Goal: Task Accomplishment & Management: Complete application form

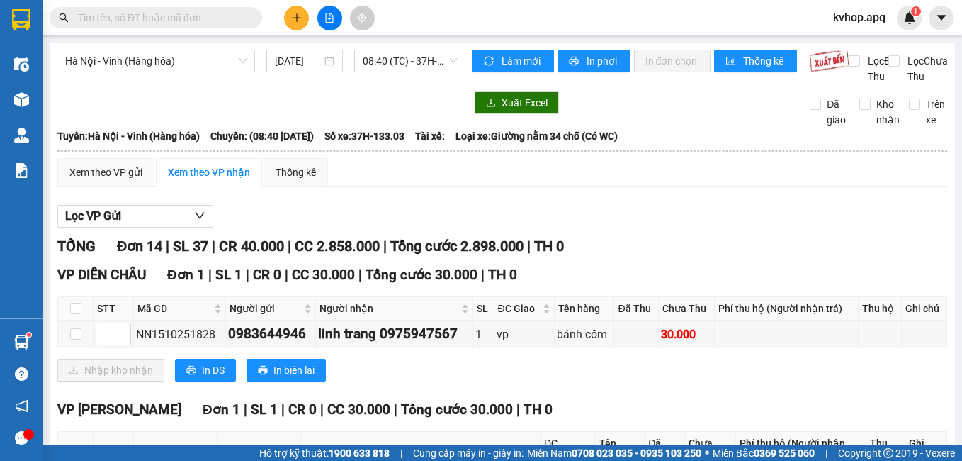
scroll to position [71, 0]
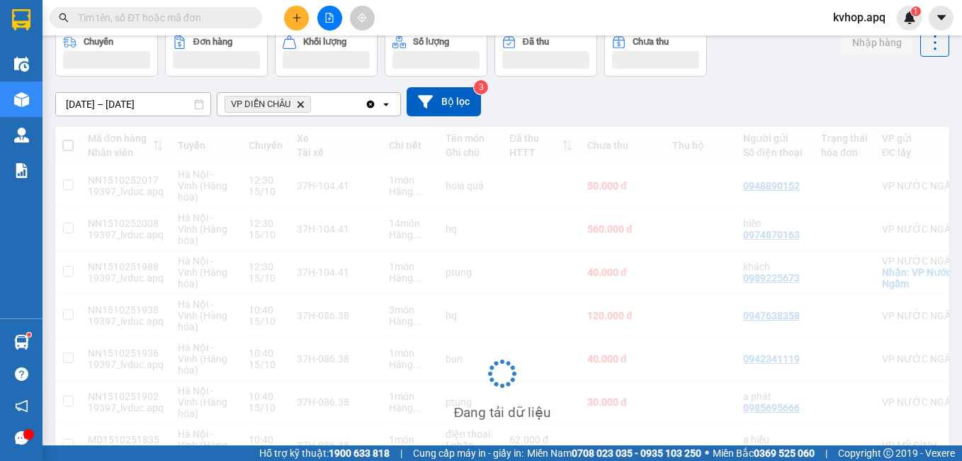
click at [366, 295] on div "Đang tải dữ liệu" at bounding box center [502, 384] width 894 height 515
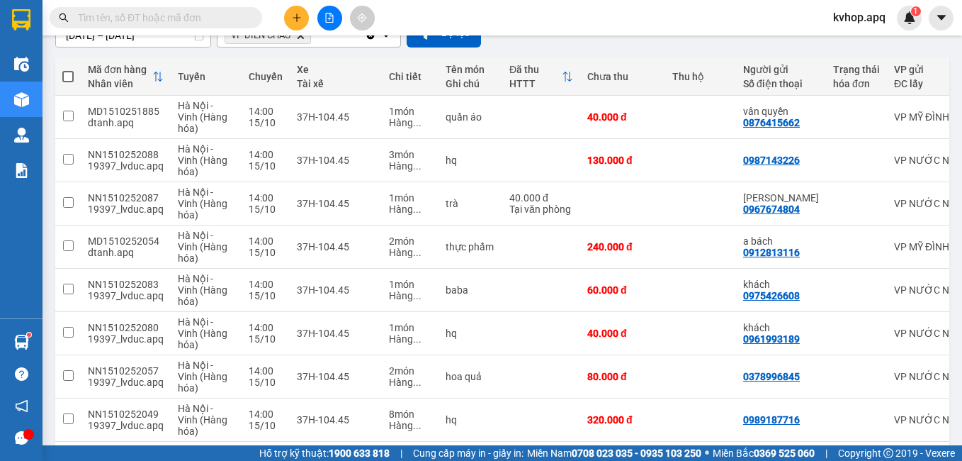
scroll to position [213, 0]
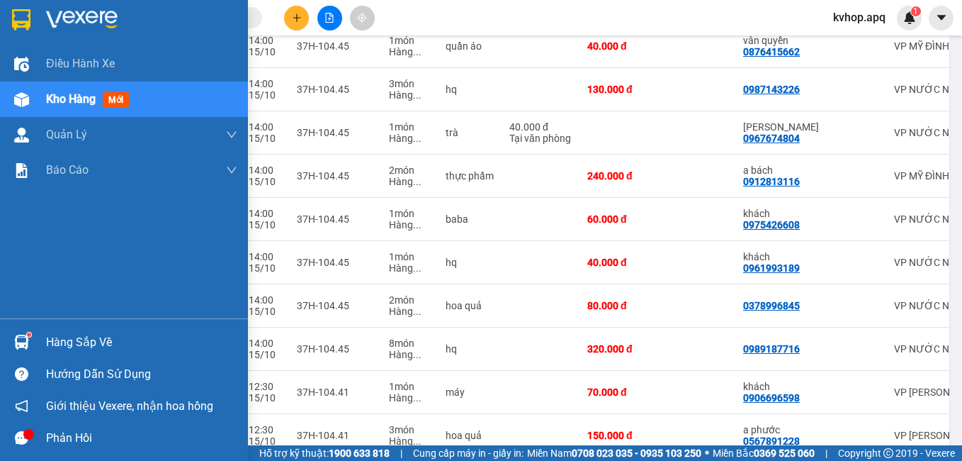
drag, startPoint x: 42, startPoint y: 341, endPoint x: 60, endPoint y: 341, distance: 17.7
click at [48, 341] on div "Hàng sắp về" at bounding box center [124, 342] width 248 height 32
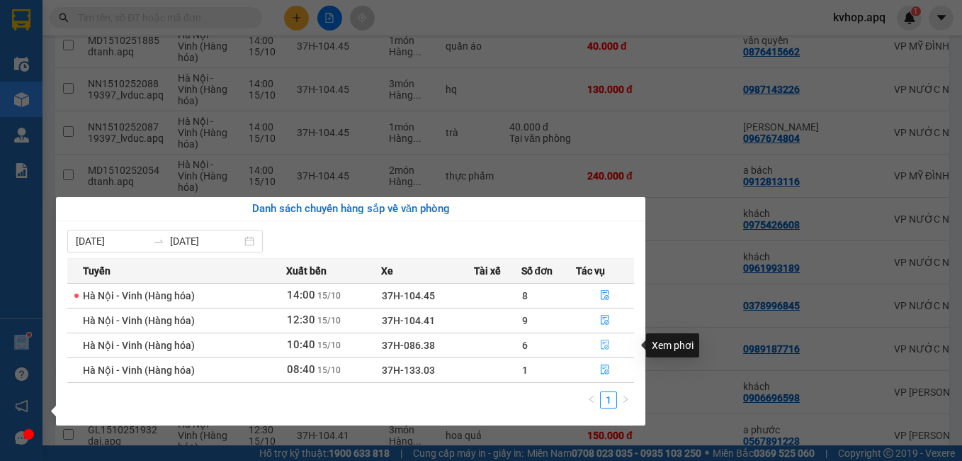
click at [603, 342] on icon "file-done" at bounding box center [605, 344] width 10 height 10
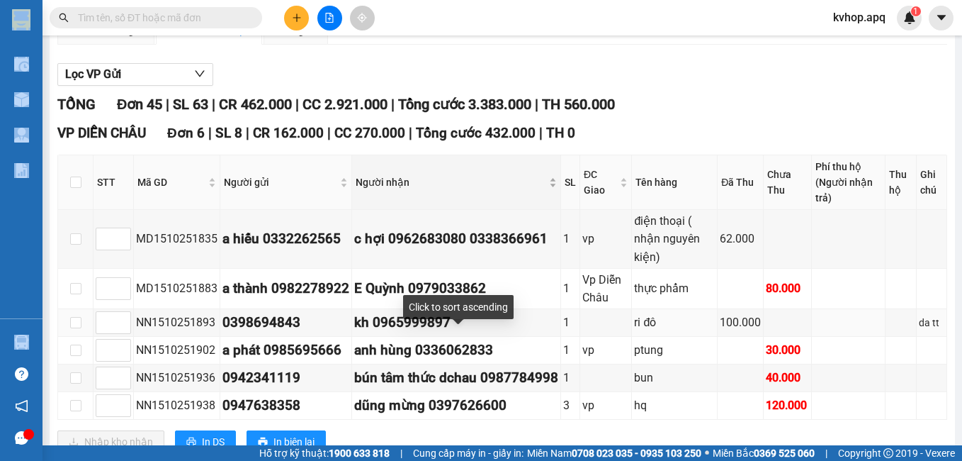
scroll to position [213, 0]
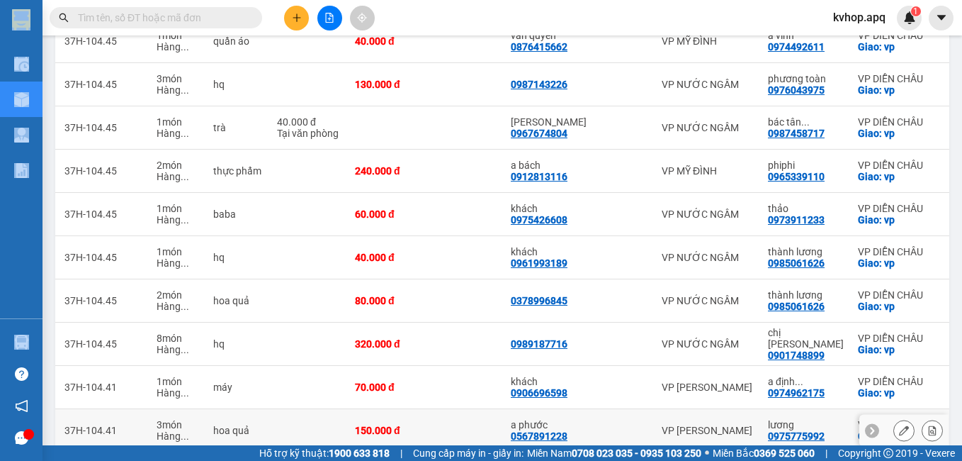
scroll to position [288, 0]
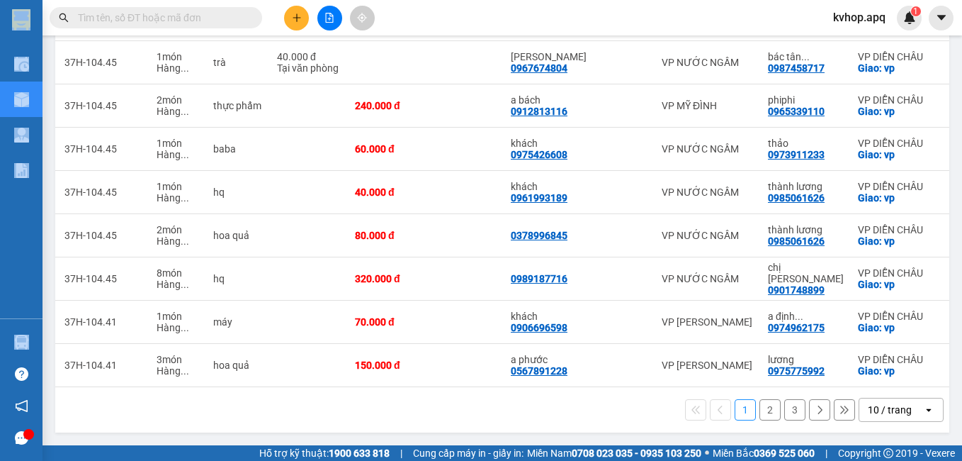
click at [760, 410] on button "2" at bounding box center [770, 409] width 21 height 21
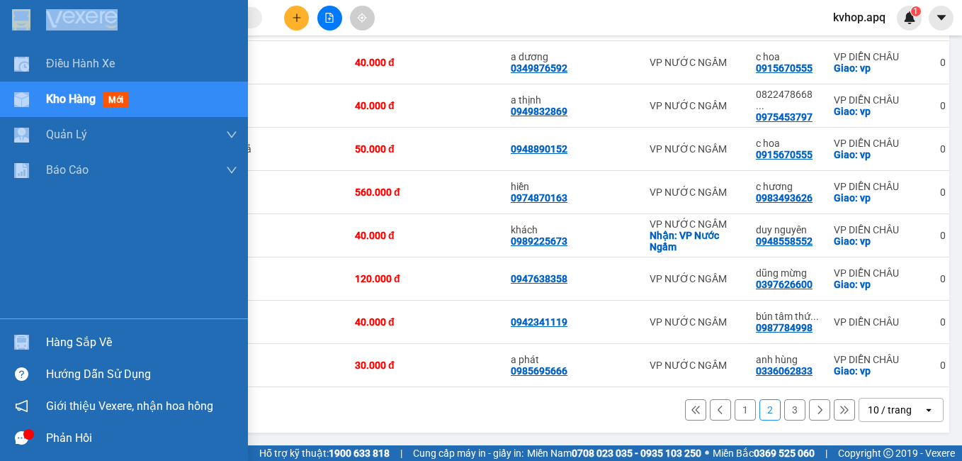
drag, startPoint x: 64, startPoint y: 337, endPoint x: 111, endPoint y: 333, distance: 46.2
click at [66, 337] on div "Hàng sắp về" at bounding box center [141, 342] width 191 height 21
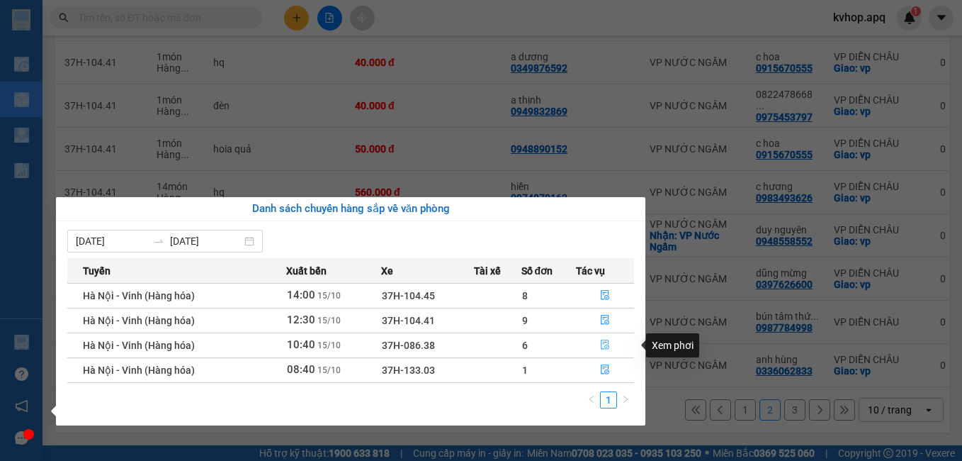
click at [606, 344] on icon "file-done" at bounding box center [605, 344] width 10 height 10
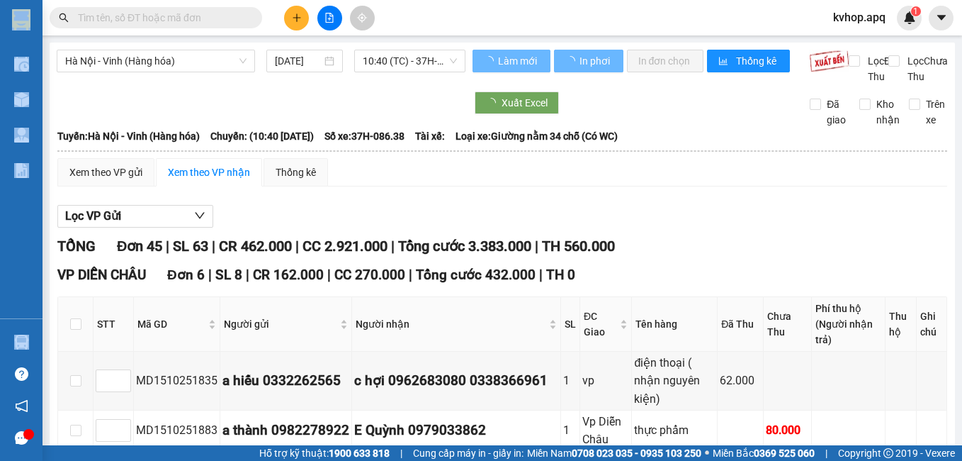
scroll to position [213, 0]
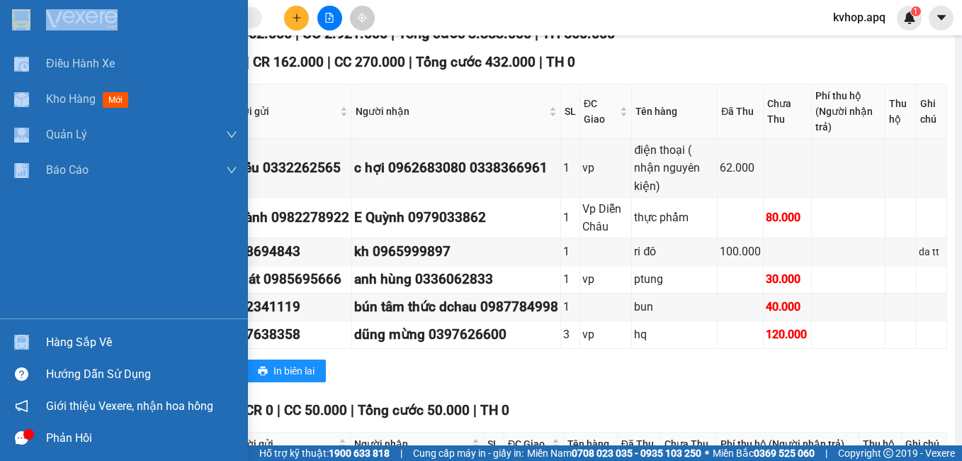
drag, startPoint x: 59, startPoint y: 344, endPoint x: 87, endPoint y: 343, distance: 28.4
click at [60, 344] on div "Hàng sắp về" at bounding box center [141, 342] width 191 height 21
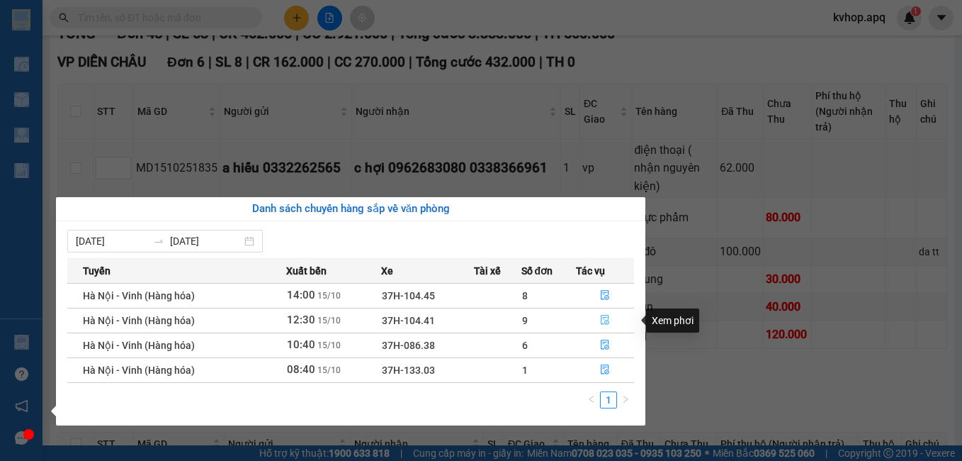
click at [600, 319] on icon "file-done" at bounding box center [605, 320] width 10 height 10
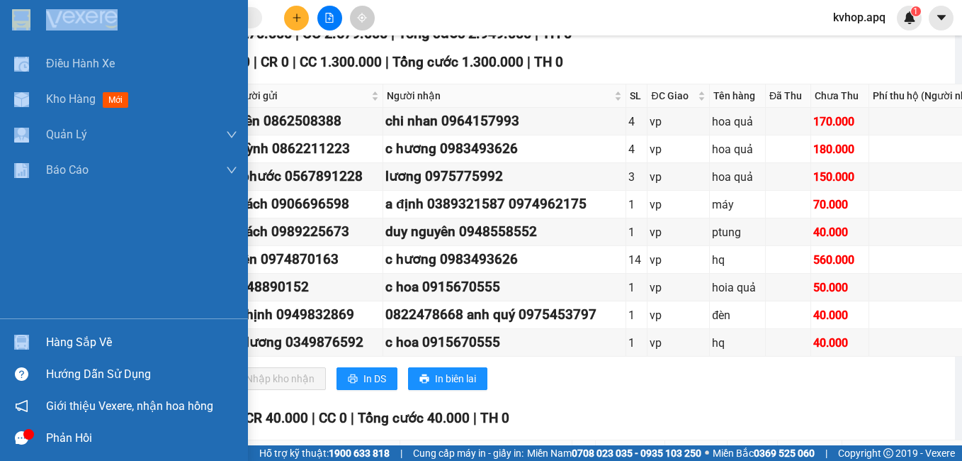
drag, startPoint x: 65, startPoint y: 336, endPoint x: 174, endPoint y: 319, distance: 109.8
click at [67, 336] on div "Hàng sắp về" at bounding box center [141, 342] width 191 height 21
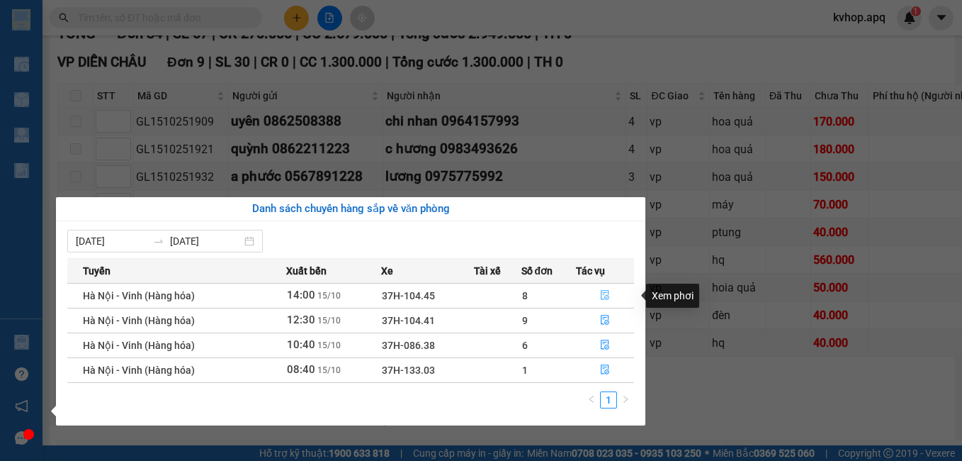
click at [603, 294] on icon "file-done" at bounding box center [605, 296] width 9 height 10
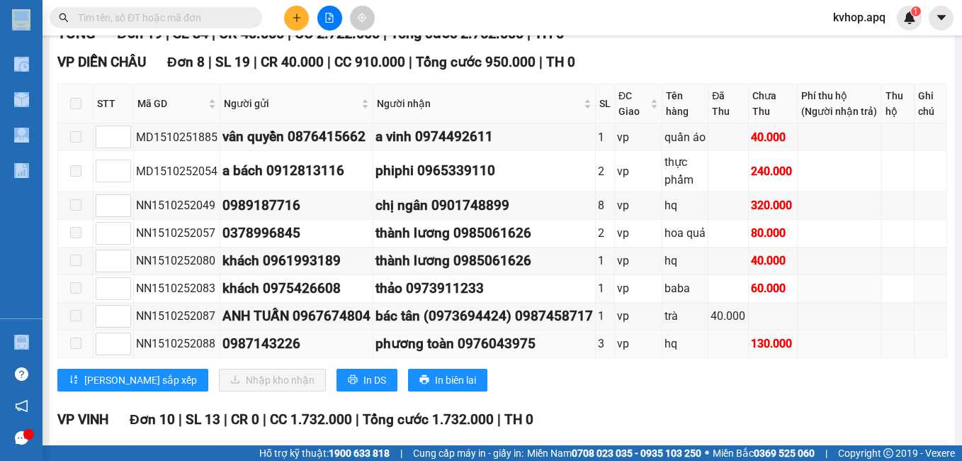
scroll to position [283, 0]
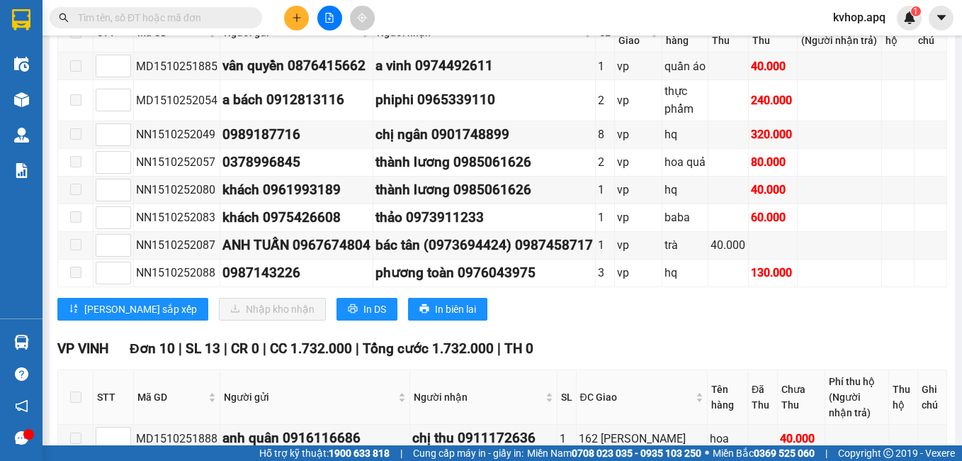
click at [174, 21] on input "text" at bounding box center [161, 18] width 167 height 16
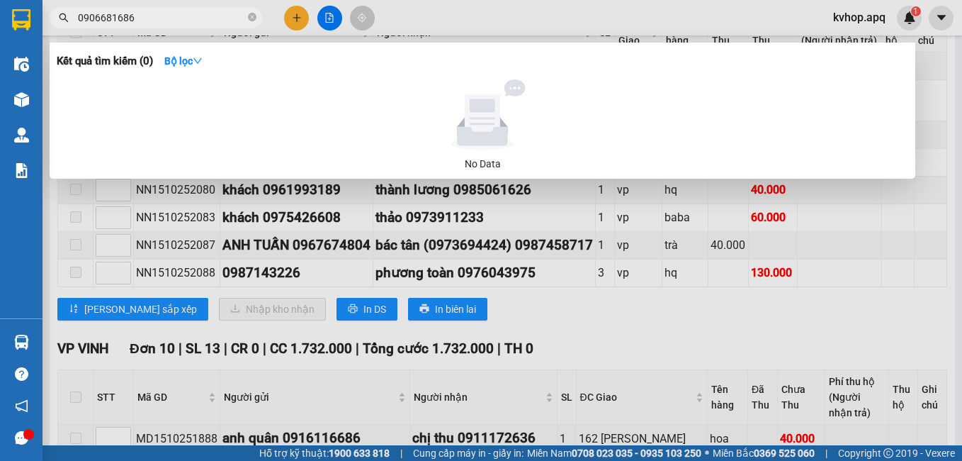
type input "0906681686"
drag, startPoint x: 626, startPoint y: 388, endPoint x: 618, endPoint y: 388, distance: 8.5
click at [626, 388] on div at bounding box center [481, 230] width 962 height 461
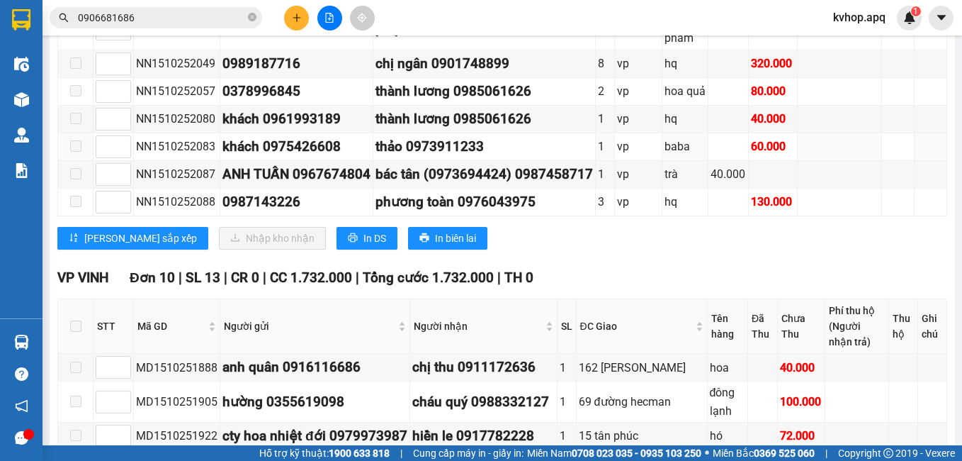
scroll to position [142, 0]
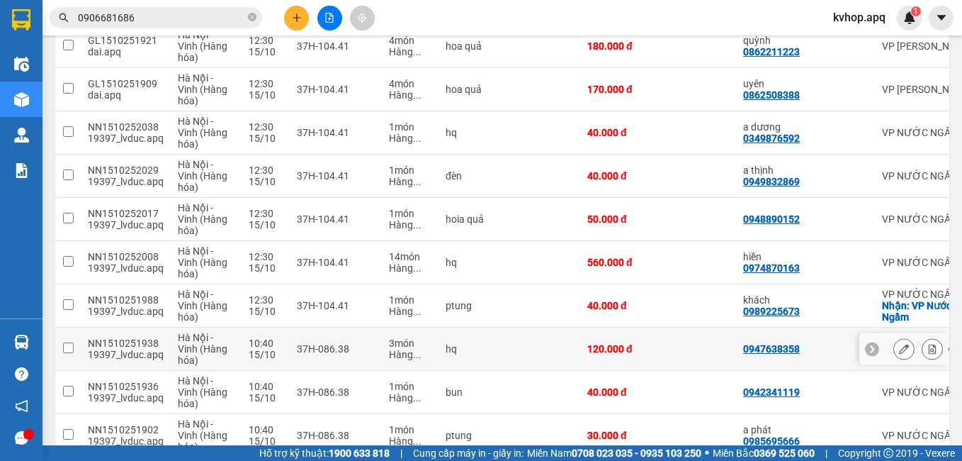
scroll to position [288, 0]
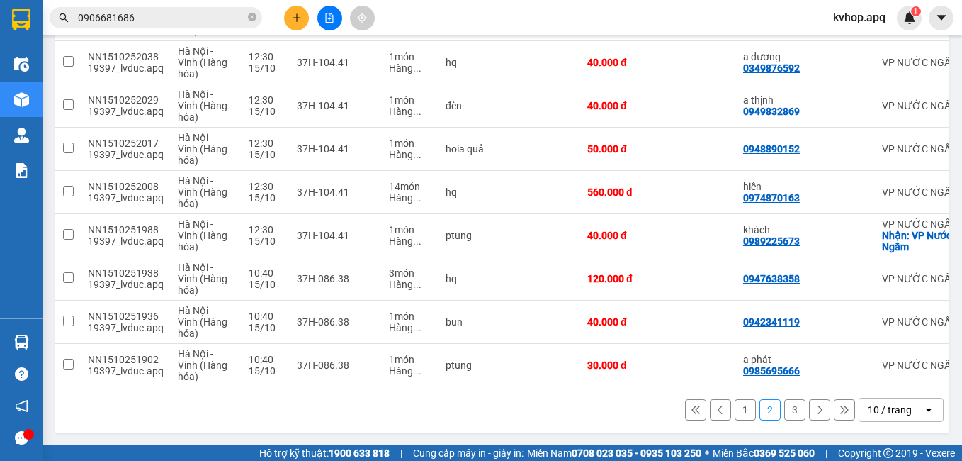
click at [785, 407] on button "3" at bounding box center [795, 409] width 21 height 21
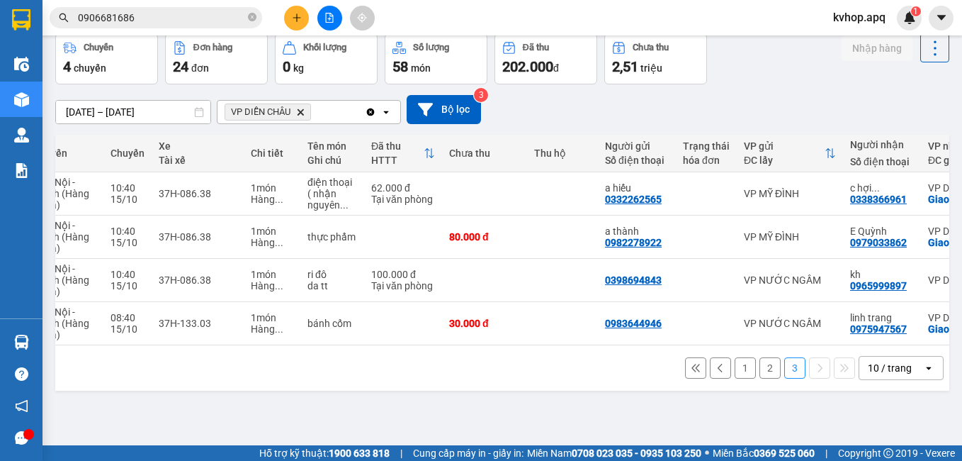
scroll to position [0, 141]
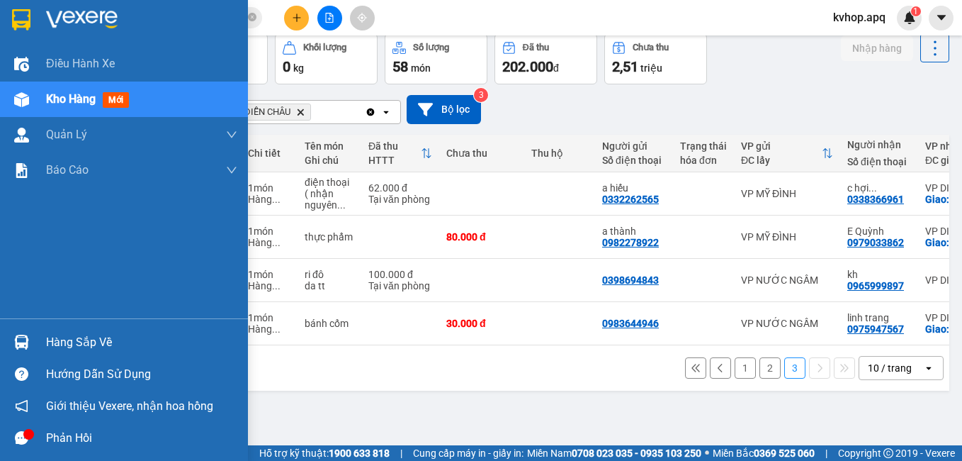
drag, startPoint x: 89, startPoint y: 335, endPoint x: 277, endPoint y: 349, distance: 189.0
click at [91, 337] on div "Hàng sắp về" at bounding box center [141, 342] width 191 height 21
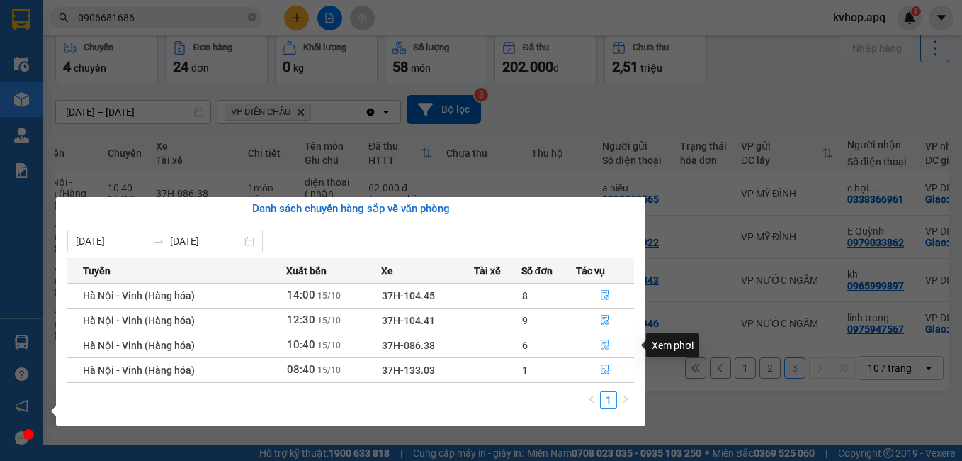
click at [605, 344] on icon "file-done" at bounding box center [605, 345] width 9 height 10
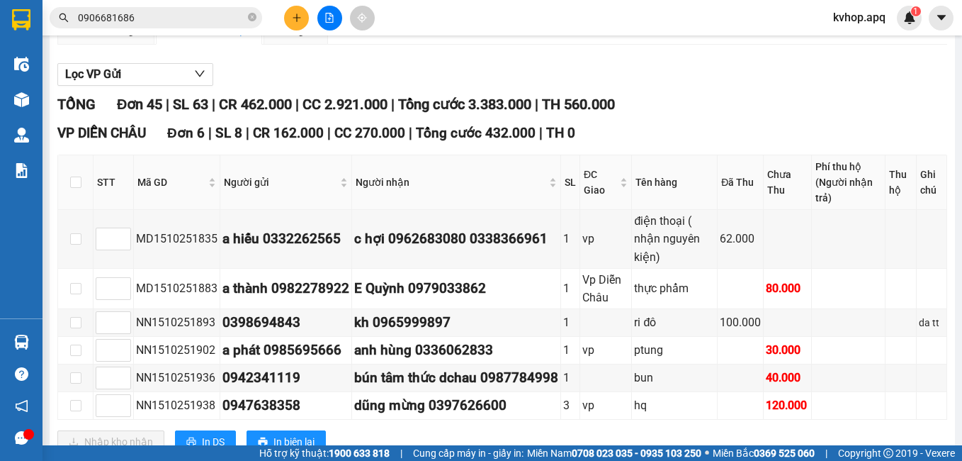
scroll to position [213, 0]
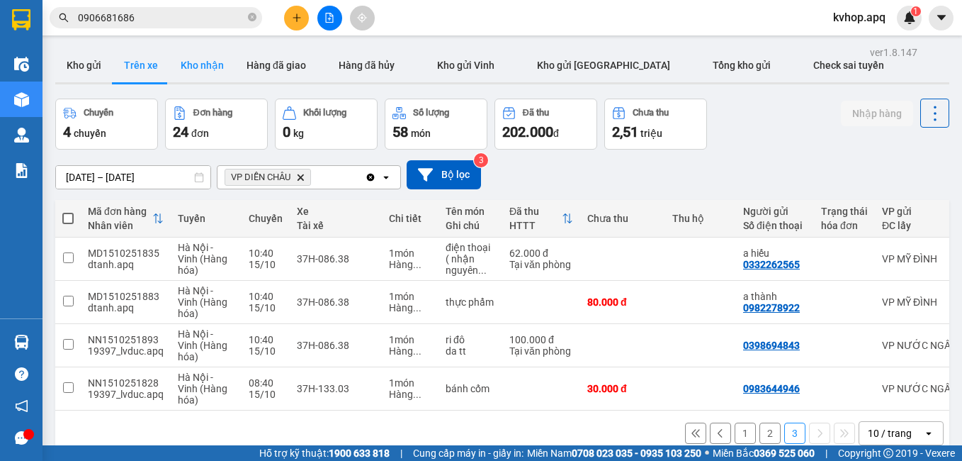
click at [210, 70] on button "Kho nhận" at bounding box center [202, 65] width 66 height 34
type input "[DATE] – [DATE]"
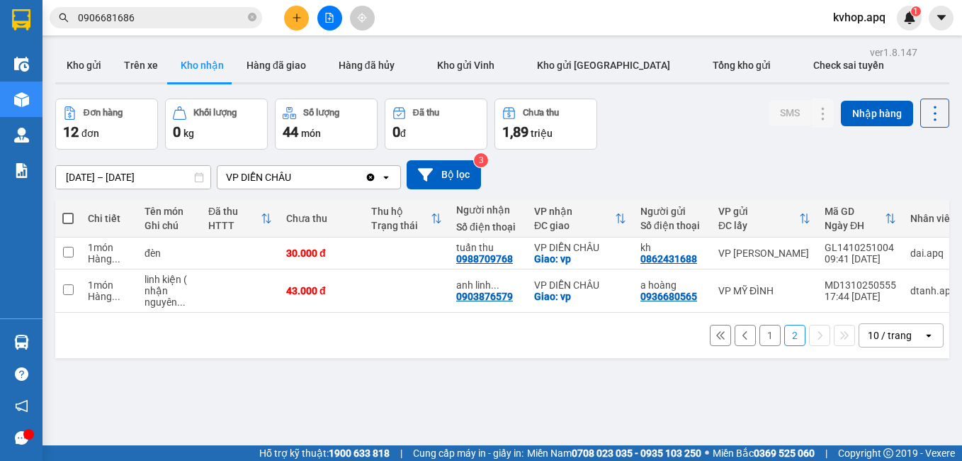
drag, startPoint x: 765, startPoint y: 342, endPoint x: 759, endPoint y: 336, distance: 8.5
click at [765, 341] on button "1" at bounding box center [770, 335] width 21 height 21
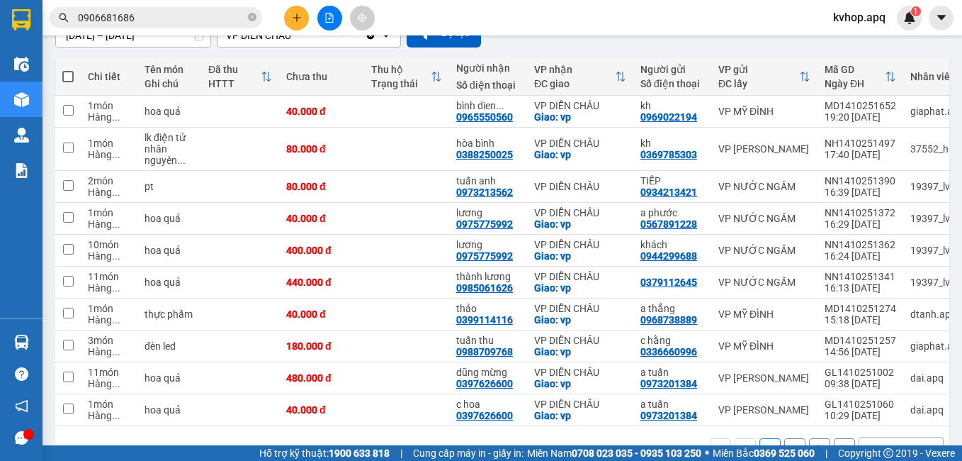
scroll to position [186, 0]
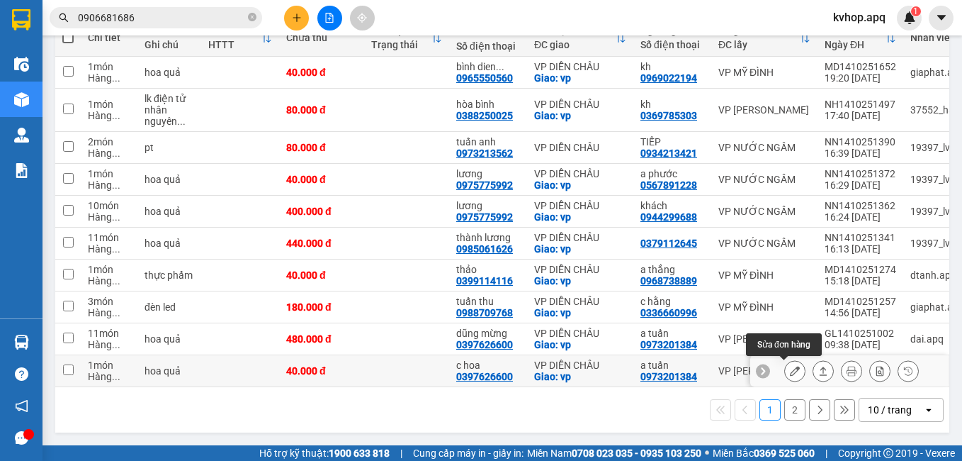
click at [790, 368] on icon at bounding box center [795, 371] width 10 height 10
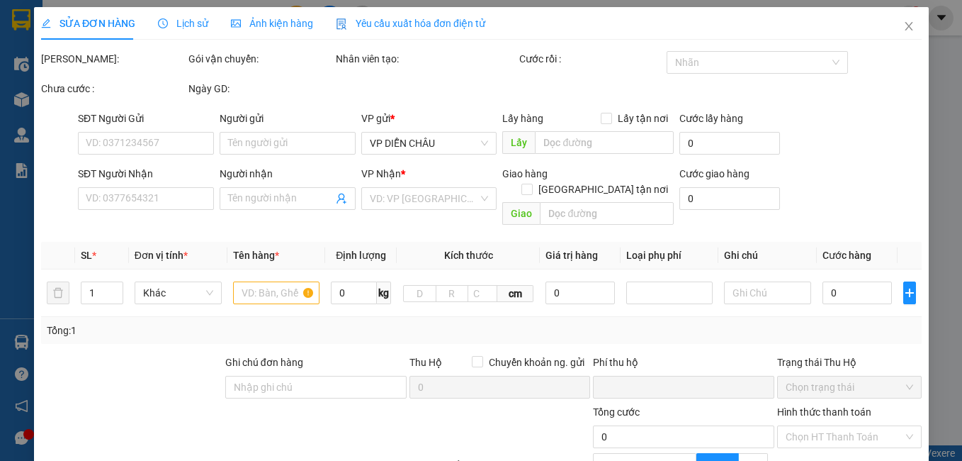
type input "0973201384"
type input "a tuấn"
type input "0397626600"
type input "c hoa"
checkbox input "true"
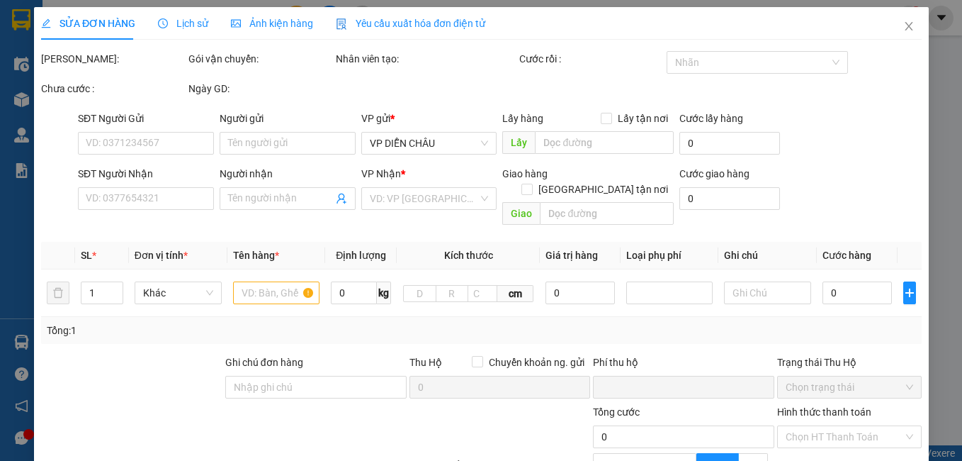
type input "vp"
type input "0"
type input "40.000"
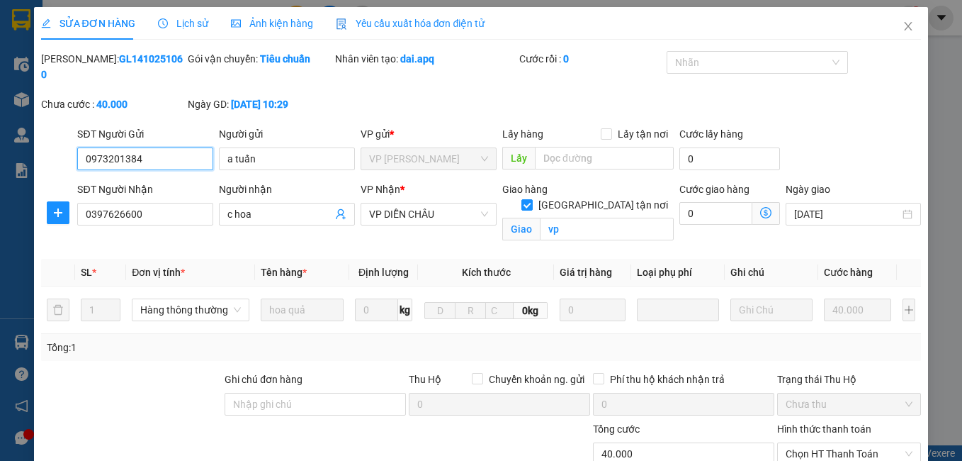
scroll to position [132, 0]
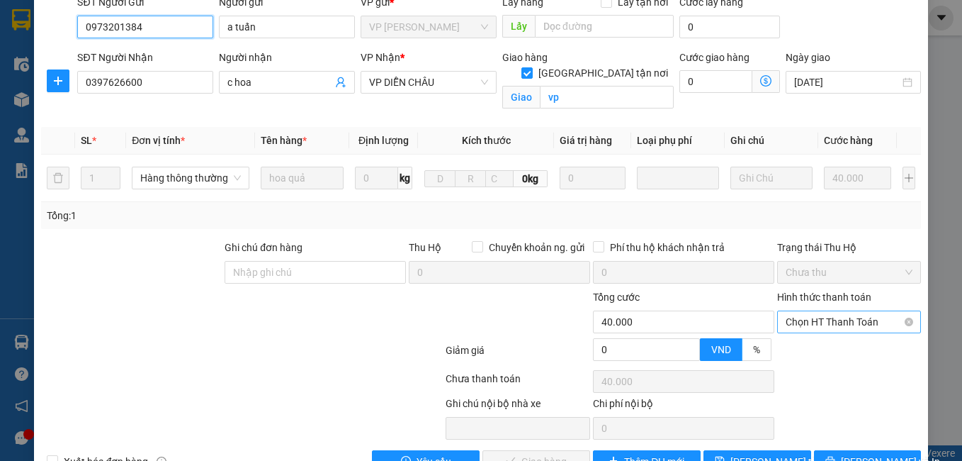
click at [823, 313] on span "Chọn HT Thanh Toán" at bounding box center [850, 321] width 128 height 21
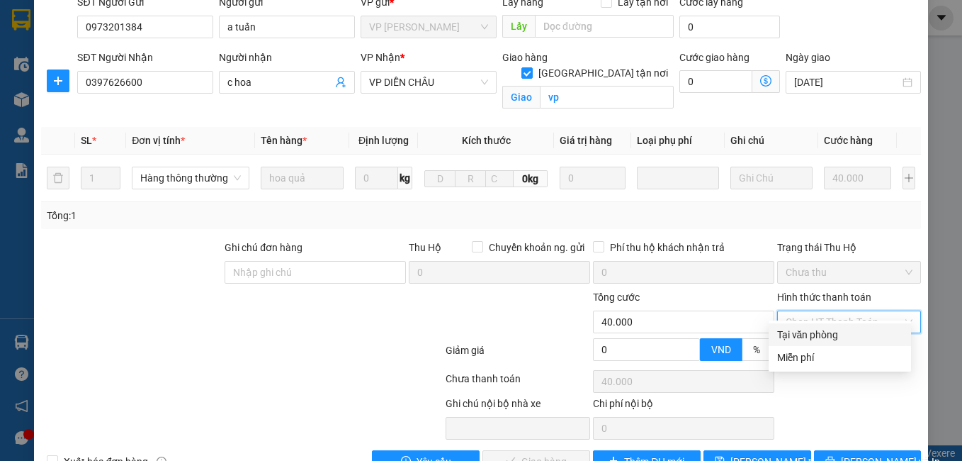
drag, startPoint x: 811, startPoint y: 332, endPoint x: 713, endPoint y: 369, distance: 104.9
click at [810, 333] on div "Tại văn phòng" at bounding box center [839, 335] width 125 height 16
type input "0"
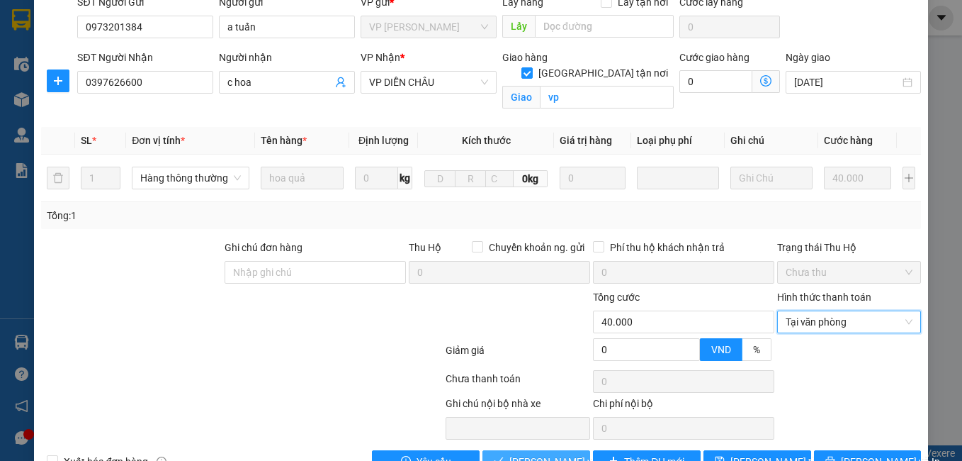
drag, startPoint x: 560, startPoint y: 447, endPoint x: 546, endPoint y: 434, distance: 19.1
click at [558, 454] on span "[PERSON_NAME] và Giao hàng" at bounding box center [578, 462] width 136 height 16
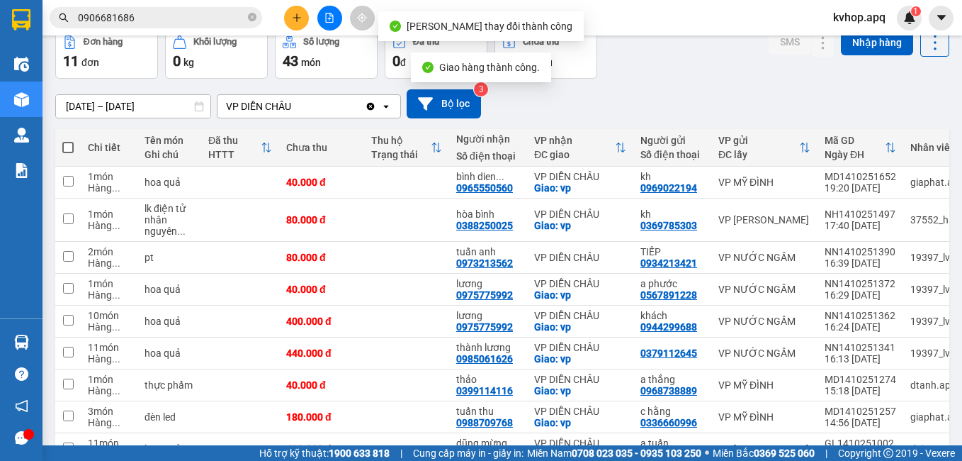
scroll to position [186, 0]
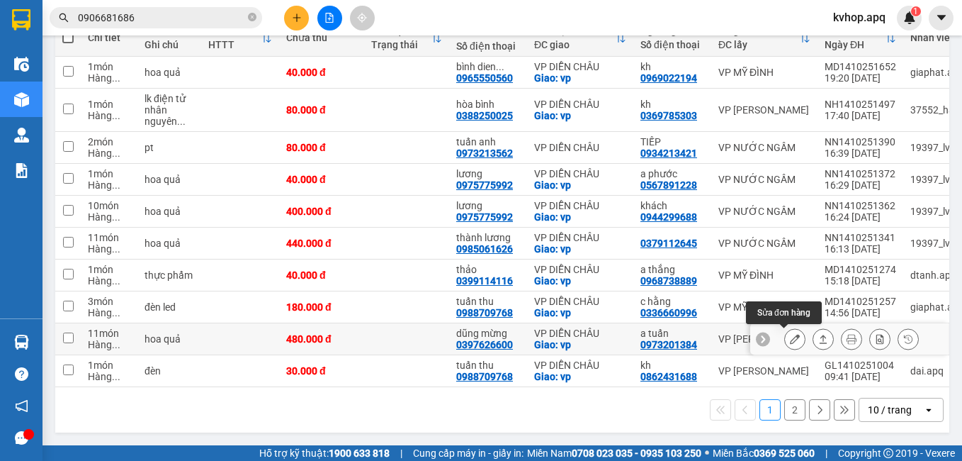
click at [790, 334] on icon at bounding box center [795, 339] width 10 height 10
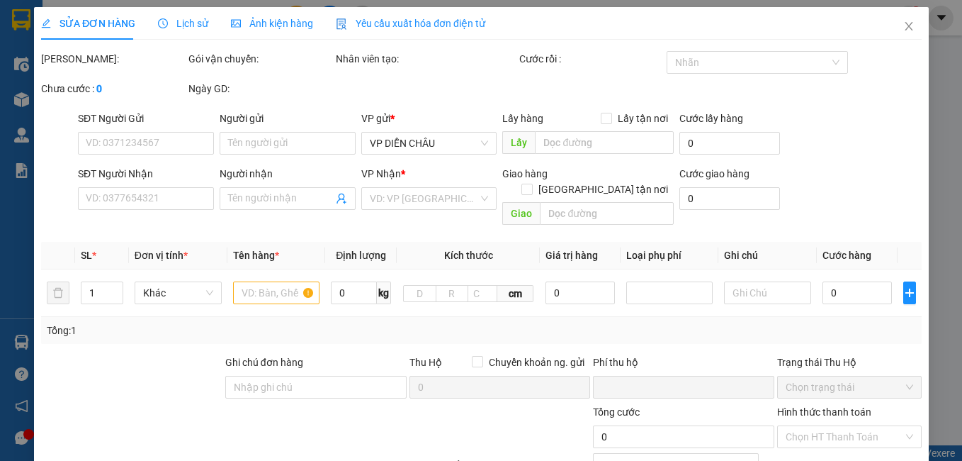
type input "0973201384"
type input "a tuấn"
type input "0397626600"
type input "dũng mừng"
checkbox input "true"
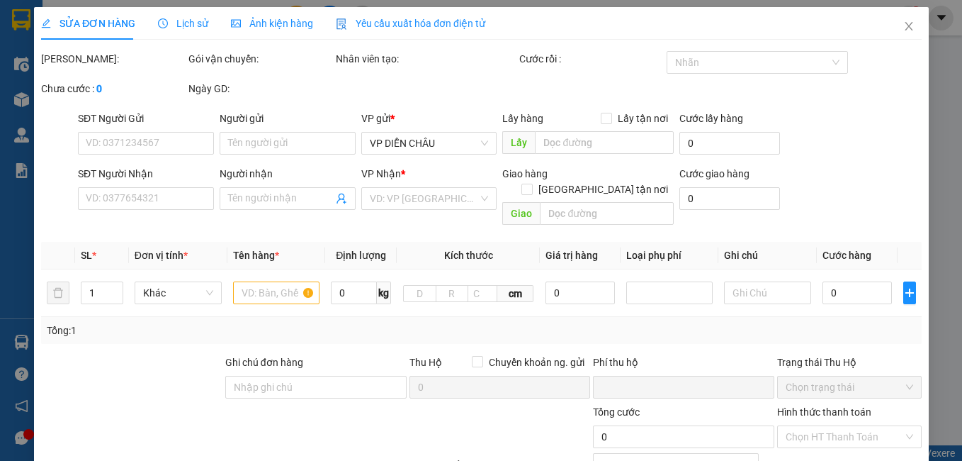
type input "vp"
type input "0"
type input "480.000"
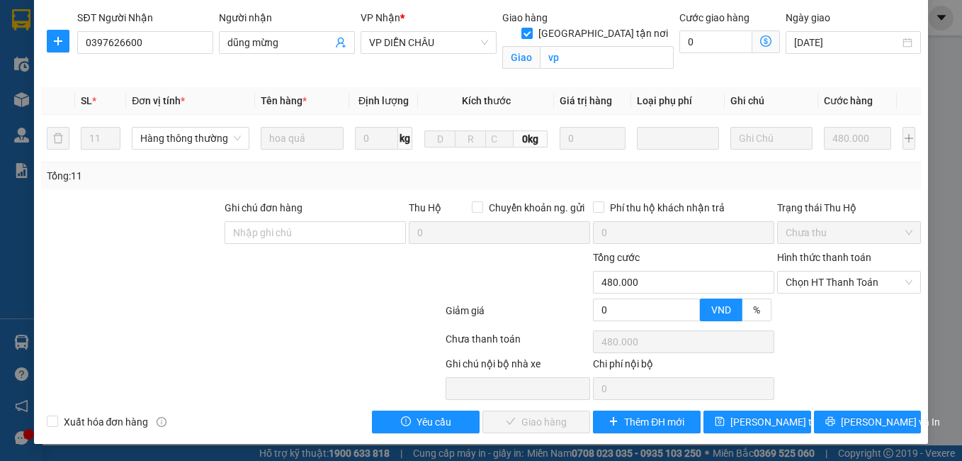
scroll to position [156, 0]
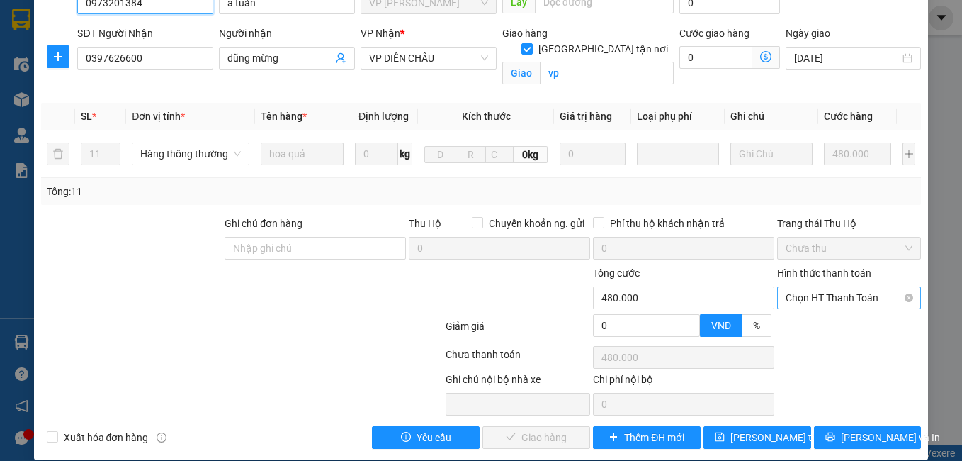
drag, startPoint x: 832, startPoint y: 285, endPoint x: 820, endPoint y: 295, distance: 15.6
click at [831, 287] on span "Chọn HT Thanh Toán" at bounding box center [850, 297] width 128 height 21
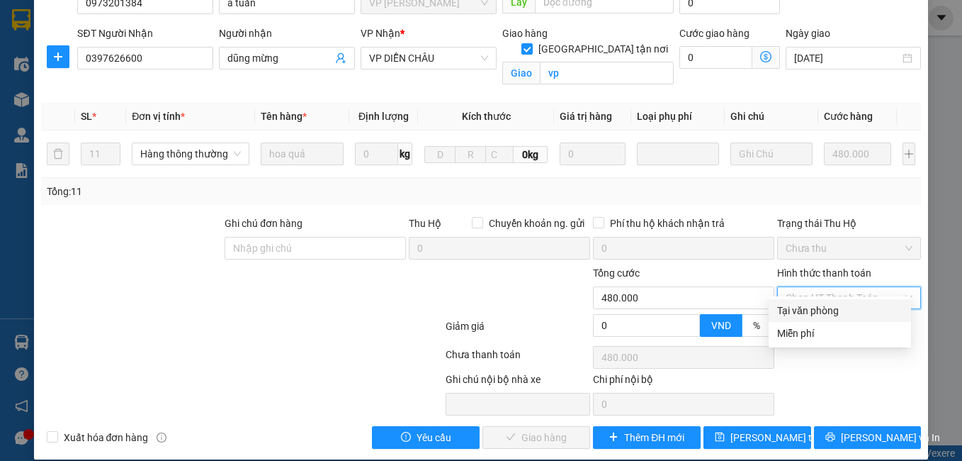
drag, startPoint x: 820, startPoint y: 295, endPoint x: 780, endPoint y: 322, distance: 48.9
click at [804, 308] on div "Tại văn phòng" at bounding box center [839, 311] width 125 height 16
type input "0"
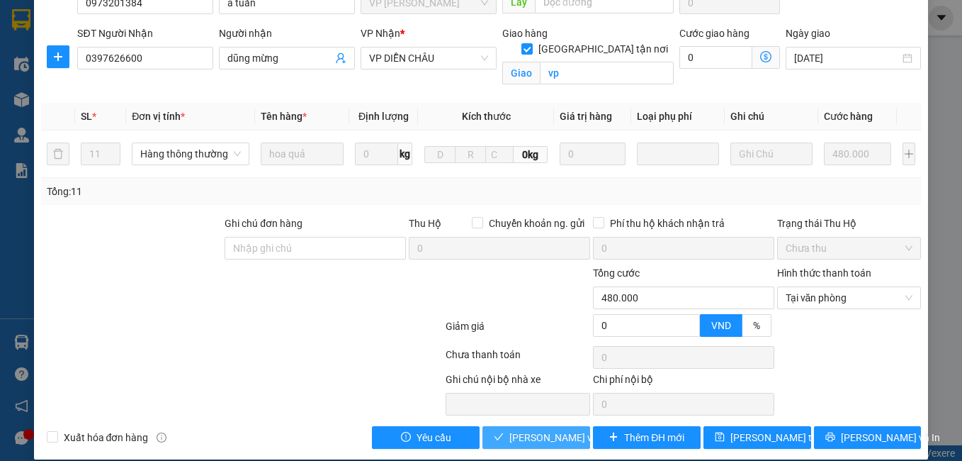
click at [521, 429] on span "[PERSON_NAME] và Giao hàng" at bounding box center [578, 437] width 136 height 16
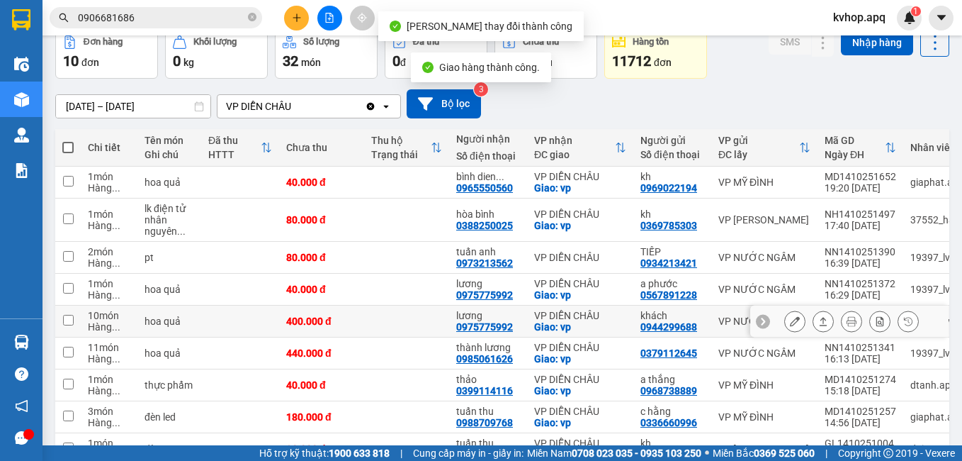
scroll to position [142, 0]
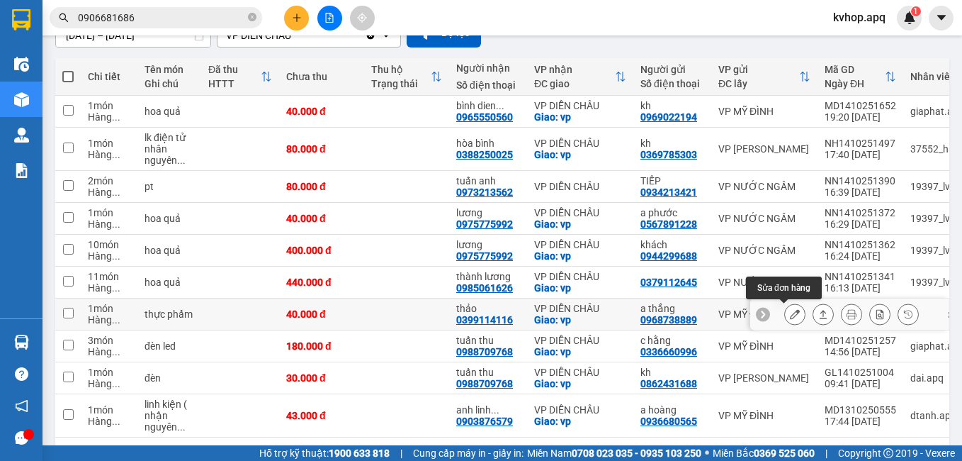
click at [785, 310] on button at bounding box center [795, 314] width 20 height 25
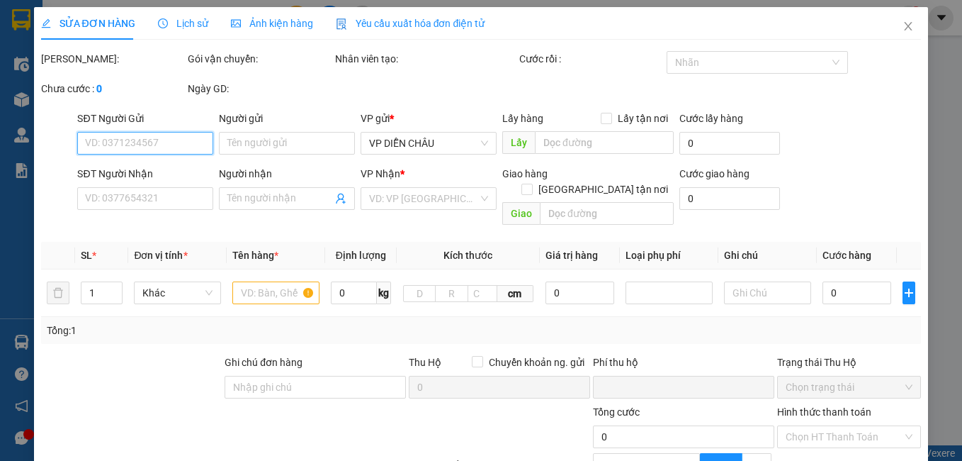
type input "0968738889"
type input "a thắng"
type input "0399114116"
type input "thảo"
checkbox input "true"
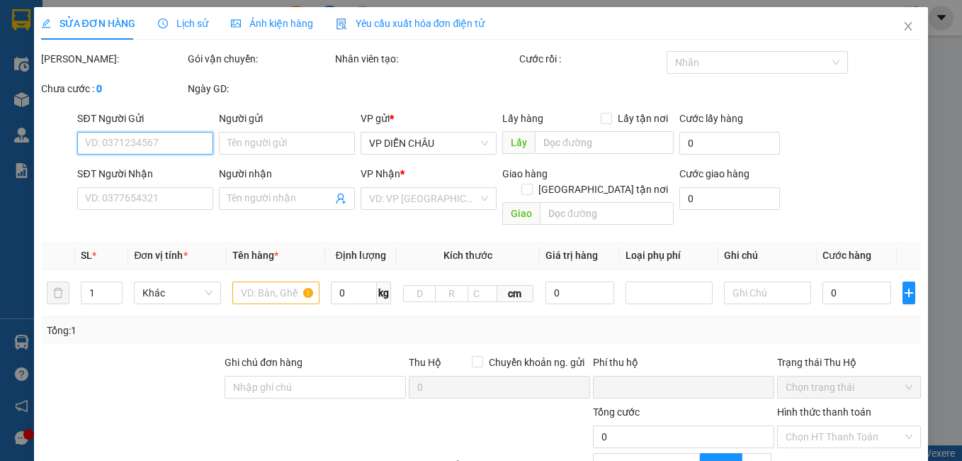
type input "vp"
type input "0"
type input "40.000"
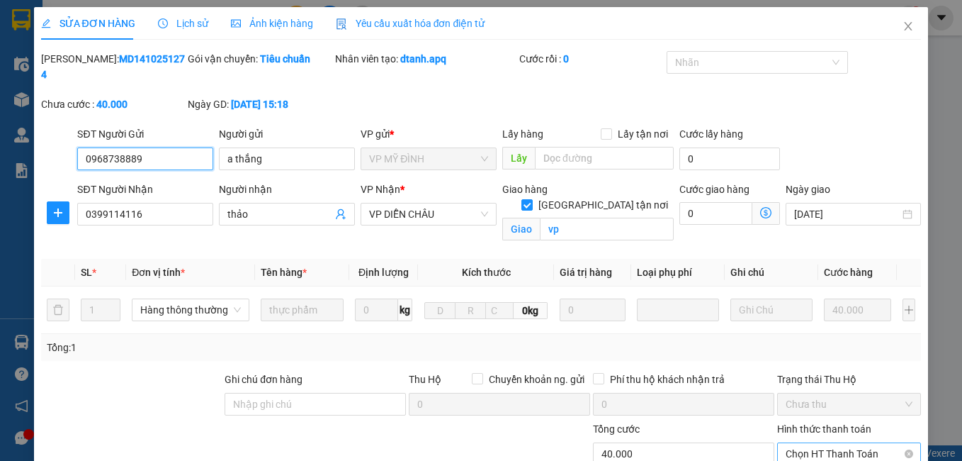
scroll to position [139, 0]
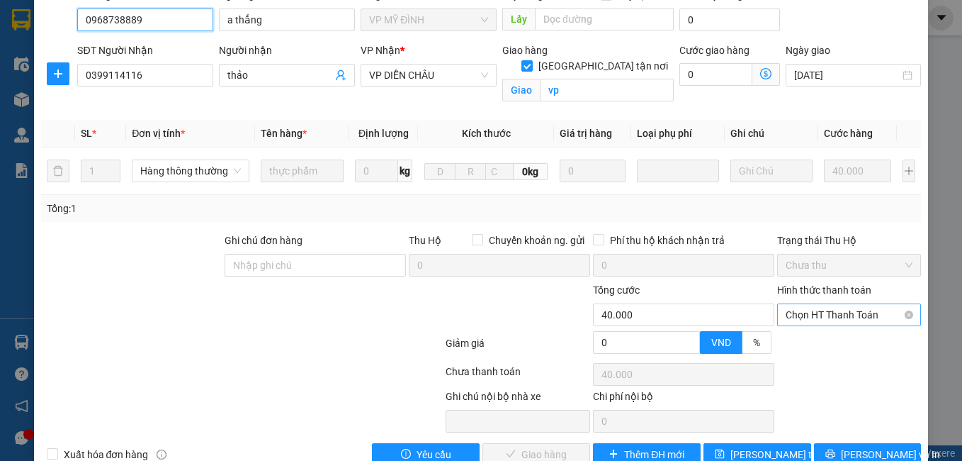
click at [816, 304] on span "Chọn HT Thanh Toán" at bounding box center [850, 314] width 128 height 21
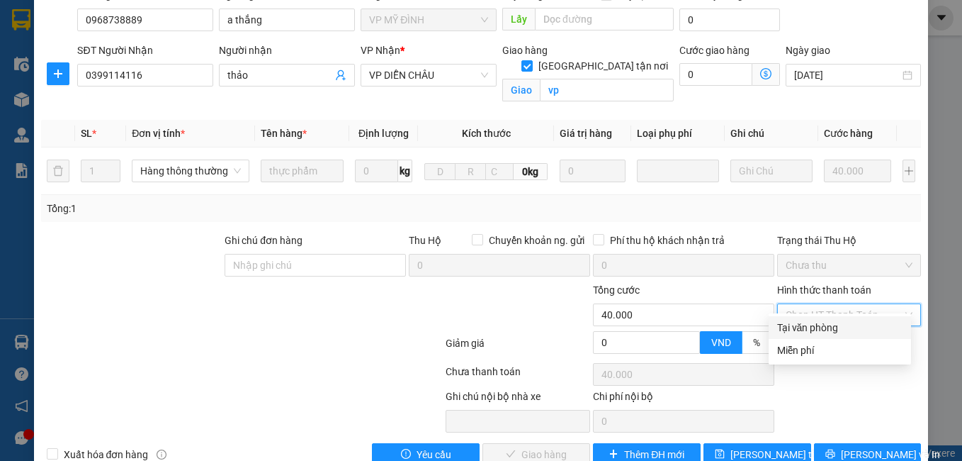
drag, startPoint x: 799, startPoint y: 325, endPoint x: 726, endPoint y: 347, distance: 76.9
click at [796, 327] on div "Tại văn phòng" at bounding box center [839, 328] width 125 height 16
type input "0"
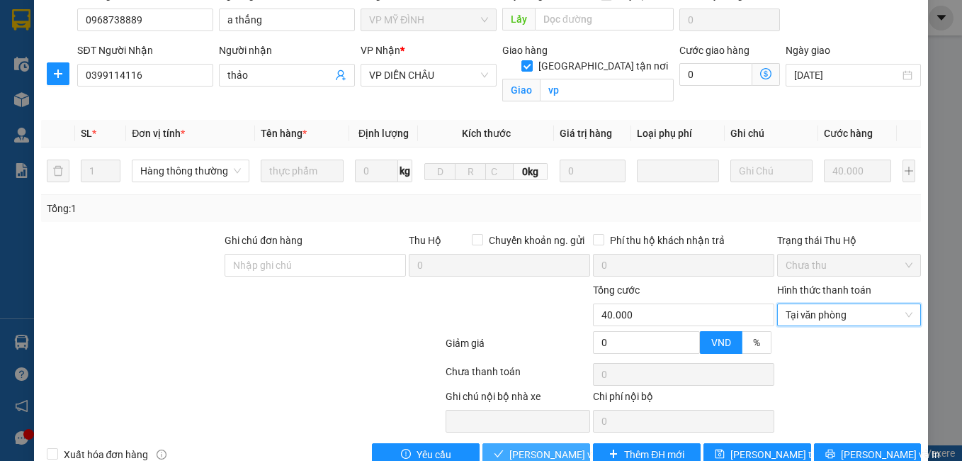
click at [546, 446] on span "[PERSON_NAME] và Giao hàng" at bounding box center [578, 454] width 136 height 16
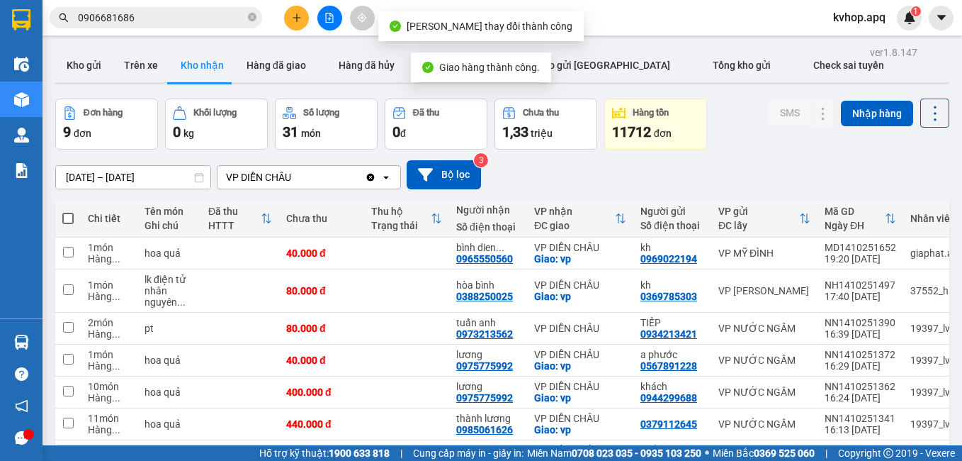
scroll to position [142, 0]
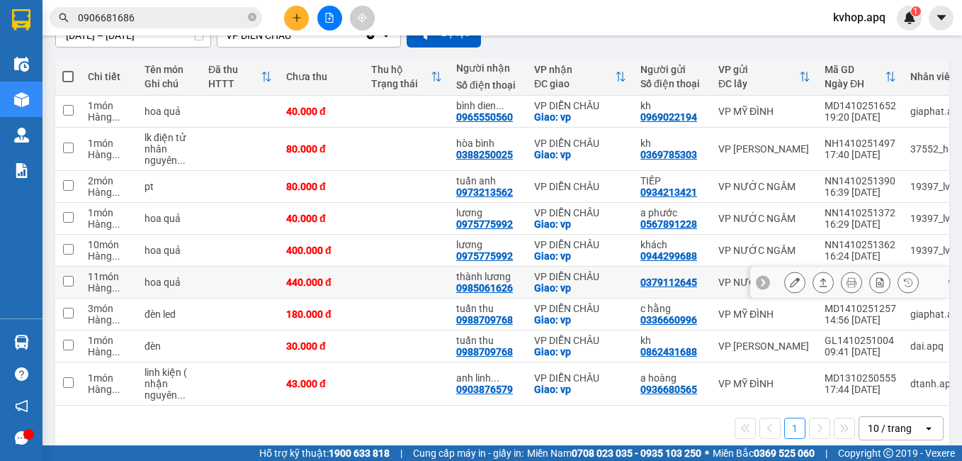
click at [790, 278] on icon at bounding box center [795, 282] width 10 height 10
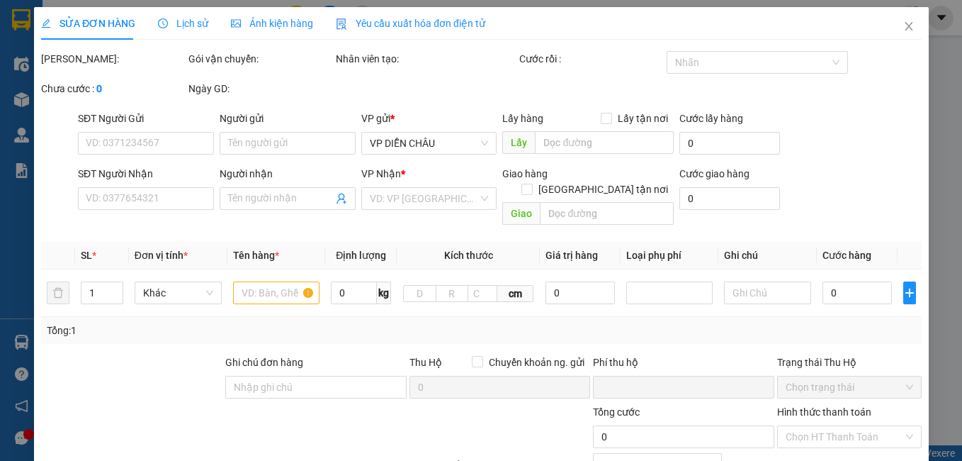
type input "0379112645"
type input "0985061626"
type input "thành lương"
checkbox input "true"
type input "vp"
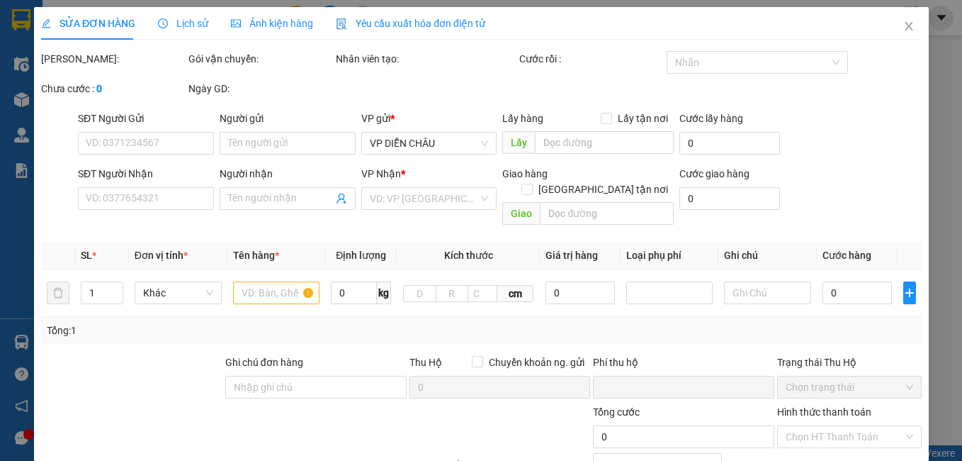
type input "0"
type input "440.000"
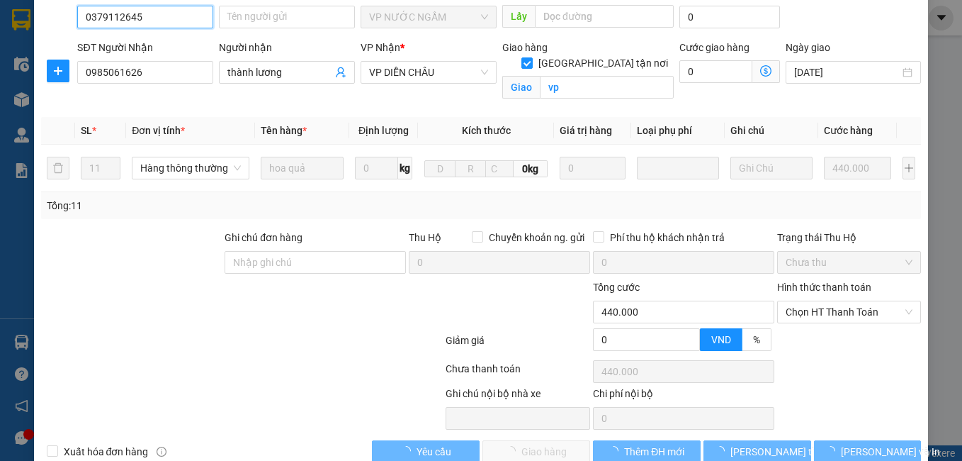
scroll to position [156, 0]
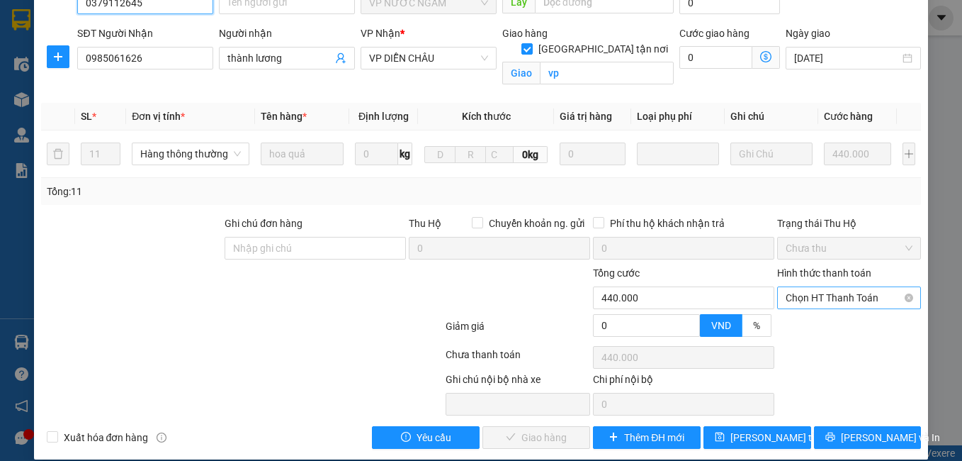
click at [838, 287] on span "Chọn HT Thanh Toán" at bounding box center [850, 297] width 128 height 21
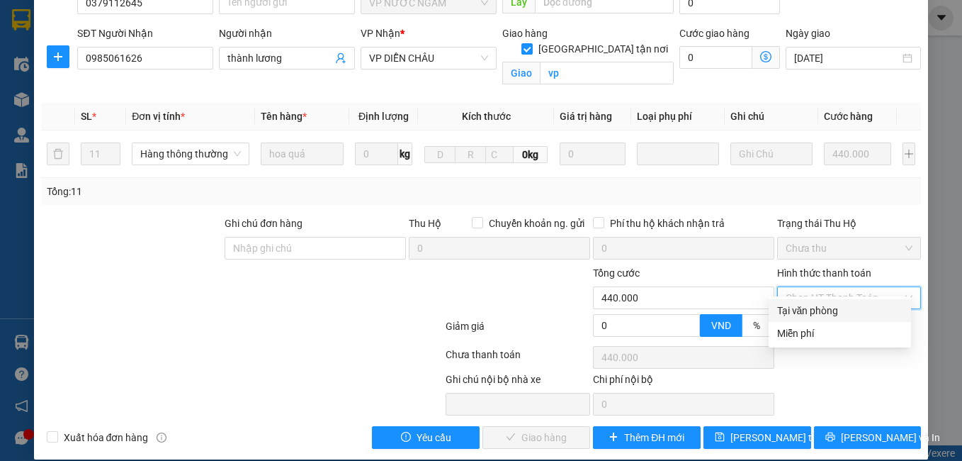
drag, startPoint x: 826, startPoint y: 303, endPoint x: 743, endPoint y: 349, distance: 94.2
click at [825, 303] on div "Tại văn phòng" at bounding box center [839, 311] width 125 height 16
type input "0"
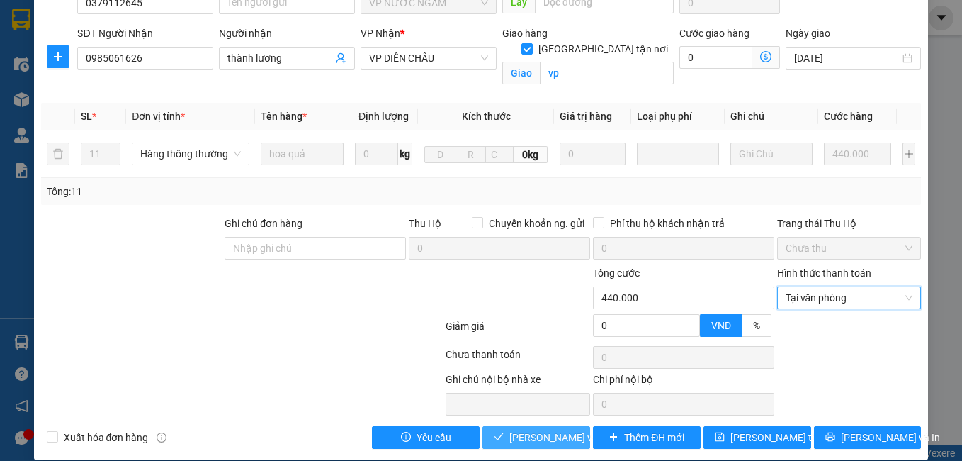
click at [530, 429] on span "[PERSON_NAME] và Giao hàng" at bounding box center [578, 437] width 136 height 16
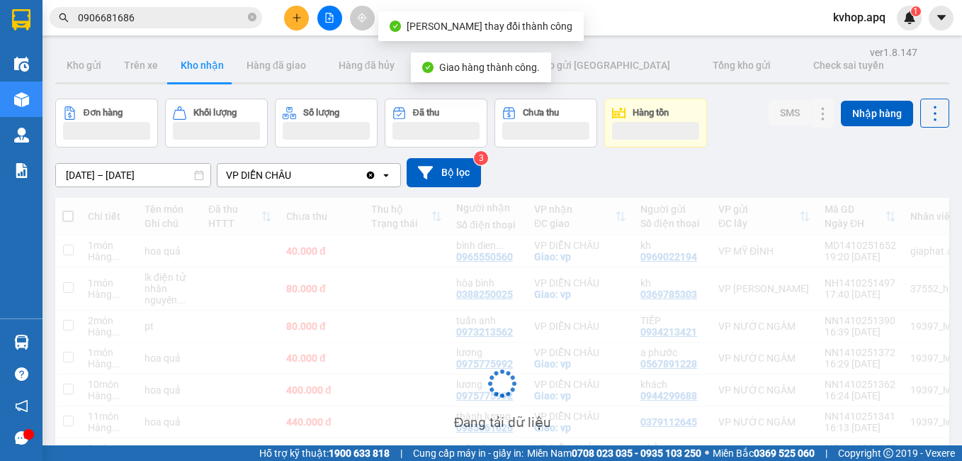
scroll to position [132, 0]
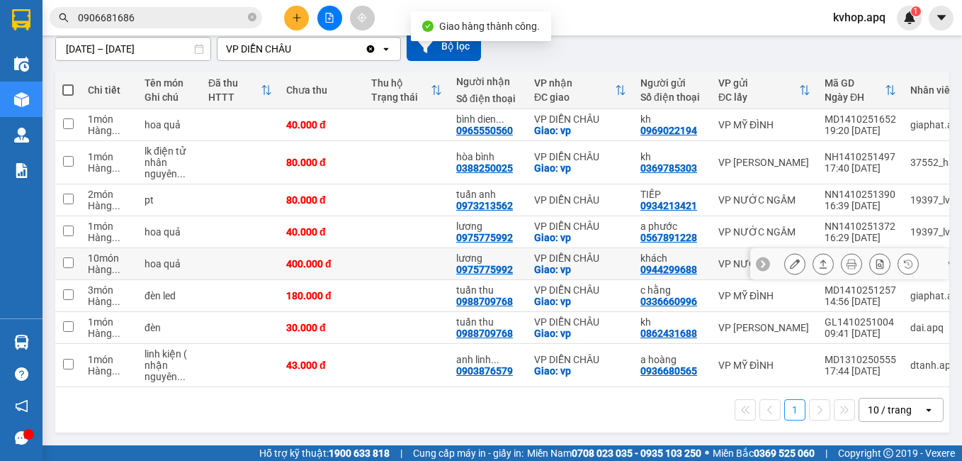
click at [790, 261] on icon at bounding box center [795, 264] width 10 height 10
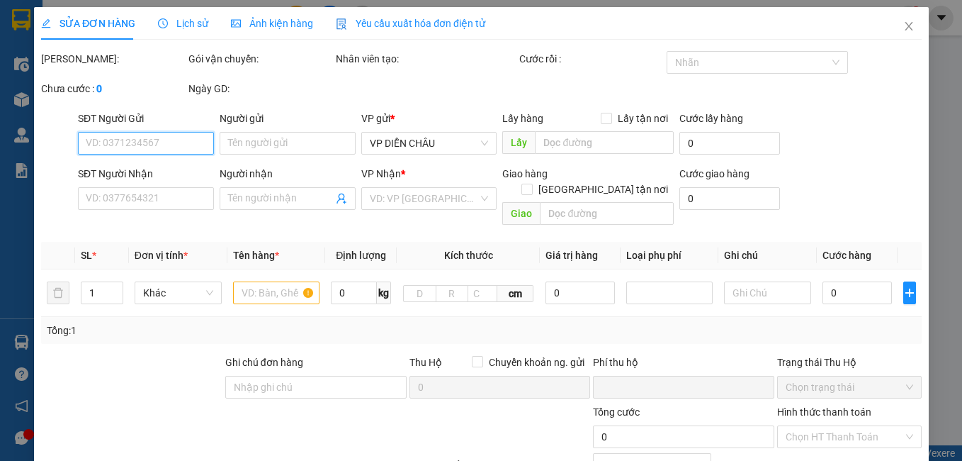
type input "0944299688"
type input "khách"
type input "0975775992"
type input "lương"
checkbox input "true"
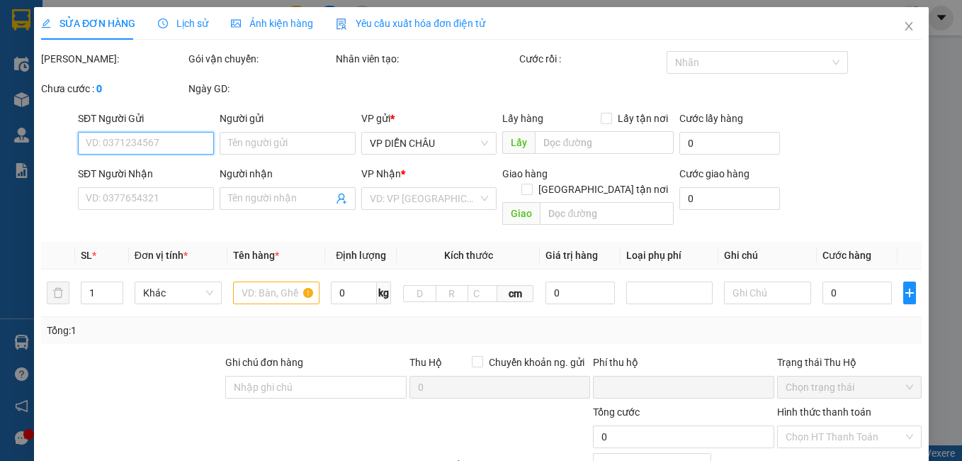
type input "vp"
type input "0"
type input "400.000"
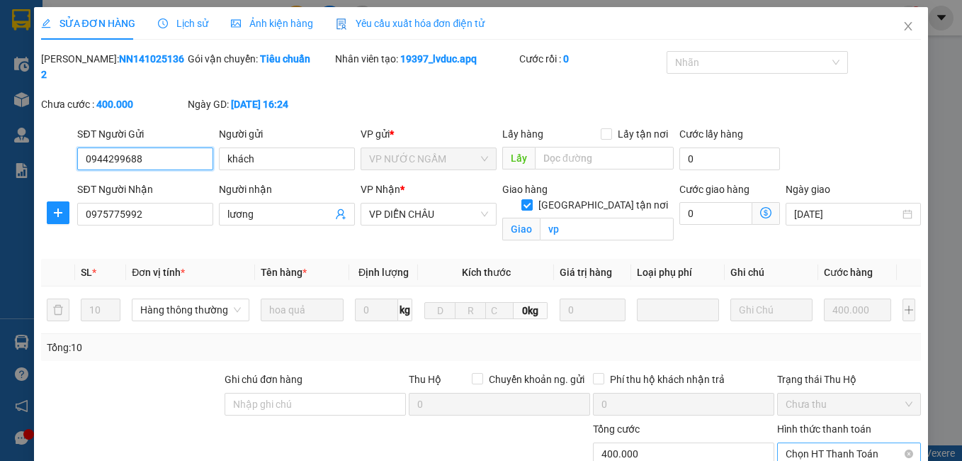
scroll to position [132, 0]
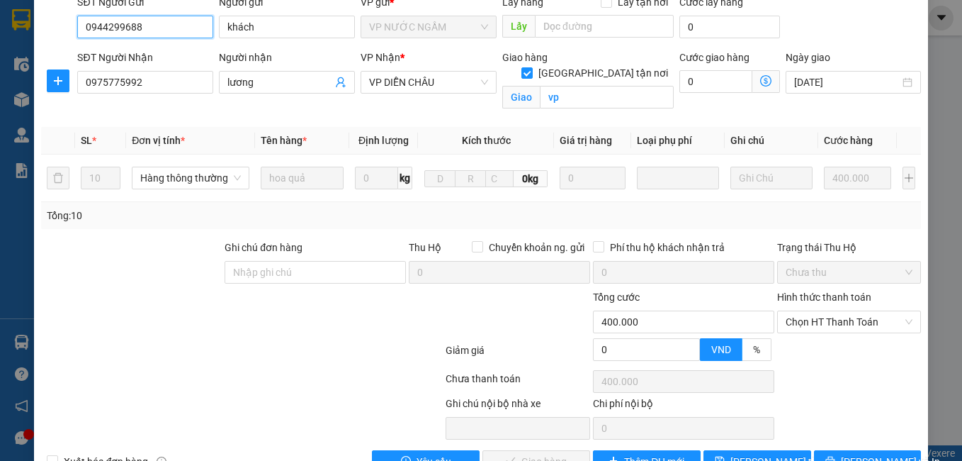
drag, startPoint x: 822, startPoint y: 298, endPoint x: 807, endPoint y: 318, distance: 25.2
click at [820, 311] on span "Chọn HT Thanh Toán" at bounding box center [850, 321] width 128 height 21
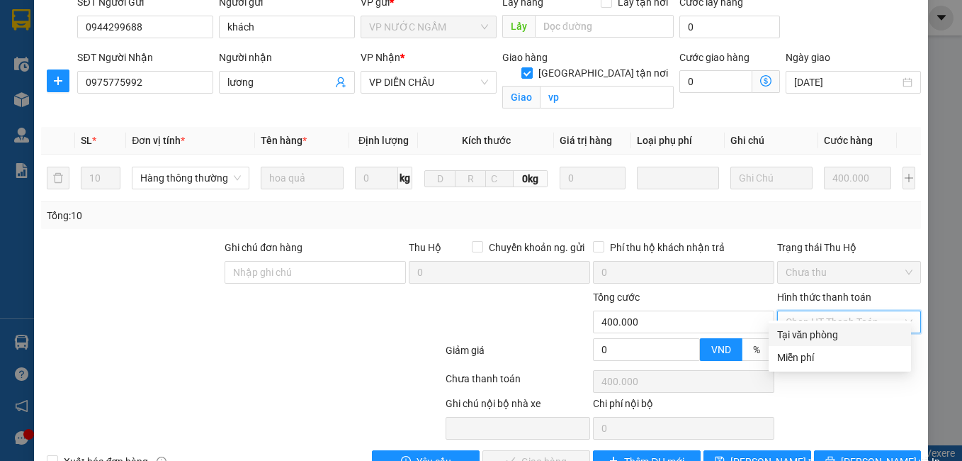
drag, startPoint x: 796, startPoint y: 331, endPoint x: 749, endPoint y: 352, distance: 51.4
click at [794, 332] on div "Tại văn phòng" at bounding box center [839, 335] width 125 height 16
type input "0"
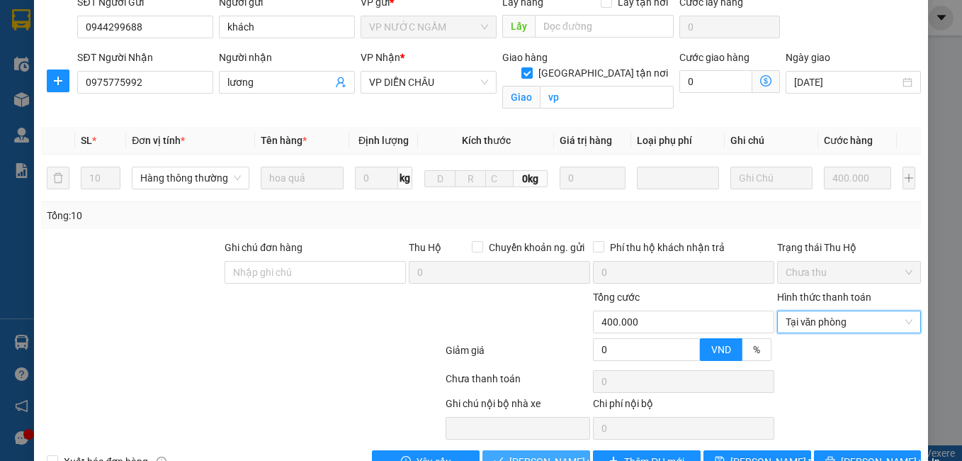
click at [549, 454] on span "[PERSON_NAME] và Giao hàng" at bounding box center [578, 462] width 136 height 16
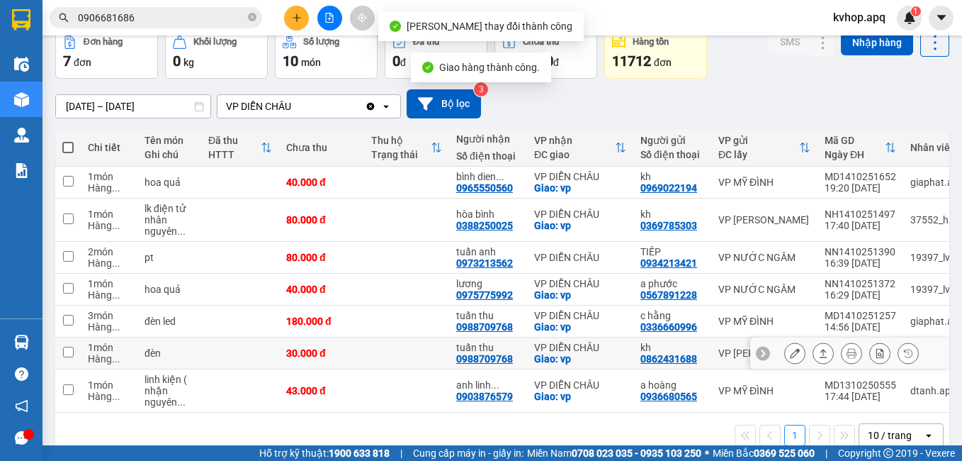
scroll to position [102, 0]
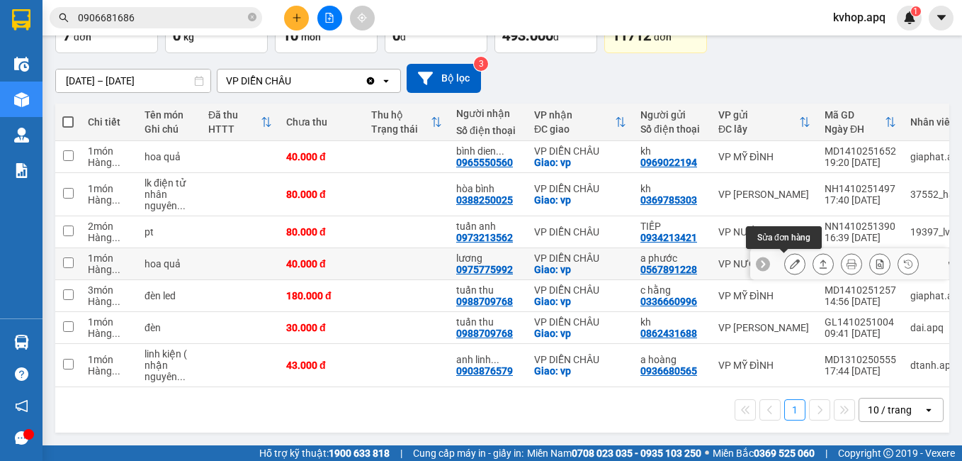
click at [790, 259] on icon at bounding box center [795, 264] width 10 height 10
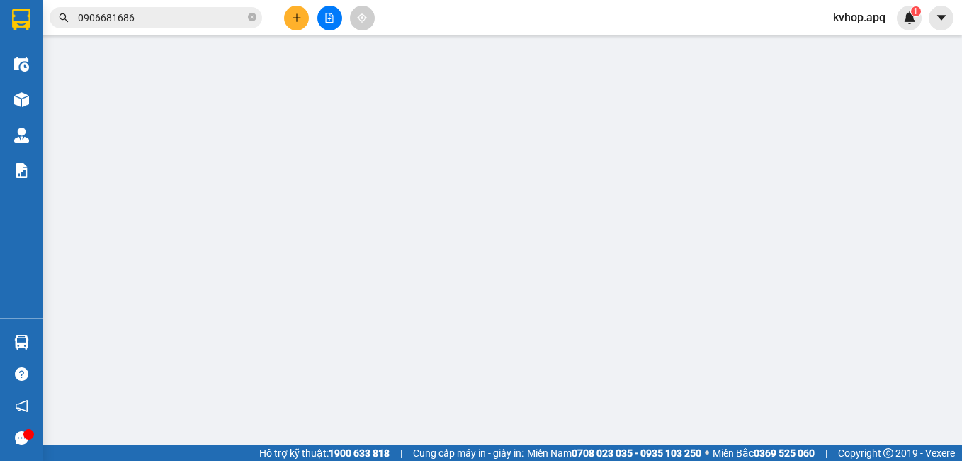
type input "0567891228"
type input "a phước"
type input "0975775992"
type input "lương"
checkbox input "true"
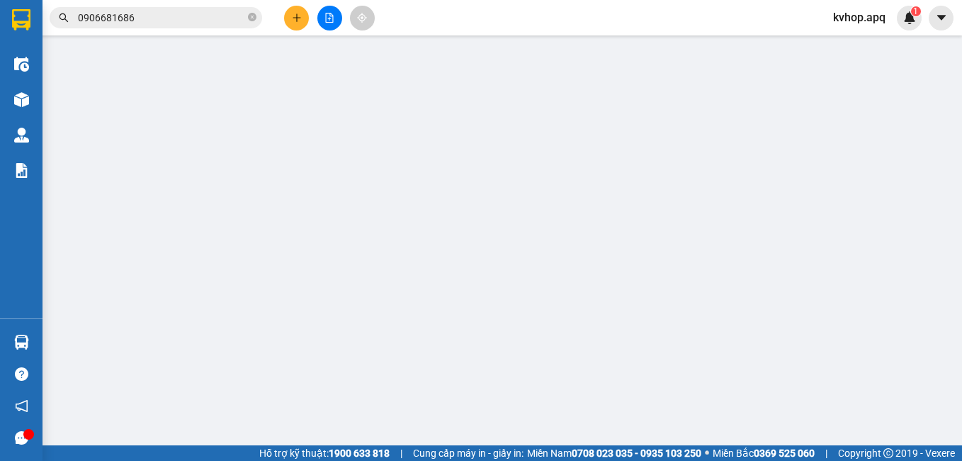
type input "vp"
type input "0"
type input "40.000"
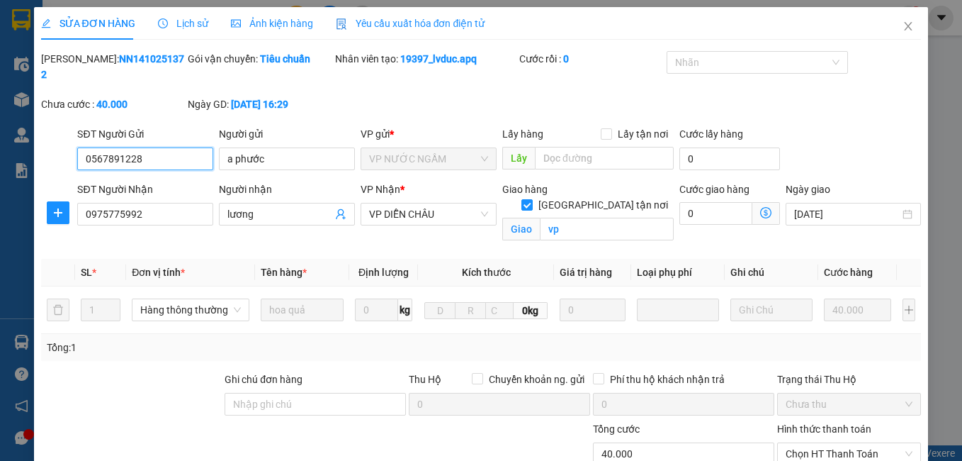
scroll to position [142, 0]
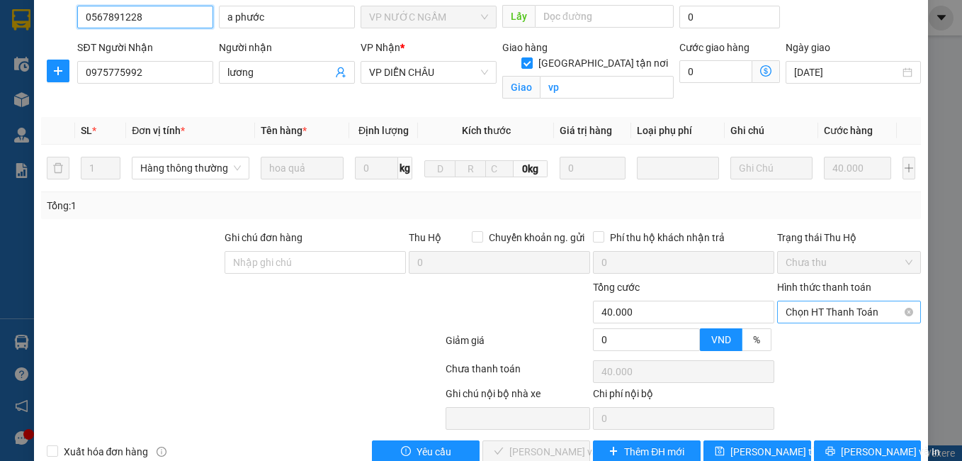
click at [821, 302] on span "Chọn HT Thanh Toán" at bounding box center [850, 311] width 128 height 21
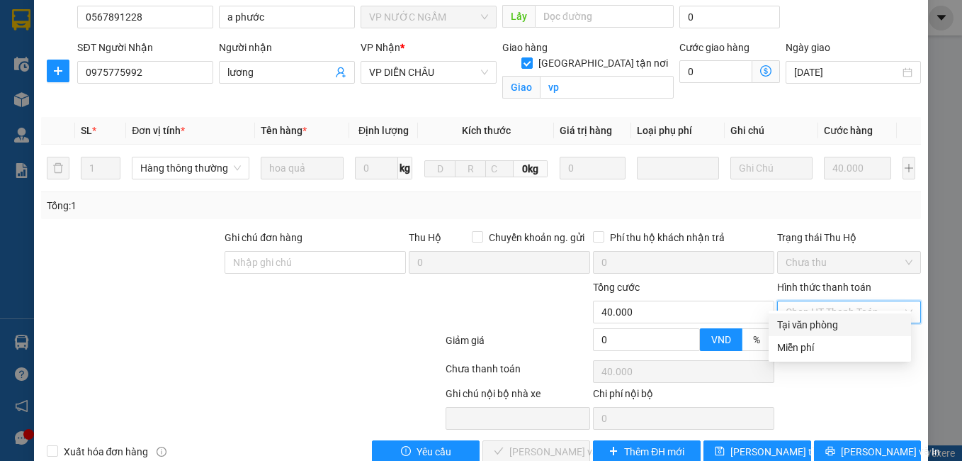
click at [812, 329] on div "Tại văn phòng" at bounding box center [839, 325] width 125 height 16
type input "0"
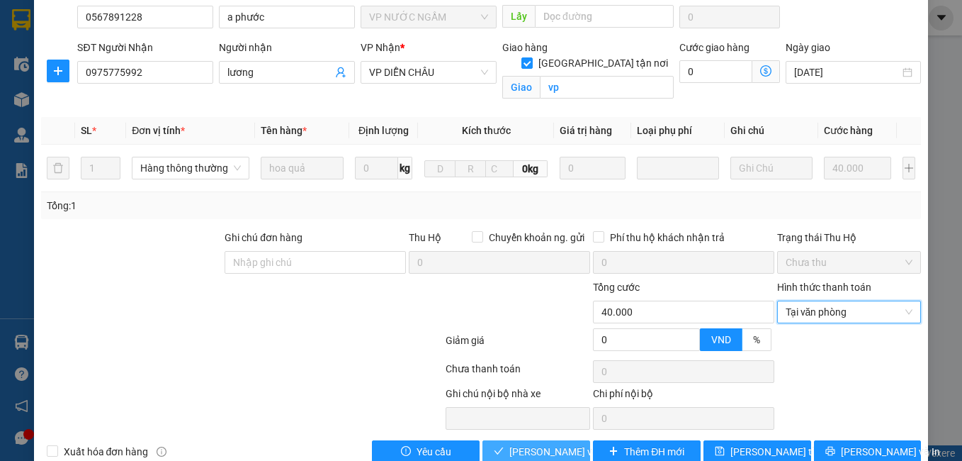
click at [549, 444] on span "[PERSON_NAME] và Giao hàng" at bounding box center [578, 452] width 136 height 16
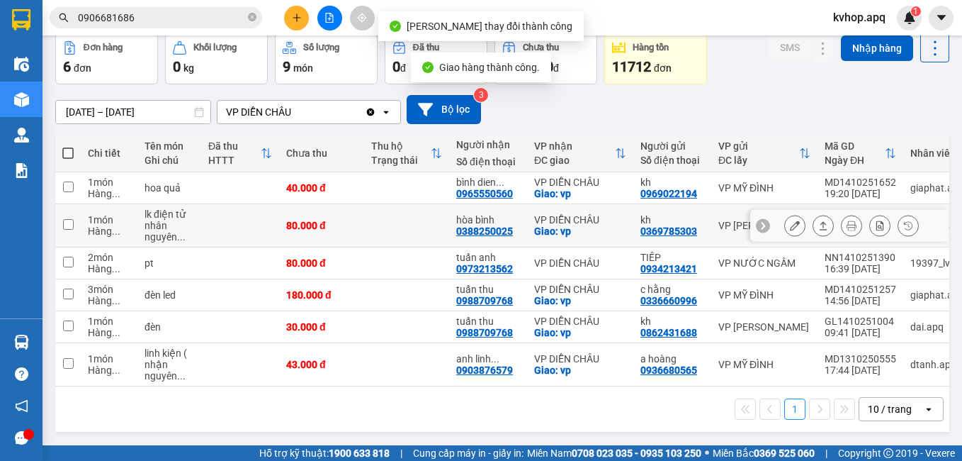
scroll to position [70, 0]
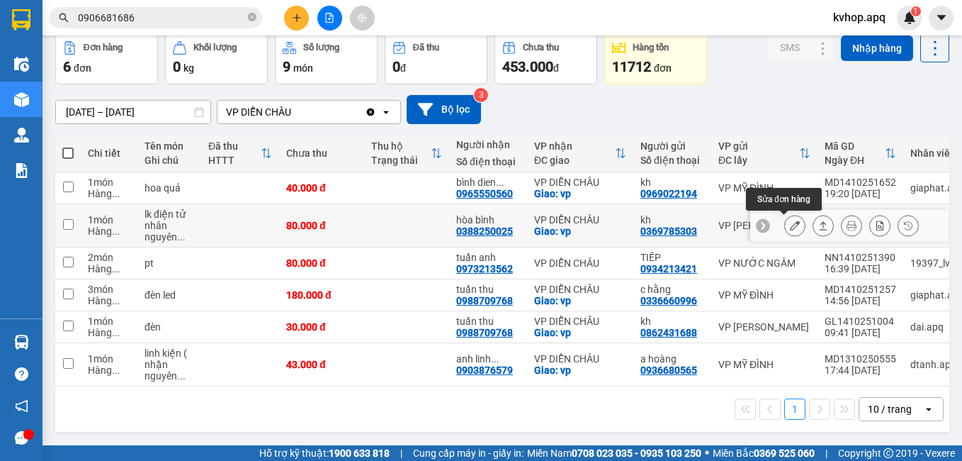
click at [785, 221] on button at bounding box center [795, 225] width 20 height 25
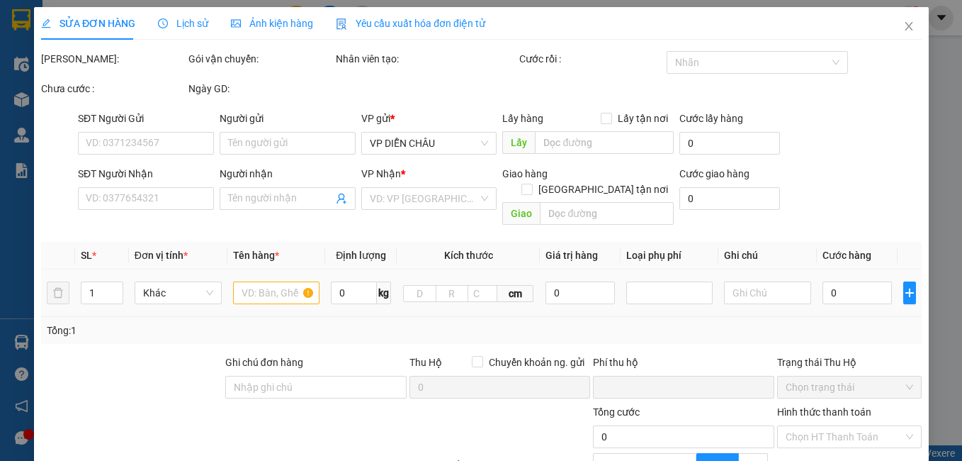
type input "0369785303"
type input "kh"
type input "0388250025"
type input "hòa bình"
checkbox input "true"
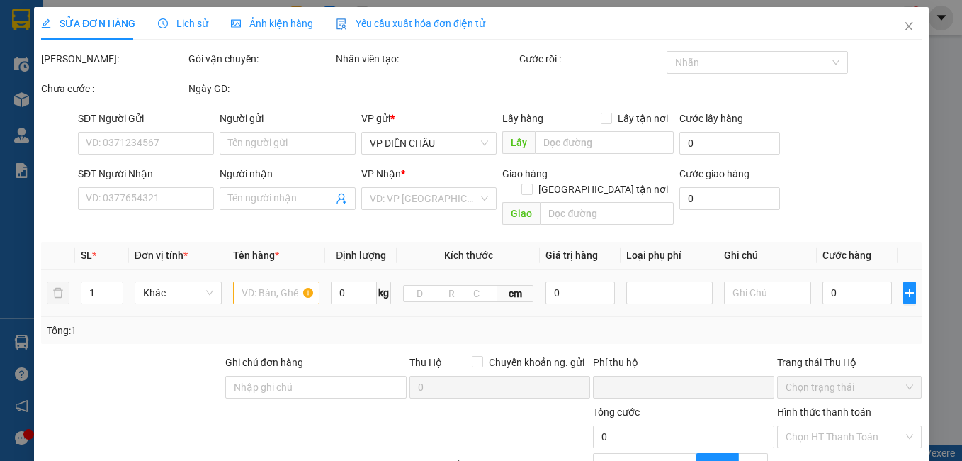
type input "vp"
type input "0"
type input "80.000"
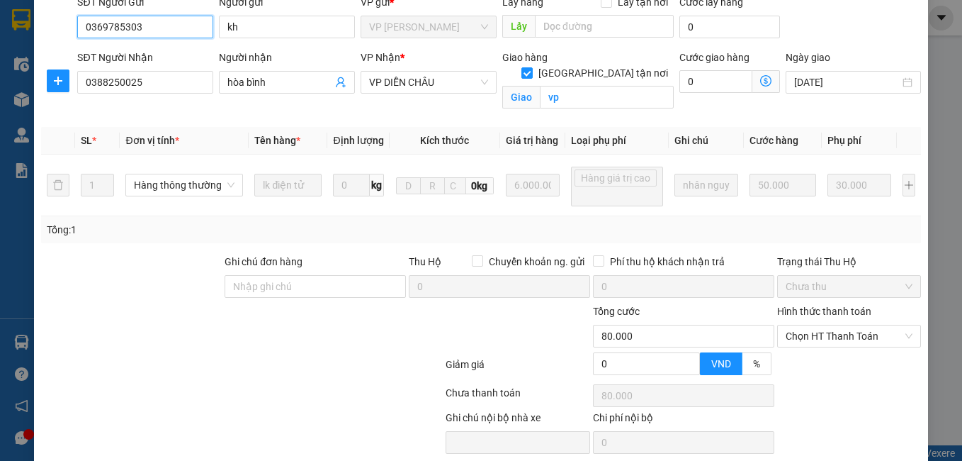
scroll to position [186, 0]
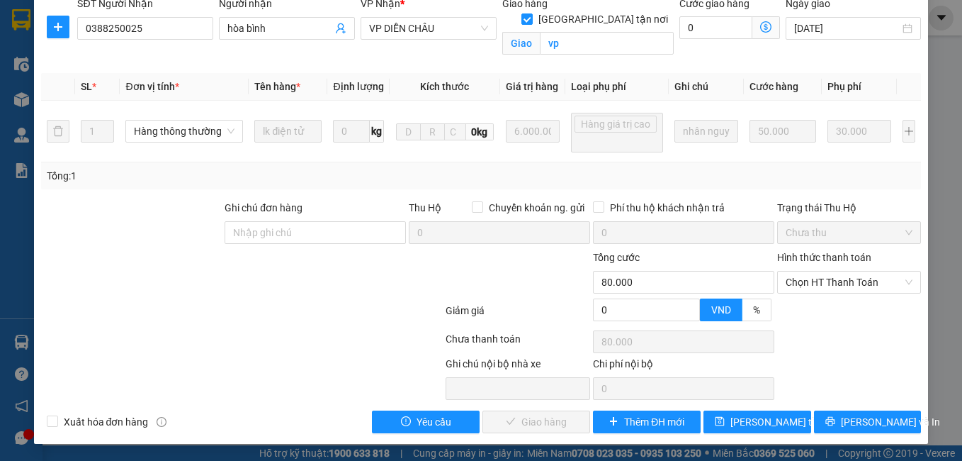
drag, startPoint x: 847, startPoint y: 290, endPoint x: 830, endPoint y: 293, distance: 17.4
click at [846, 289] on span "Chọn HT Thanh Toán" at bounding box center [850, 281] width 128 height 21
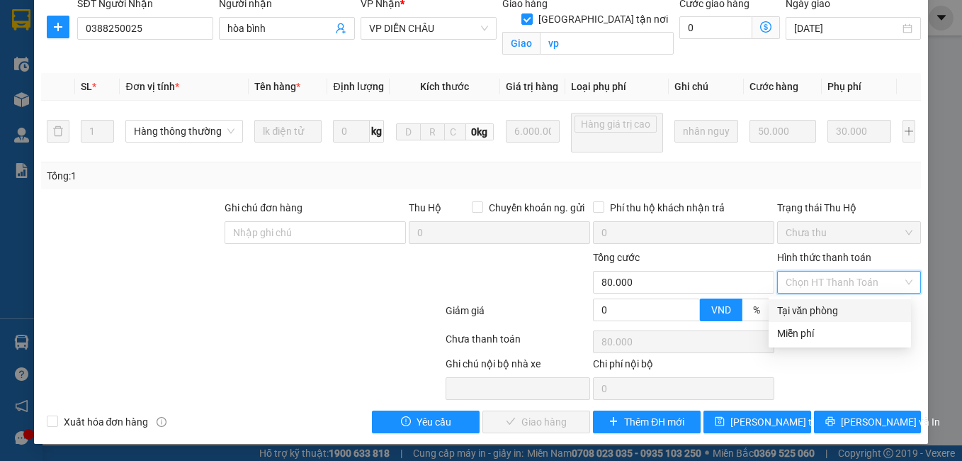
click at [797, 311] on div "Tại văn phòng" at bounding box center [839, 311] width 125 height 16
type input "0"
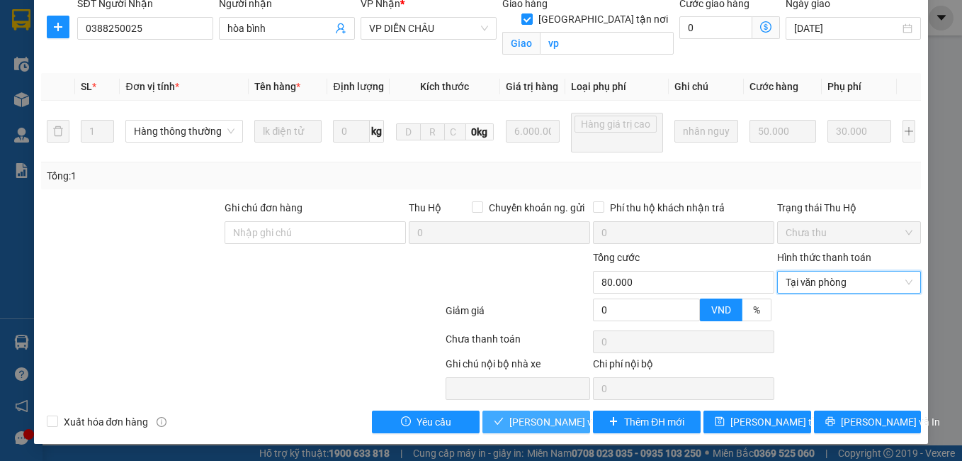
click at [491, 411] on button "[PERSON_NAME] và Giao hàng" at bounding box center [537, 421] width 108 height 23
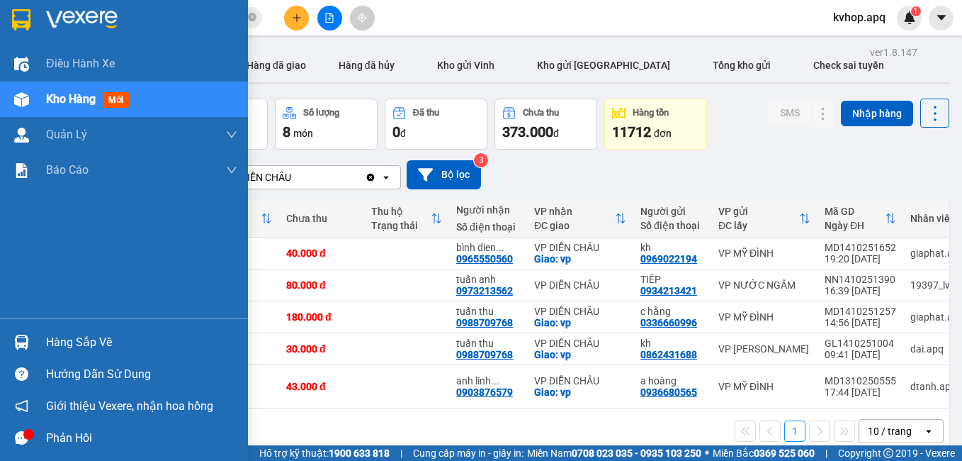
click at [64, 354] on div "Hàng sắp về" at bounding box center [124, 342] width 248 height 32
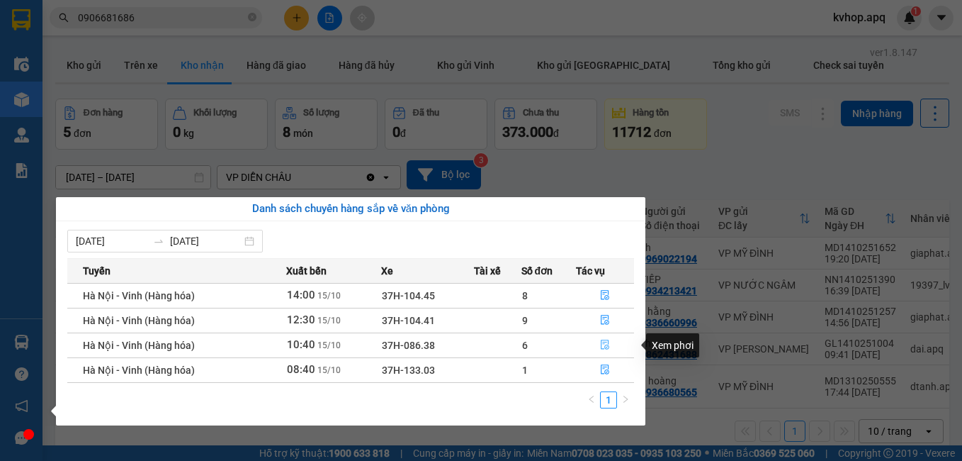
click at [601, 342] on icon "file-done" at bounding box center [605, 344] width 10 height 10
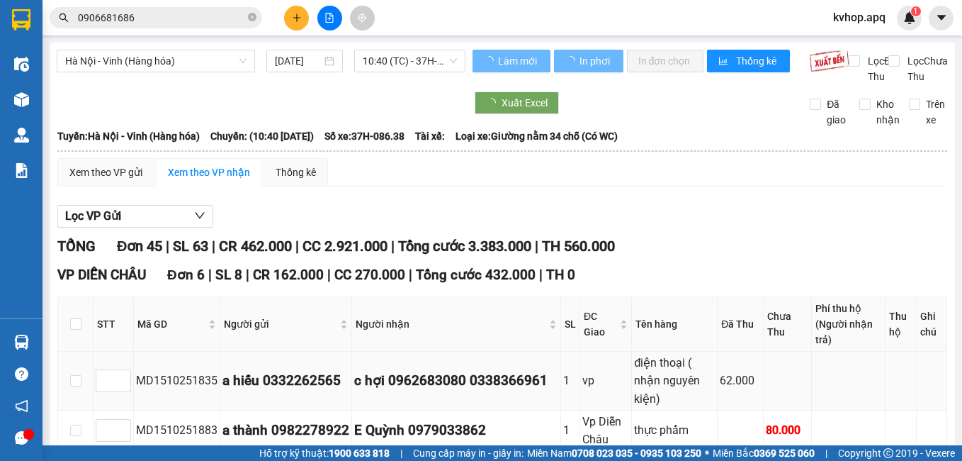
scroll to position [142, 0]
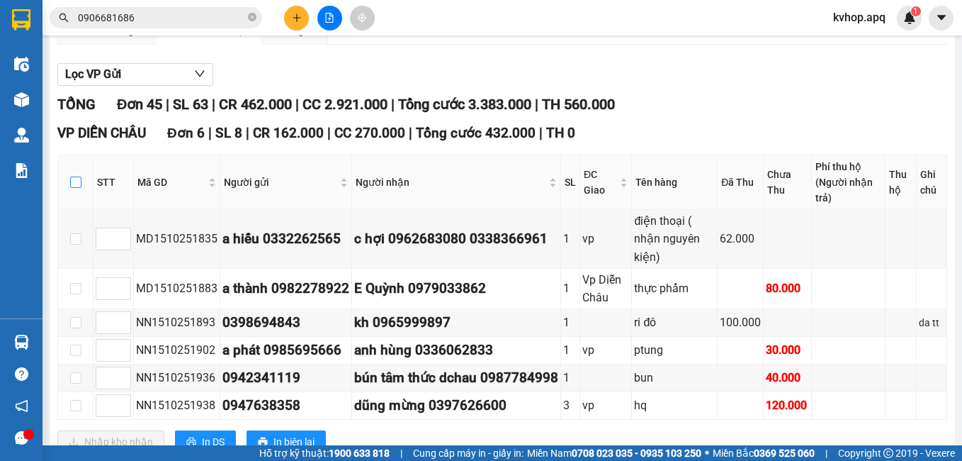
click at [77, 188] on input "checkbox" at bounding box center [75, 181] width 11 height 11
checkbox input "true"
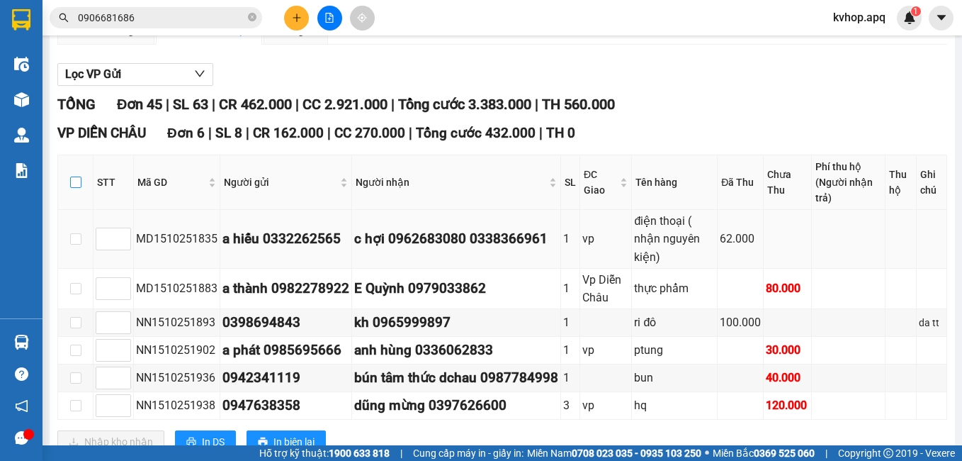
checkbox input "true"
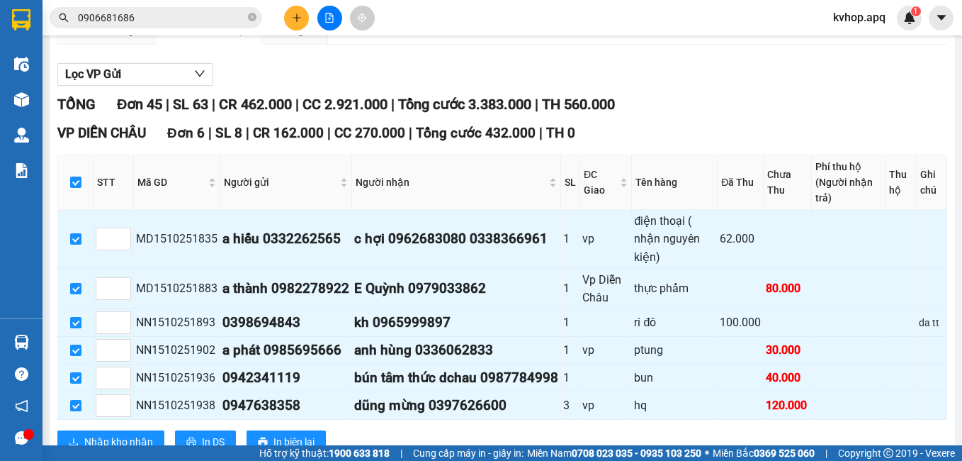
scroll to position [354, 0]
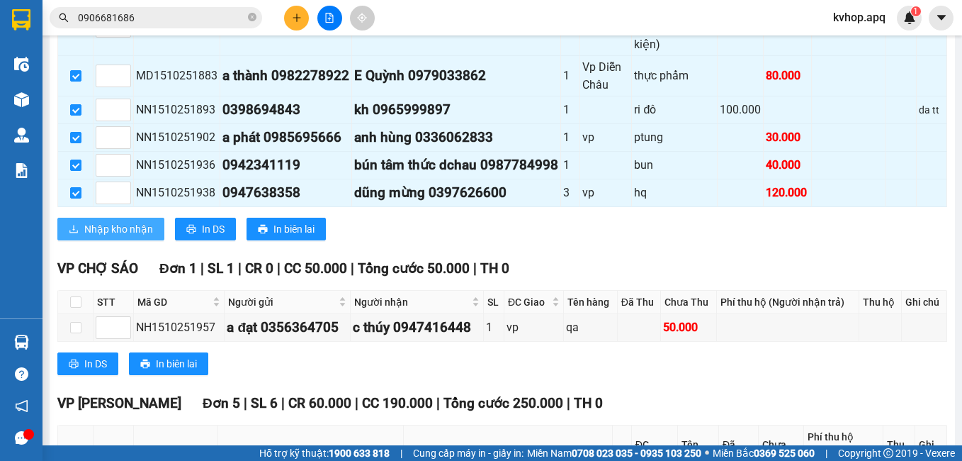
click at [145, 237] on span "Nhập kho nhận" at bounding box center [118, 229] width 69 height 16
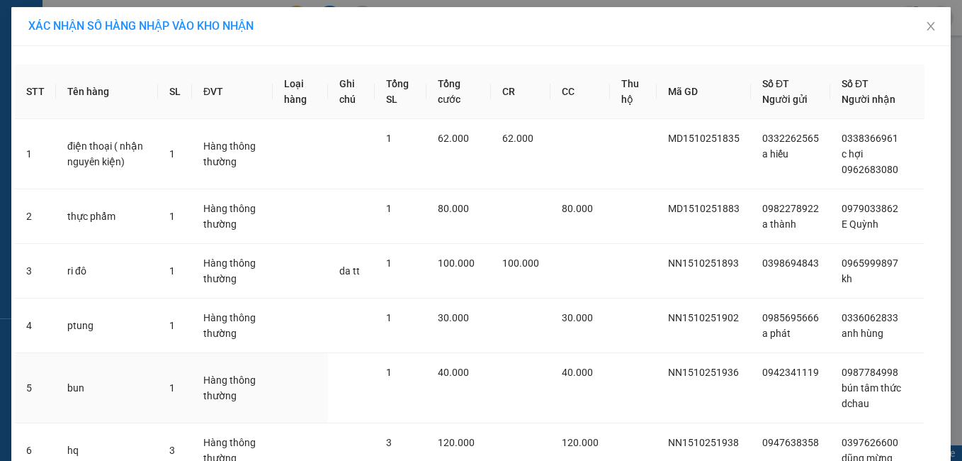
scroll to position [120, 0]
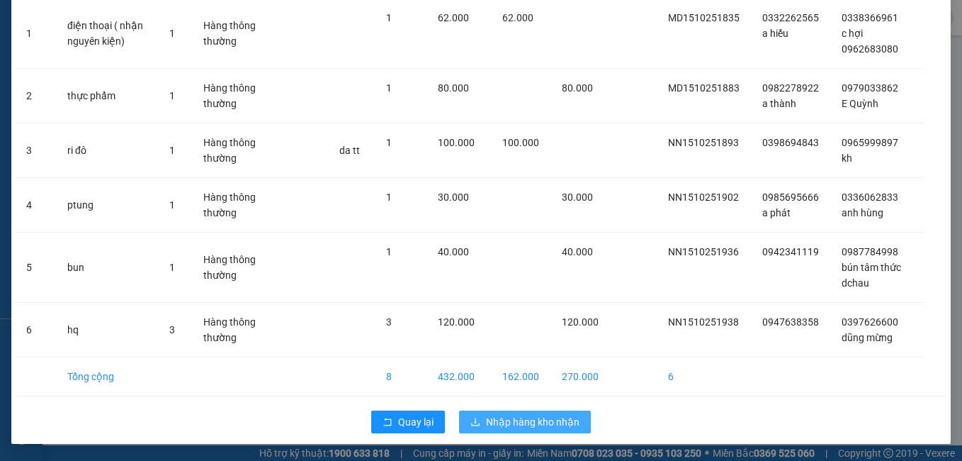
click at [556, 422] on span "Nhập hàng kho nhận" at bounding box center [533, 422] width 94 height 16
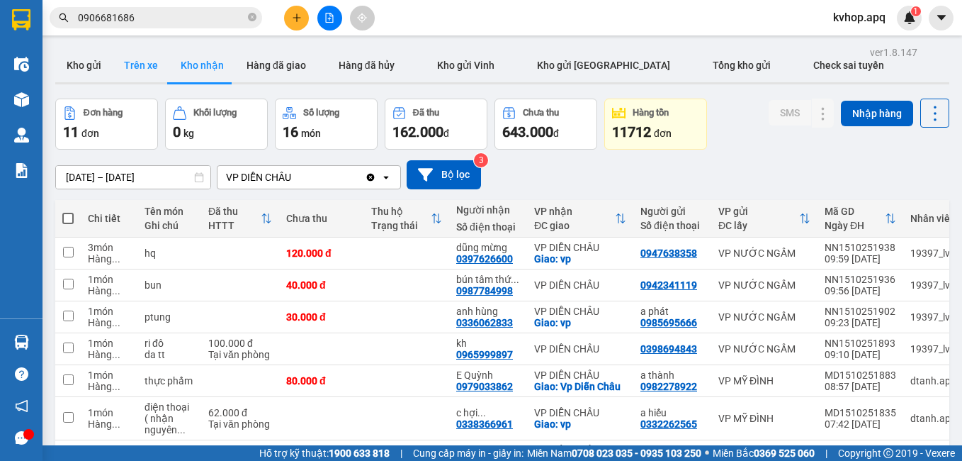
click at [156, 81] on button "Trên xe" at bounding box center [141, 65] width 57 height 34
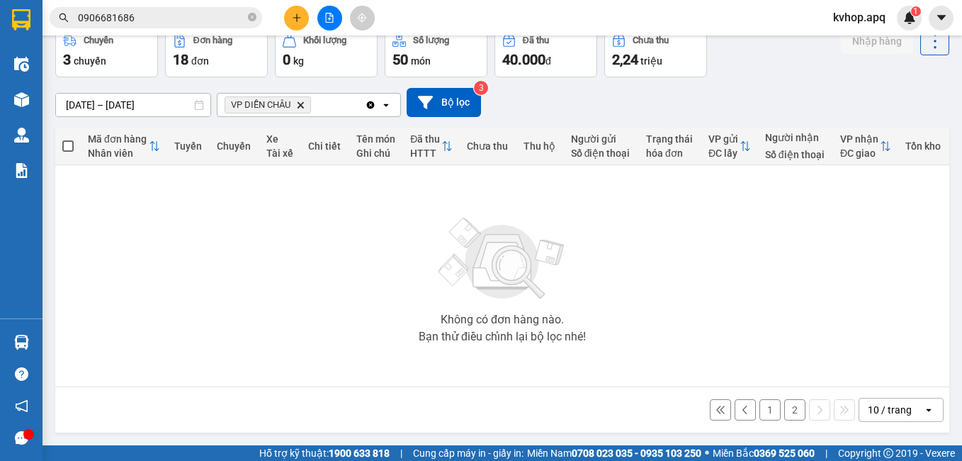
drag, startPoint x: 785, startPoint y: 412, endPoint x: 676, endPoint y: 330, distance: 136.6
click at [785, 412] on button "2" at bounding box center [795, 409] width 21 height 21
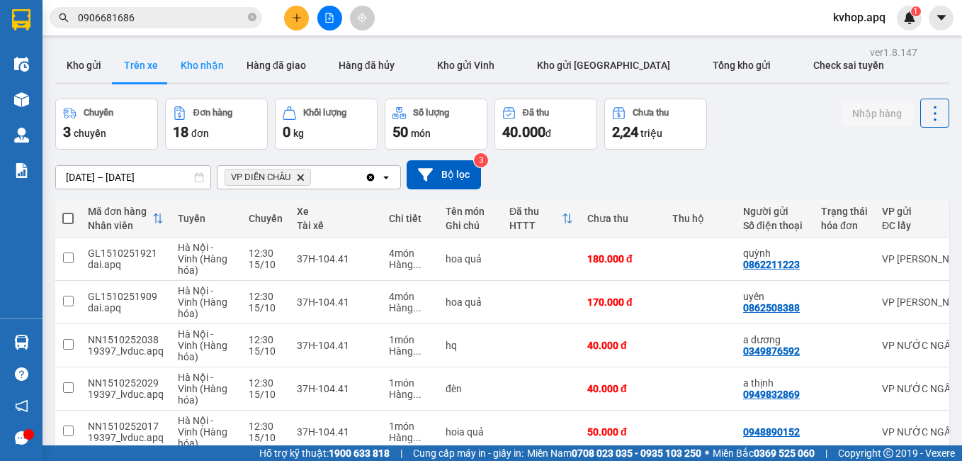
click at [223, 62] on button "Kho nhận" at bounding box center [202, 65] width 66 height 34
type input "[DATE] – [DATE]"
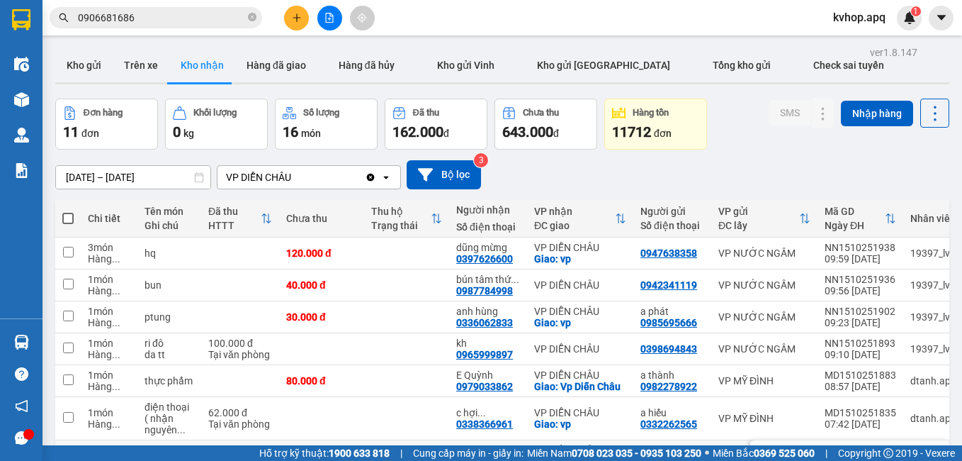
scroll to position [142, 0]
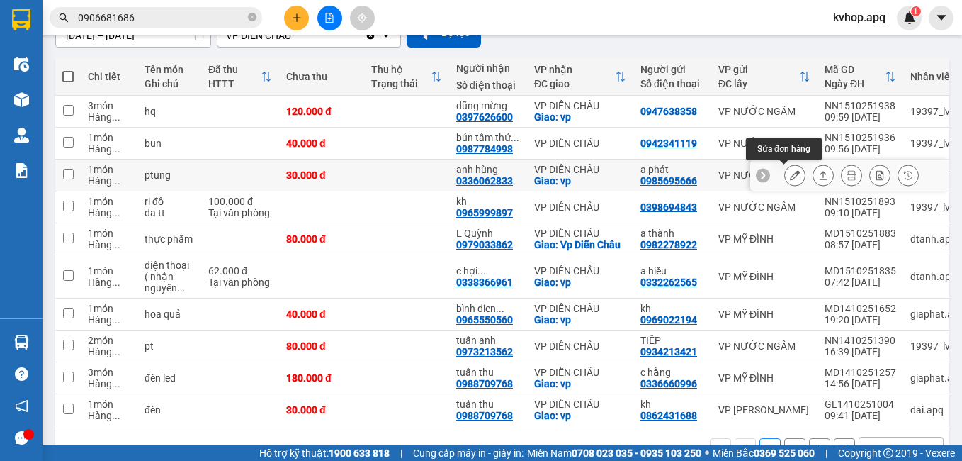
click at [789, 179] on button at bounding box center [795, 175] width 20 height 25
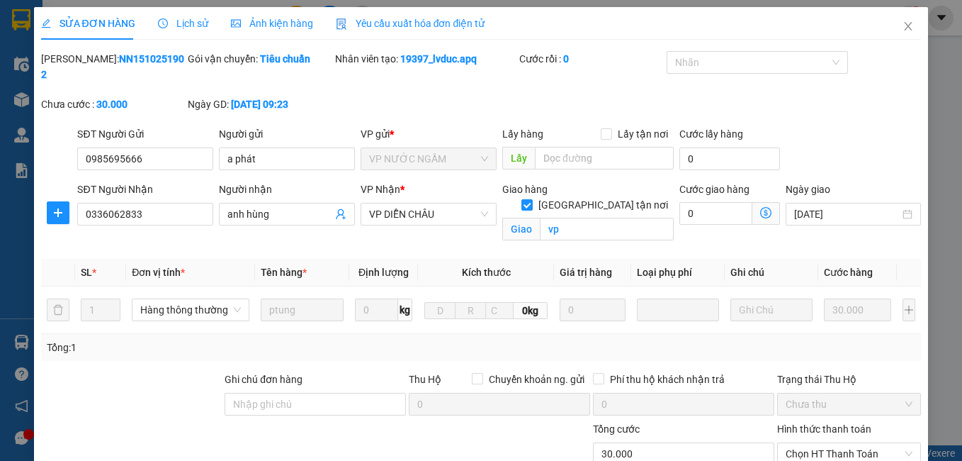
type input "0985695666"
type input "a phát"
type input "0336062833"
type input "anh hùng"
checkbox input "true"
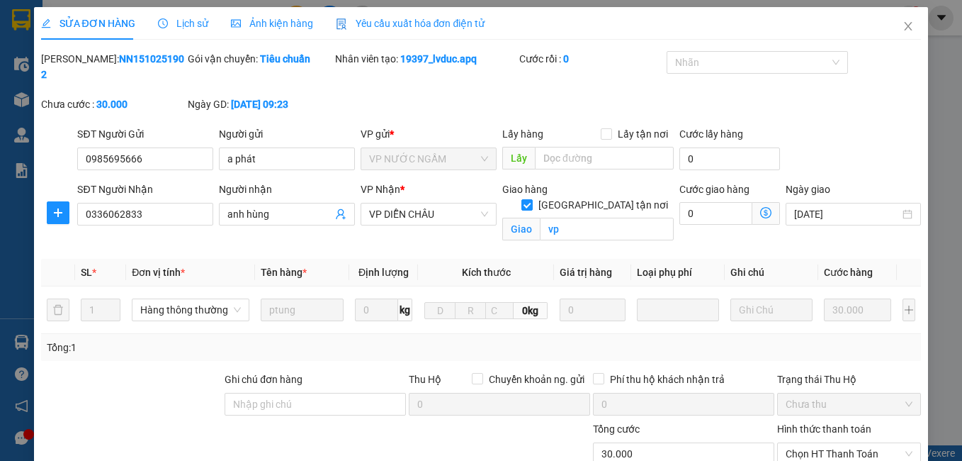
type input "vp"
type input "0"
type input "30.000"
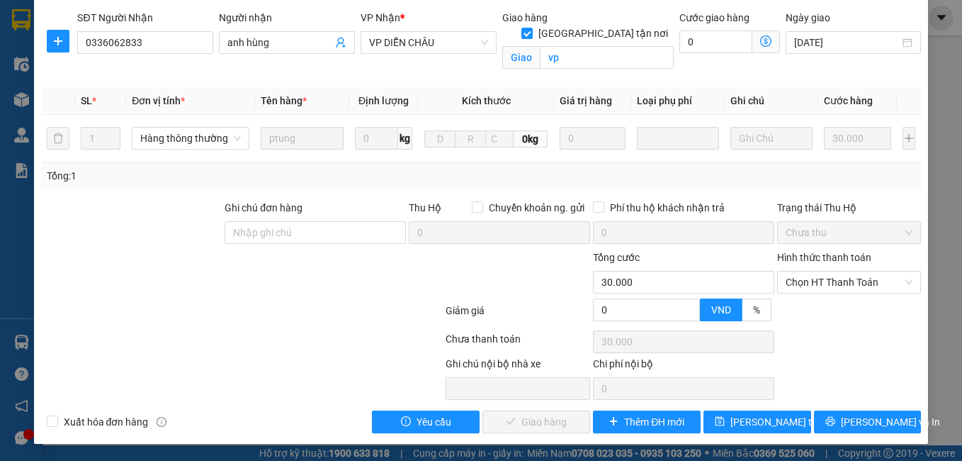
scroll to position [156, 0]
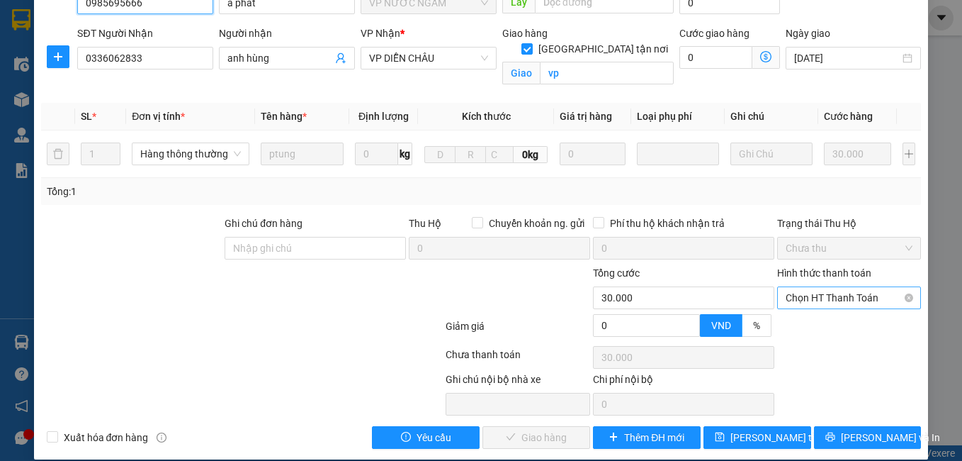
click at [825, 287] on span "Chọn HT Thanh Toán" at bounding box center [850, 297] width 128 height 21
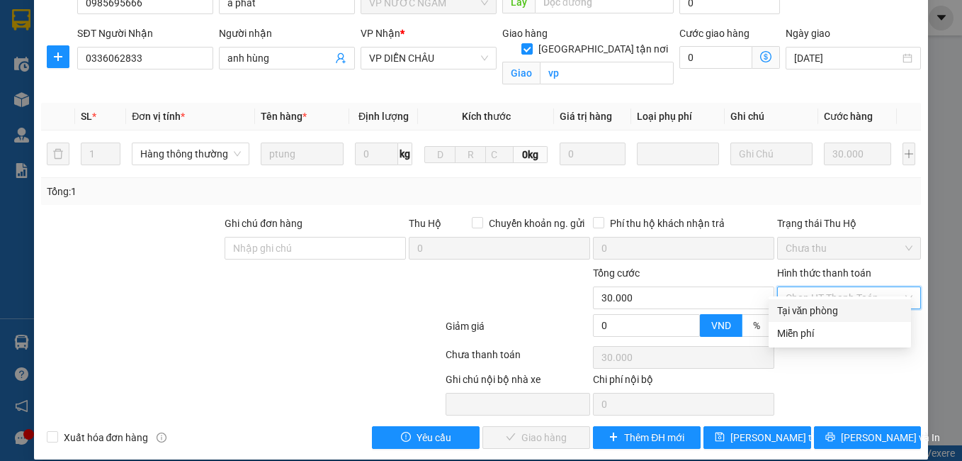
drag, startPoint x: 814, startPoint y: 303, endPoint x: 733, endPoint y: 346, distance: 91.3
click at [812, 304] on div "Tại văn phòng" at bounding box center [839, 311] width 125 height 16
type input "0"
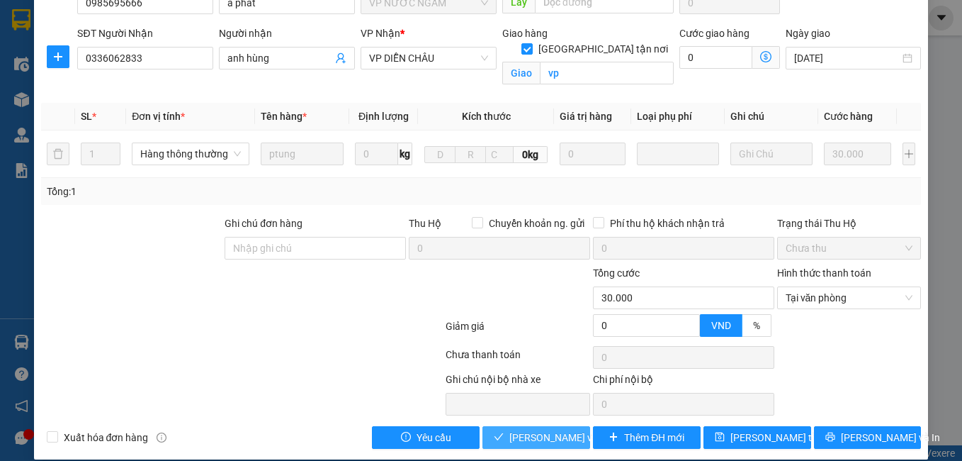
drag, startPoint x: 560, startPoint y: 425, endPoint x: 470, endPoint y: 387, distance: 97.5
click at [558, 429] on span "[PERSON_NAME] và Giao hàng" at bounding box center [578, 437] width 136 height 16
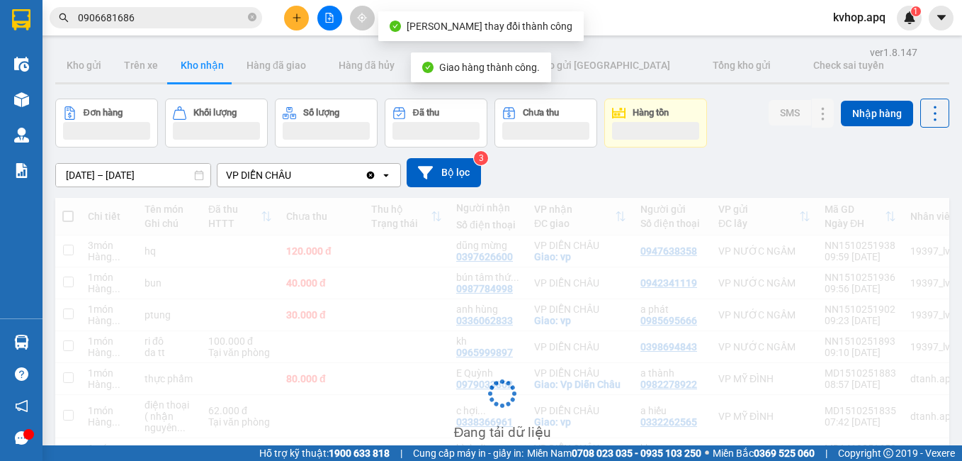
scroll to position [142, 0]
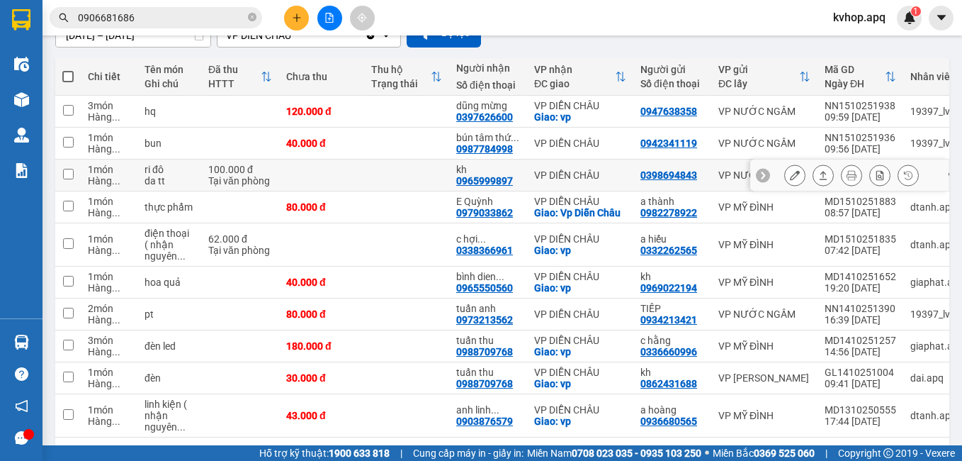
click at [790, 174] on icon at bounding box center [795, 175] width 10 height 10
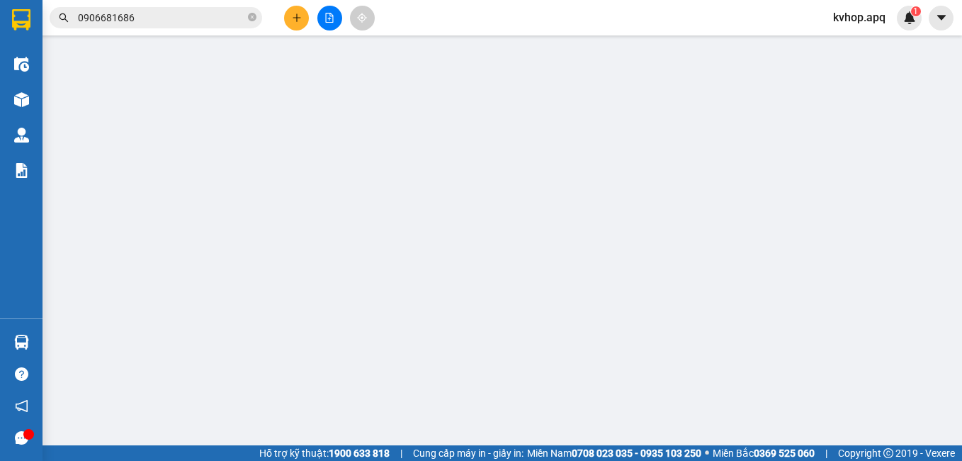
type input "0398694843"
type input "0965999897"
type input "kh"
type input "0"
type input "100.000"
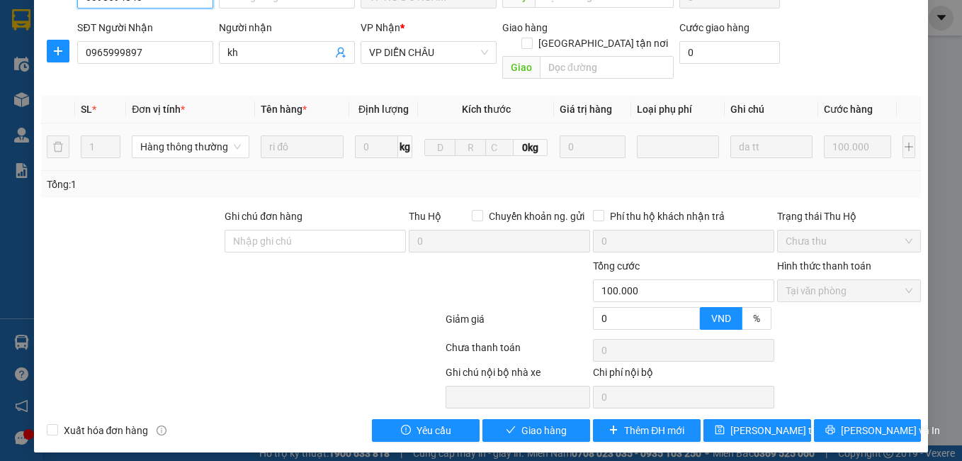
scroll to position [139, 0]
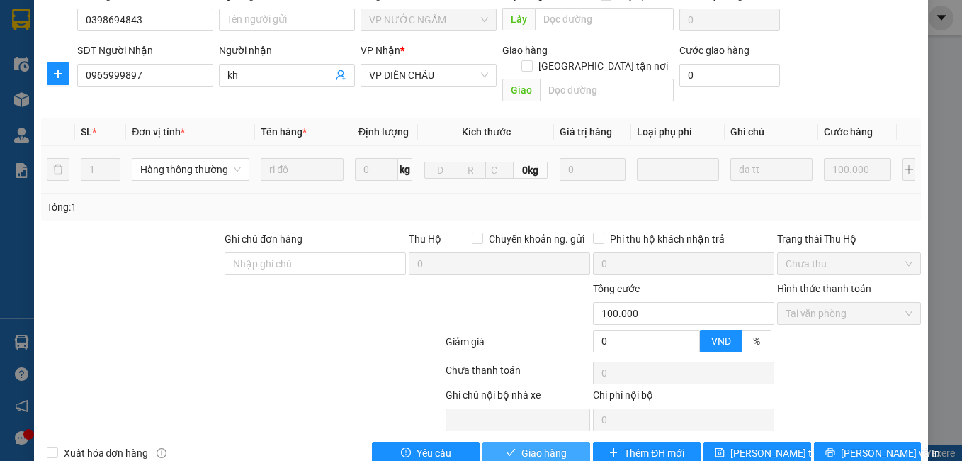
drag, startPoint x: 527, startPoint y: 422, endPoint x: 504, endPoint y: 406, distance: 27.9
click at [527, 445] on span "Giao hàng" at bounding box center [544, 453] width 45 height 16
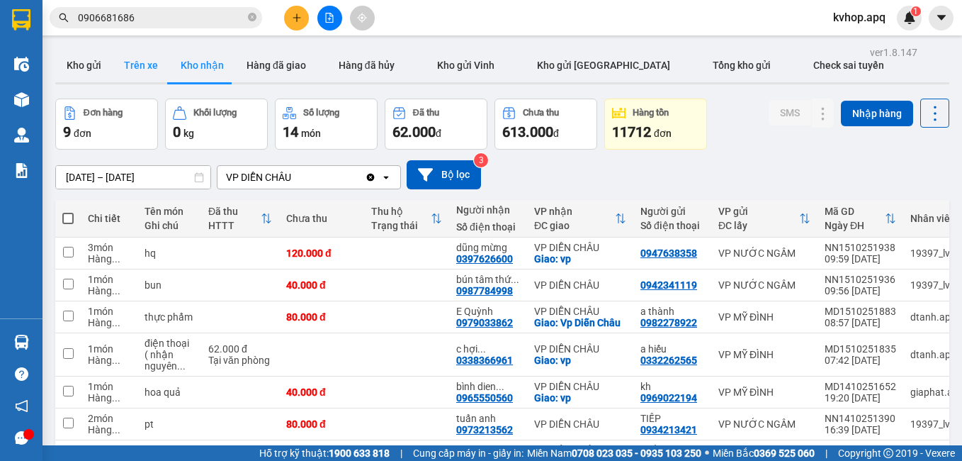
click at [159, 58] on button "Trên xe" at bounding box center [141, 65] width 57 height 34
type input "[DATE] – [DATE]"
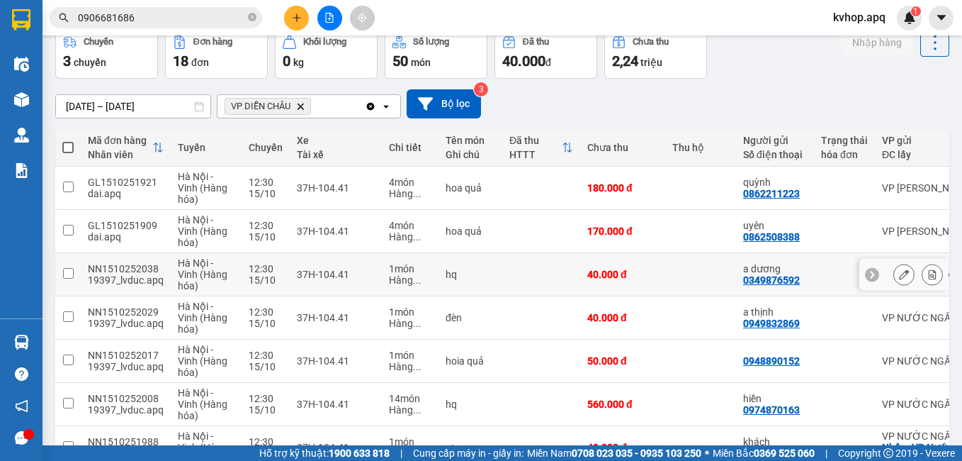
scroll to position [142, 0]
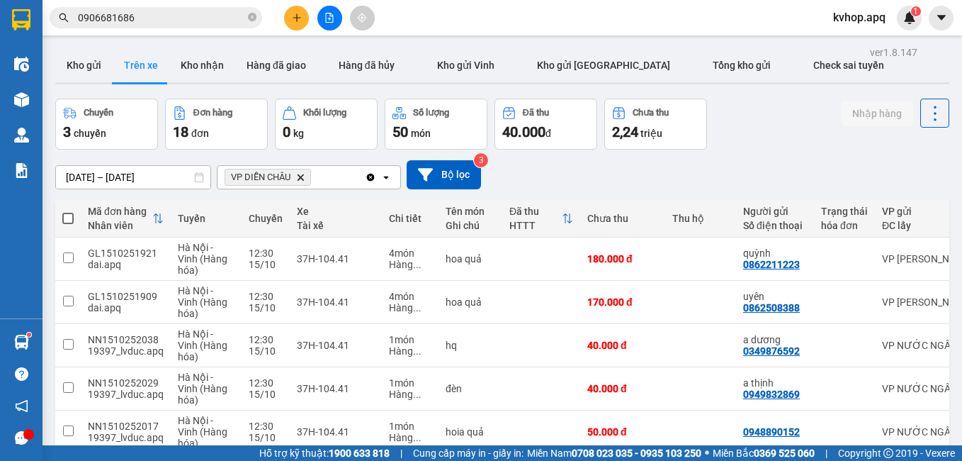
click at [128, 21] on input "0906681686" at bounding box center [161, 18] width 167 height 16
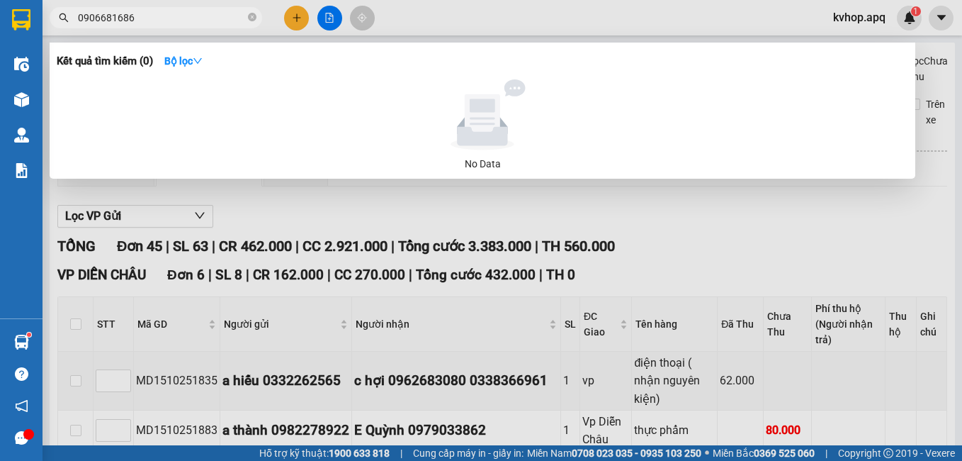
click at [127, 0] on html "Kết quả tìm kiếm ( 0 ) Bộ lọc No Data 0906681686 kvhop.apq 1 Điều hành xe Kho h…" at bounding box center [481, 230] width 962 height 461
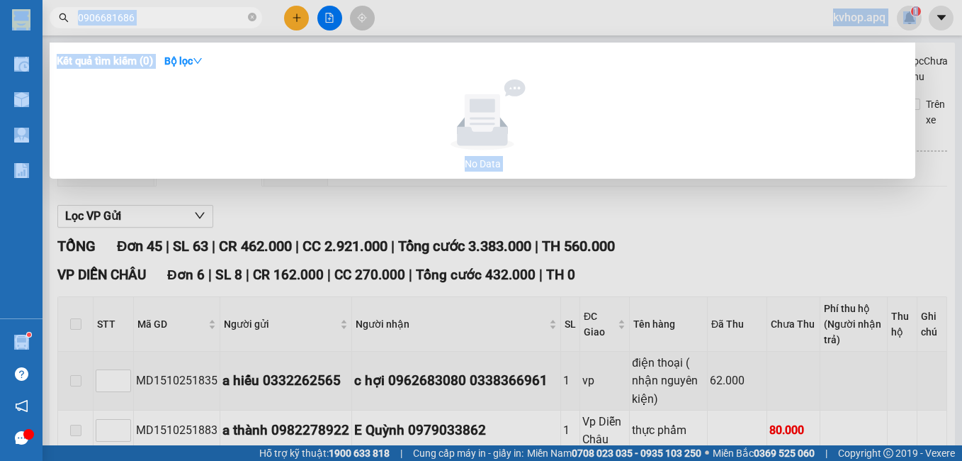
click at [450, 246] on div at bounding box center [481, 230] width 962 height 461
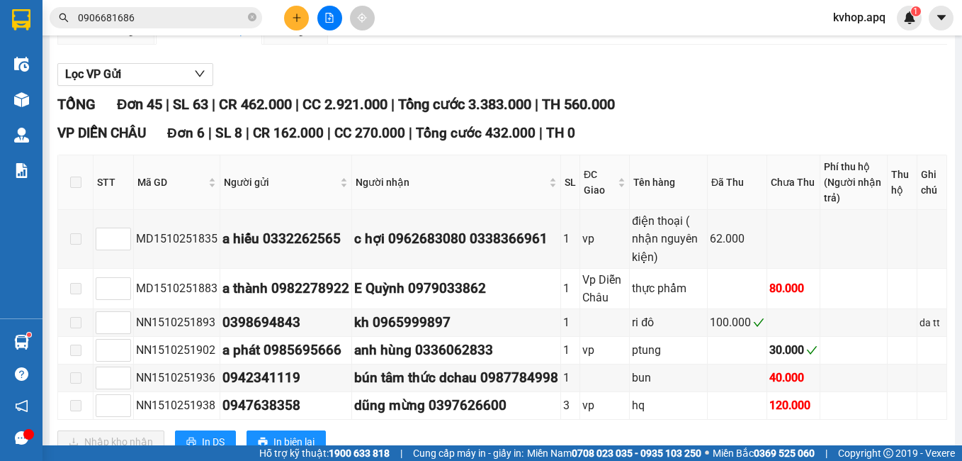
scroll to position [213, 0]
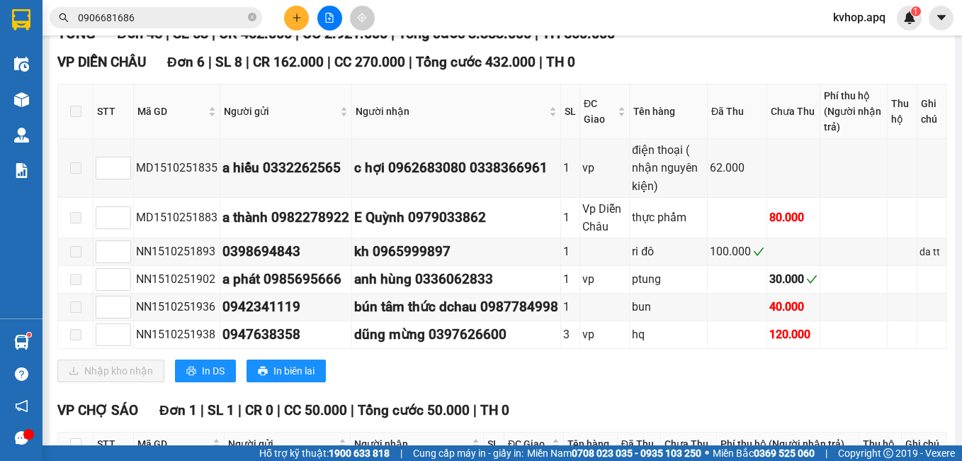
click at [77, 117] on span at bounding box center [75, 111] width 11 height 11
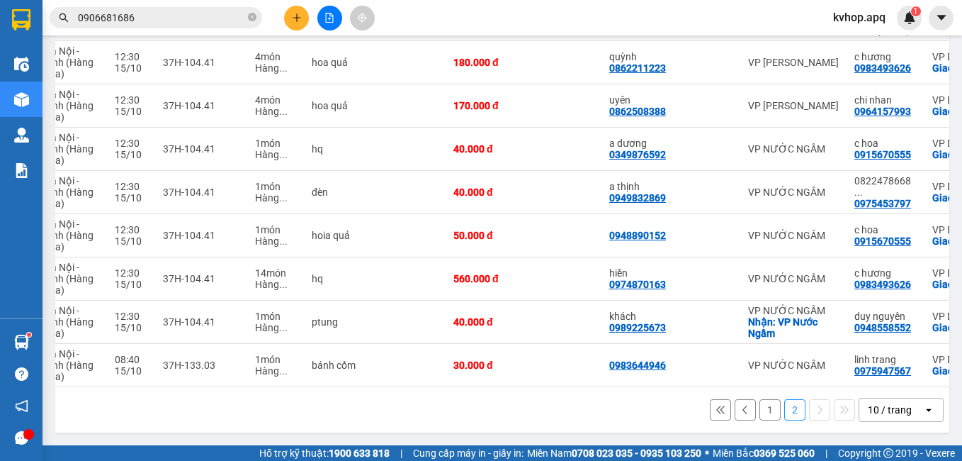
scroll to position [0, 149]
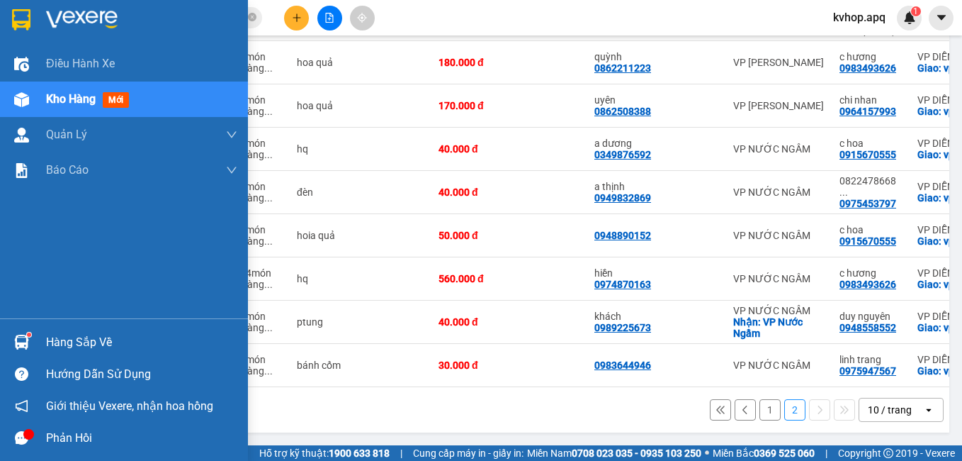
click at [86, 349] on div "Hàng sắp về" at bounding box center [141, 342] width 191 height 21
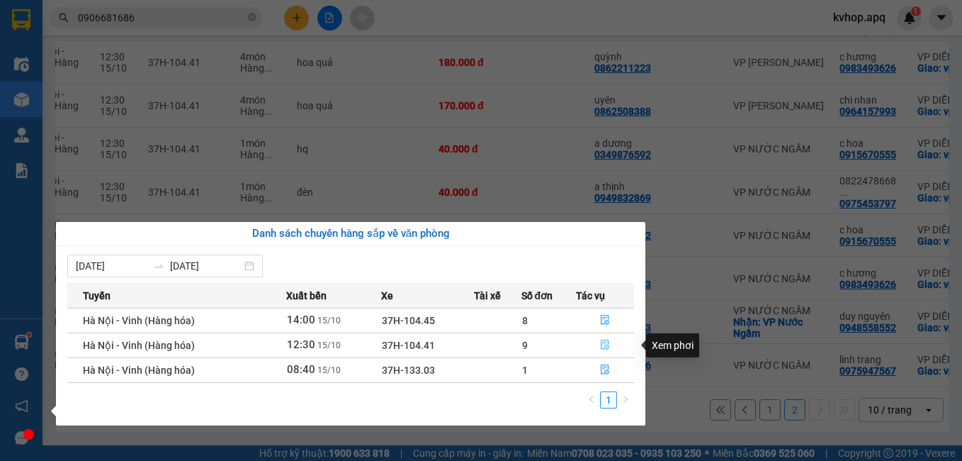
click at [604, 347] on icon "file-done" at bounding box center [605, 344] width 10 height 10
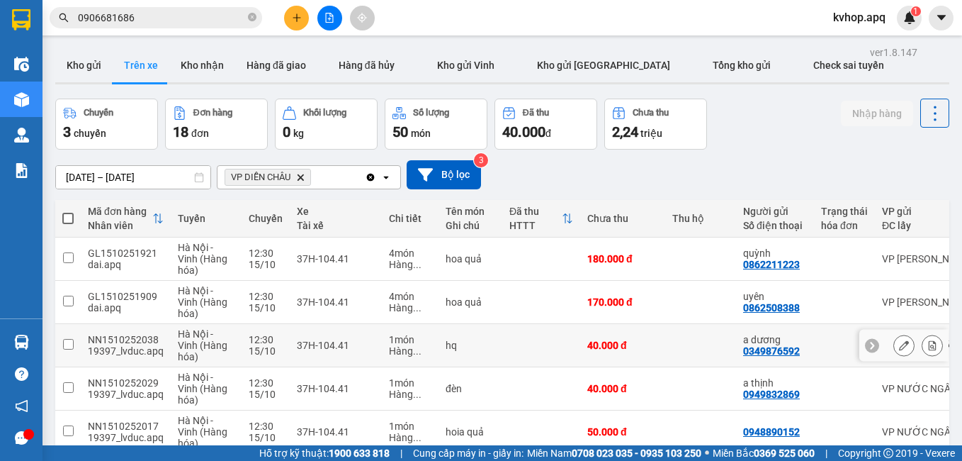
click at [69, 344] on input "checkbox" at bounding box center [68, 344] width 11 height 11
checkbox input "true"
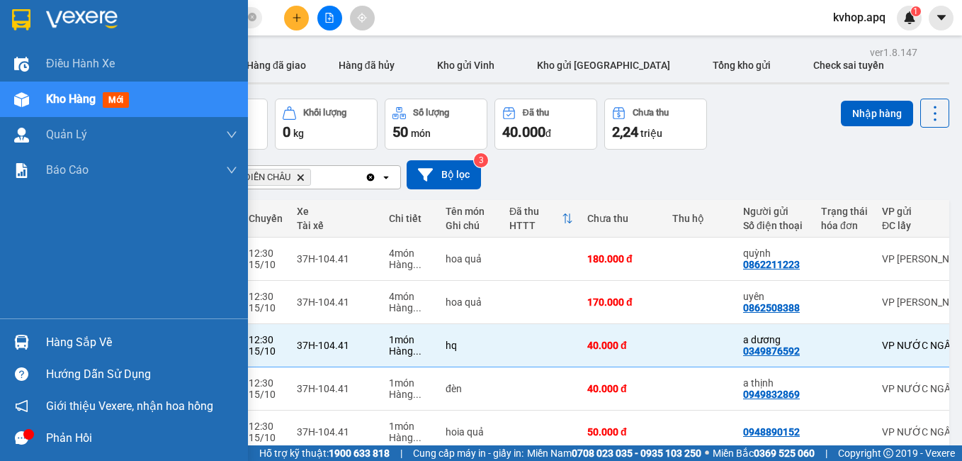
click at [39, 342] on div "Hàng sắp về" at bounding box center [124, 342] width 248 height 32
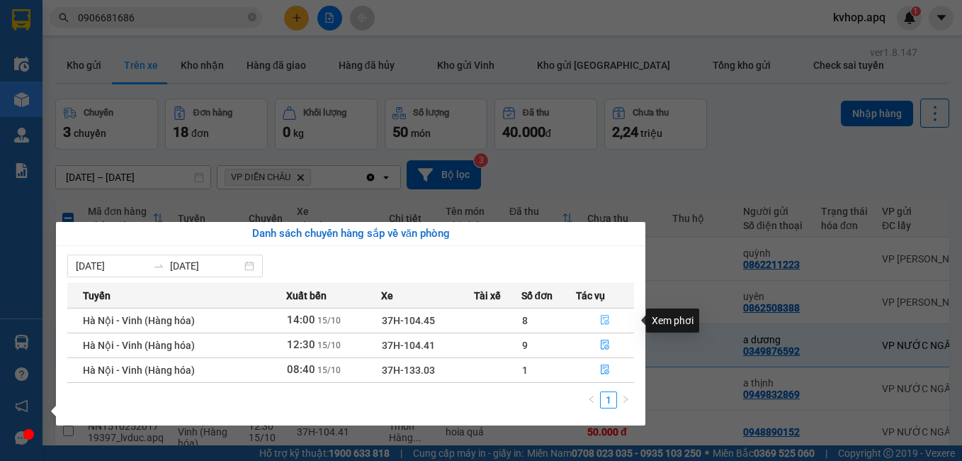
click at [606, 322] on icon "file-done" at bounding box center [605, 320] width 10 height 10
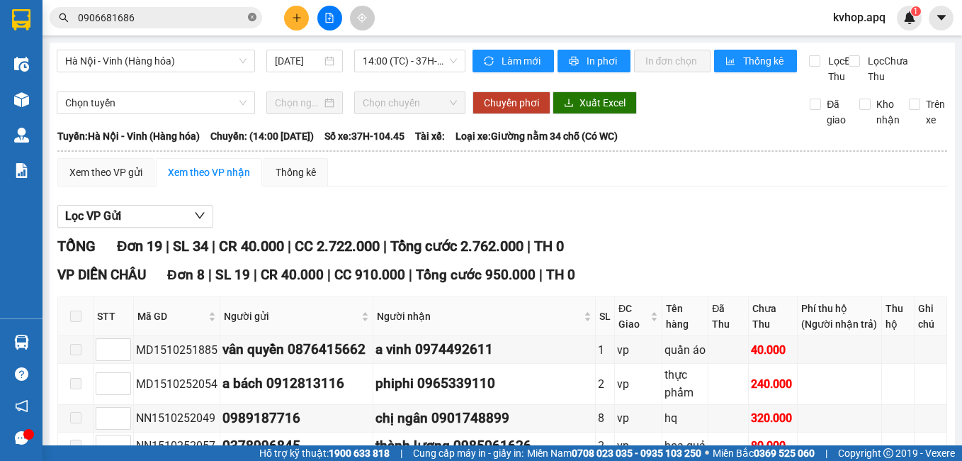
click at [253, 19] on icon "close-circle" at bounding box center [252, 17] width 9 height 9
click at [327, 19] on icon "file-add" at bounding box center [330, 18] width 10 height 10
drag, startPoint x: 175, startPoint y: 58, endPoint x: 156, endPoint y: 106, distance: 51.9
click at [174, 60] on span "Hà Nội - Vinh (Hàng hóa)" at bounding box center [155, 60] width 181 height 21
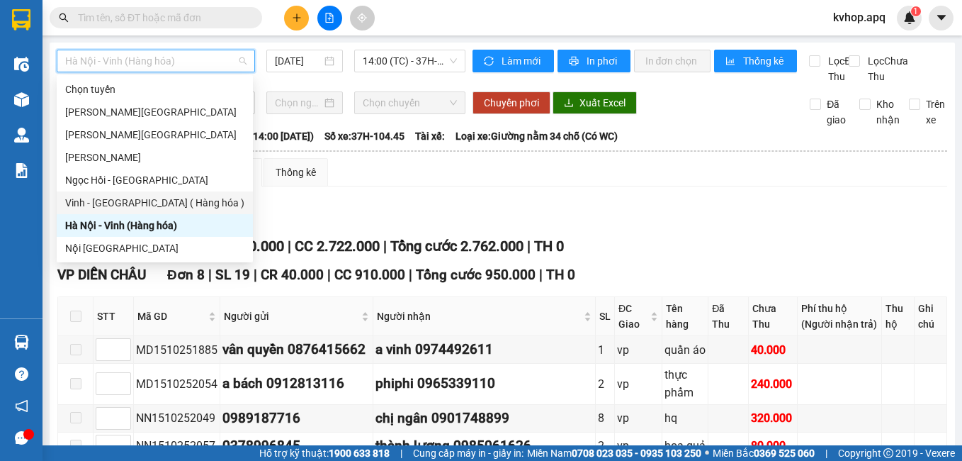
click at [120, 195] on div "Vinh - [GEOGRAPHIC_DATA] ( Hàng hóa )" at bounding box center [154, 203] width 179 height 16
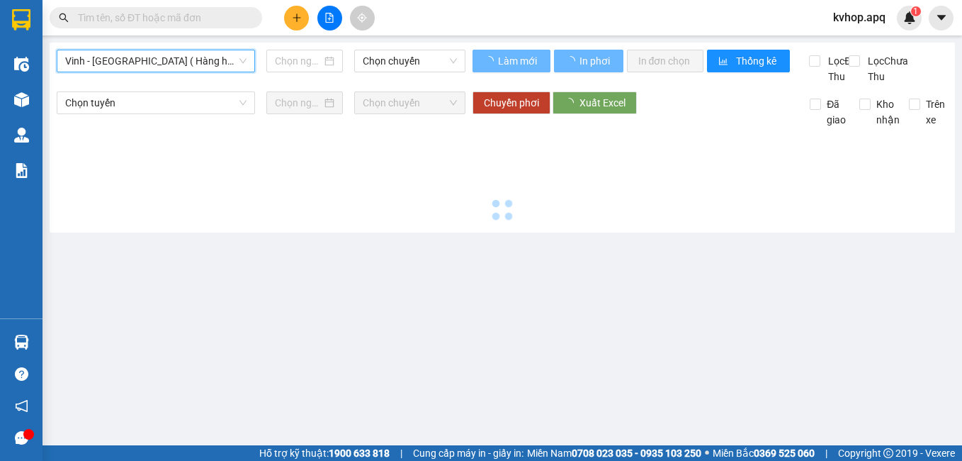
type input "[DATE]"
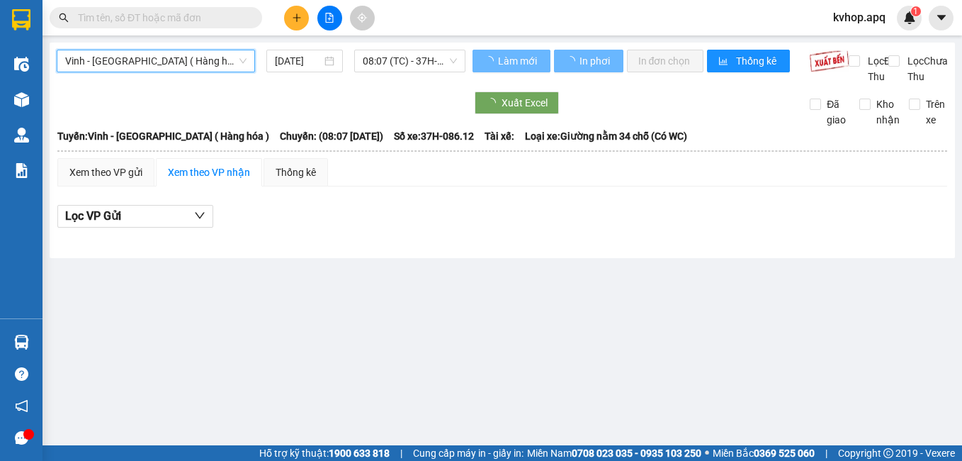
click at [393, 66] on span "08:07 (TC) - 37H-086.12" at bounding box center [410, 60] width 94 height 21
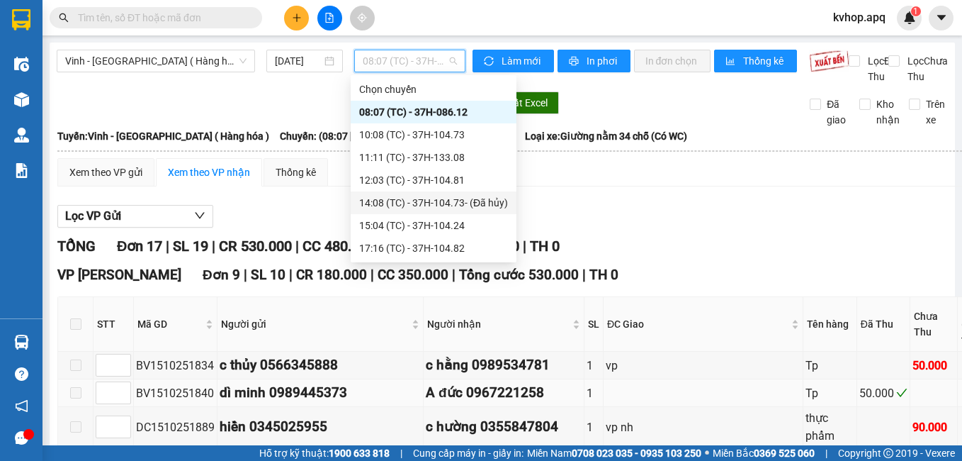
scroll to position [142, 0]
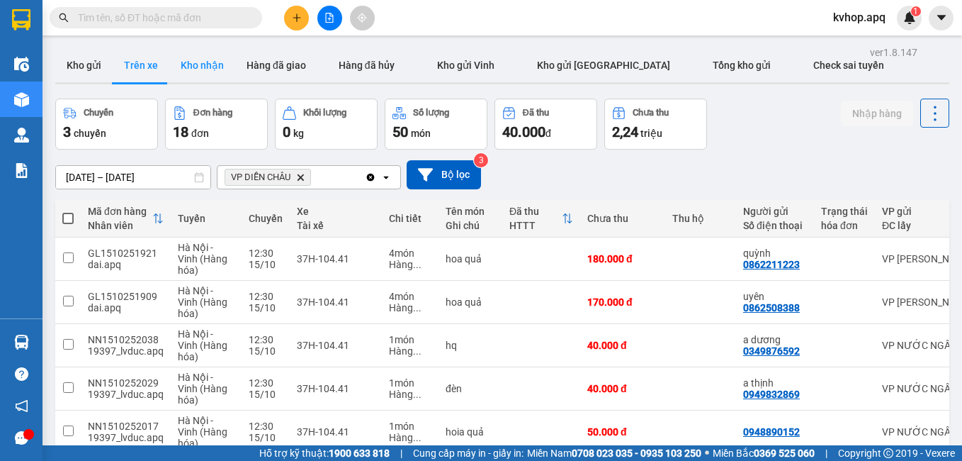
click at [199, 52] on button "Kho nhận" at bounding box center [202, 65] width 66 height 34
type input "[DATE] – [DATE]"
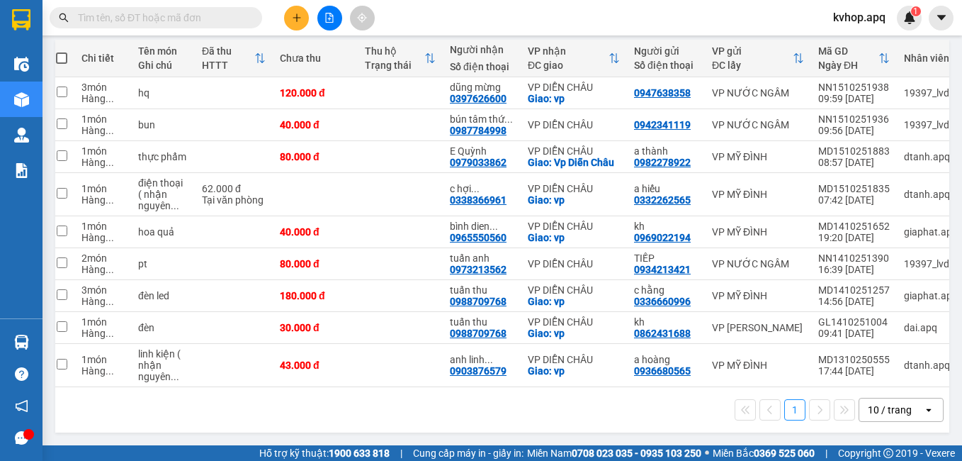
scroll to position [0, 16]
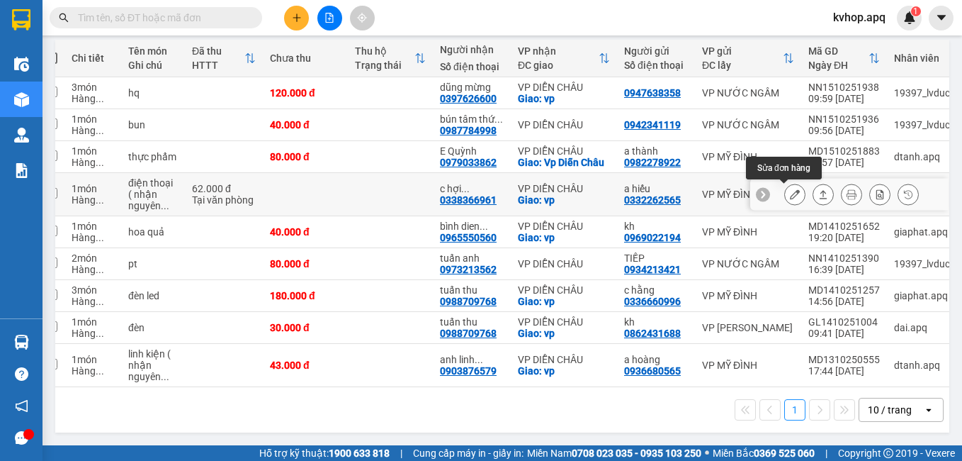
click at [790, 193] on icon at bounding box center [795, 194] width 10 height 10
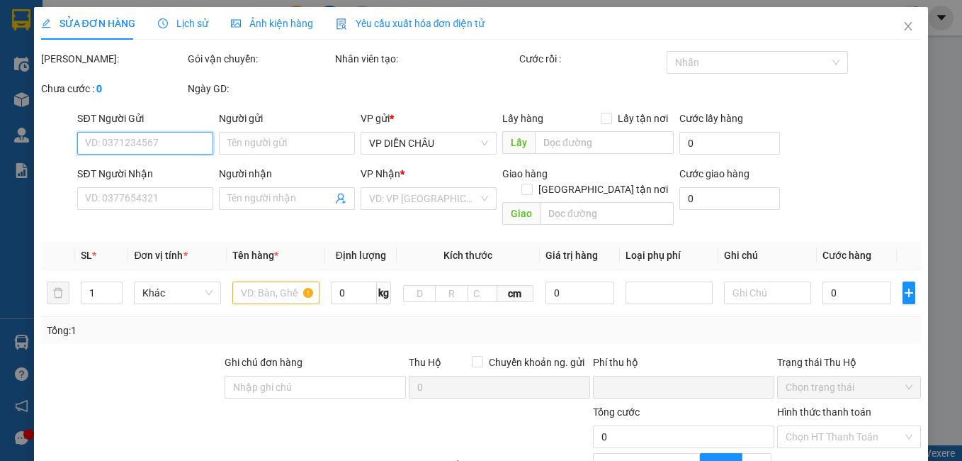
type input "0332262565"
type input "a hiếu"
type input "0338366961"
type input "c hợi 0962683080"
checkbox input "true"
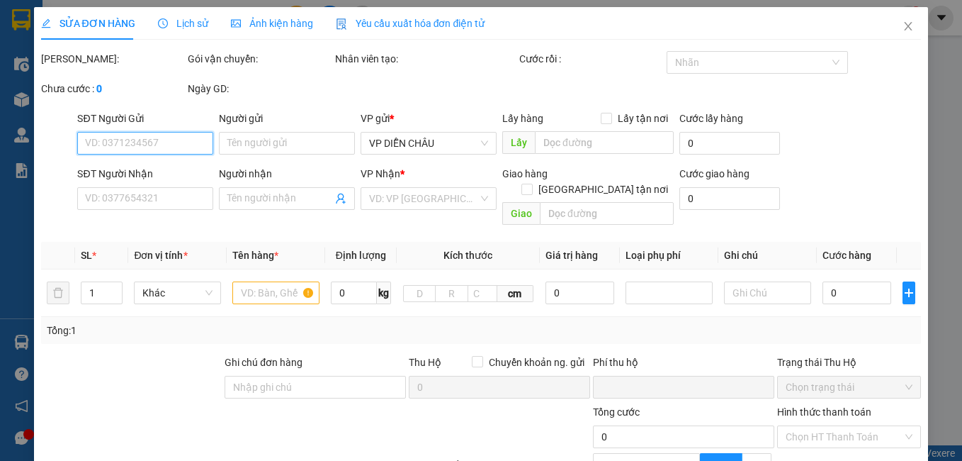
type input "vp"
type input "0"
type input "62.000"
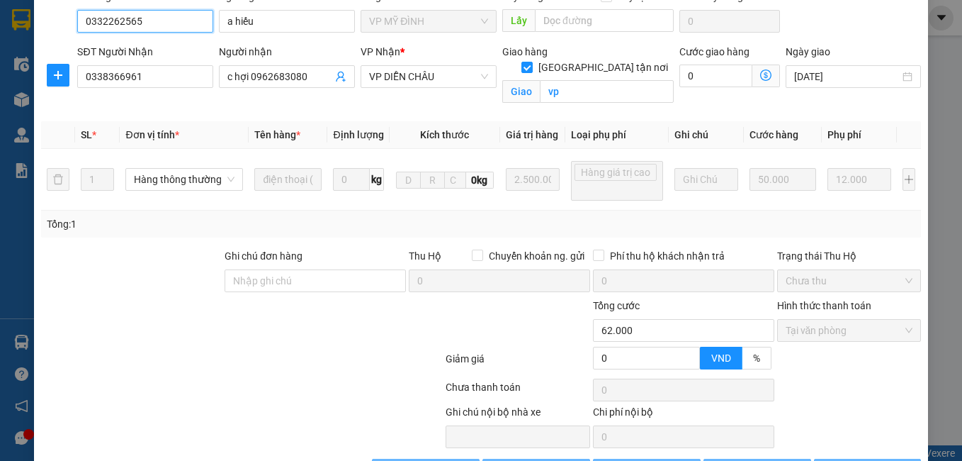
scroll to position [186, 0]
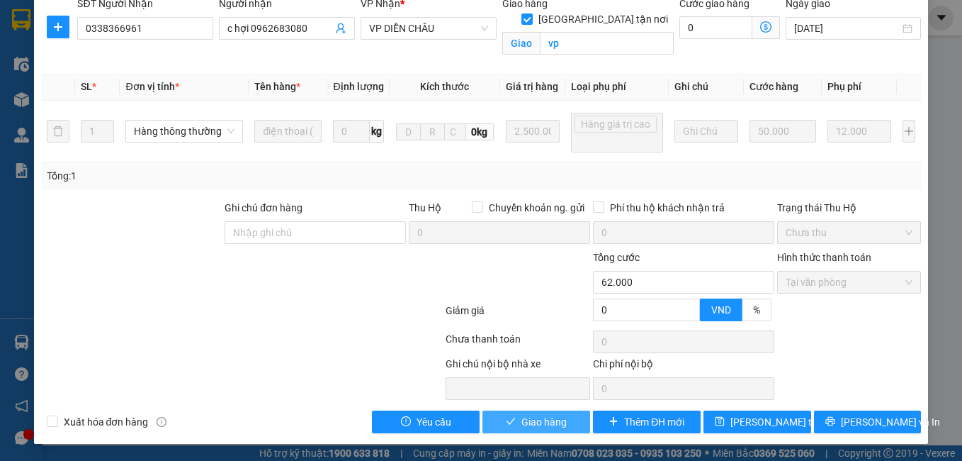
drag, startPoint x: 526, startPoint y: 405, endPoint x: 516, endPoint y: 425, distance: 22.2
click at [524, 413] on div "Total Paid Fee 62.000 Total UnPaid Fee 0 Cash Collection Total Fee Mã ĐH: MD151…" at bounding box center [481, 149] width 881 height 568
drag, startPoint x: 516, startPoint y: 425, endPoint x: 491, endPoint y: 405, distance: 32.2
click at [522, 422] on span "Giao hàng" at bounding box center [544, 422] width 45 height 16
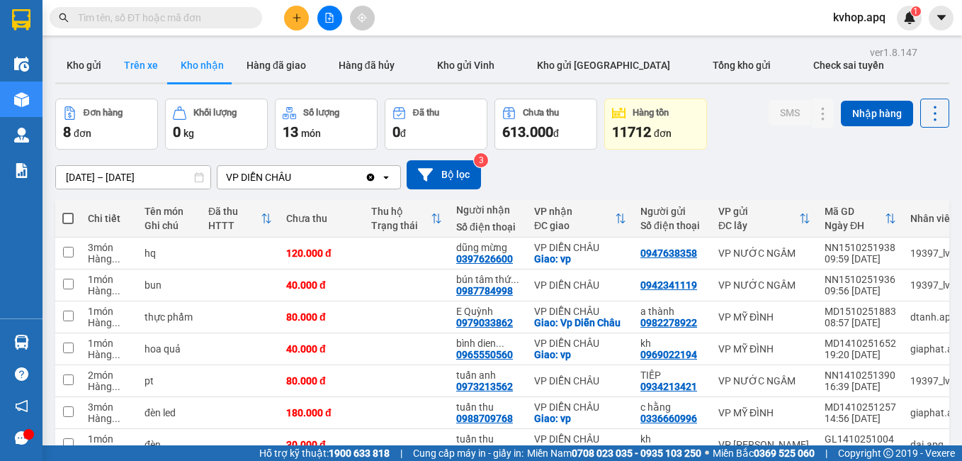
click at [145, 74] on button "Trên xe" at bounding box center [141, 65] width 57 height 34
type input "[DATE] – [DATE]"
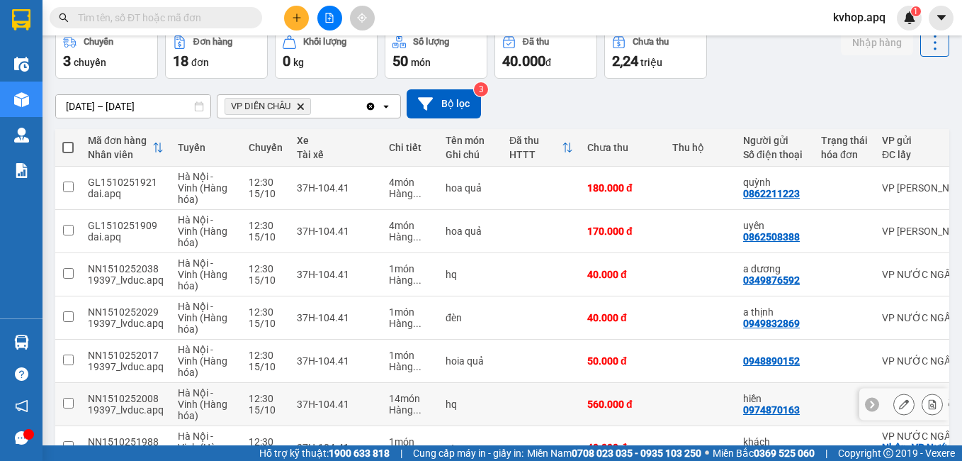
scroll to position [202, 0]
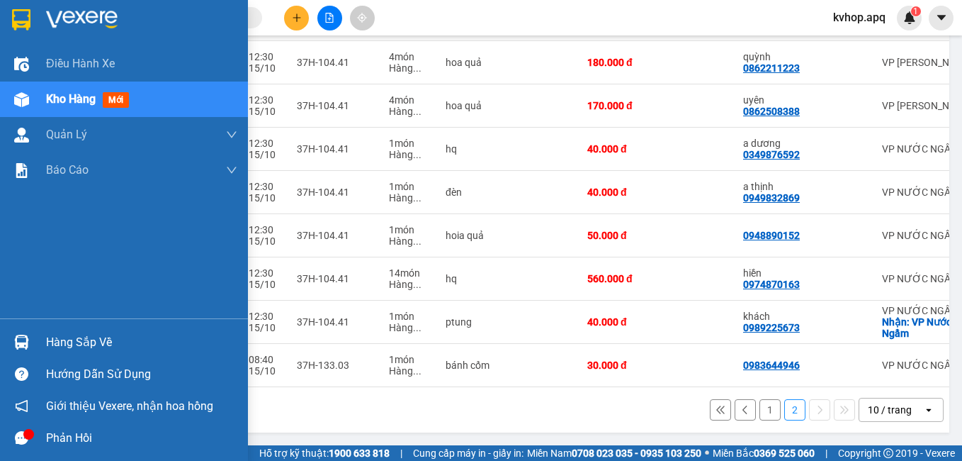
drag, startPoint x: 57, startPoint y: 349, endPoint x: 94, endPoint y: 344, distance: 37.2
click at [58, 348] on div "Hàng sắp về" at bounding box center [141, 342] width 191 height 21
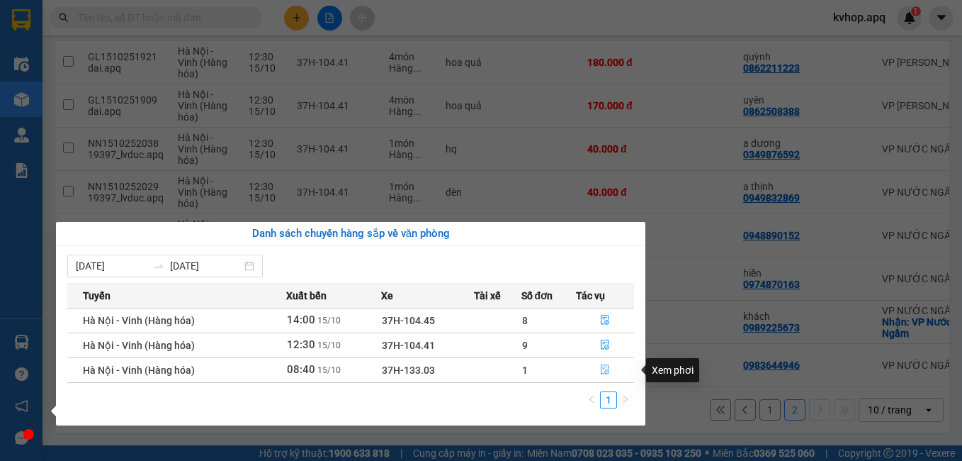
click at [602, 366] on icon "file-done" at bounding box center [605, 370] width 9 height 10
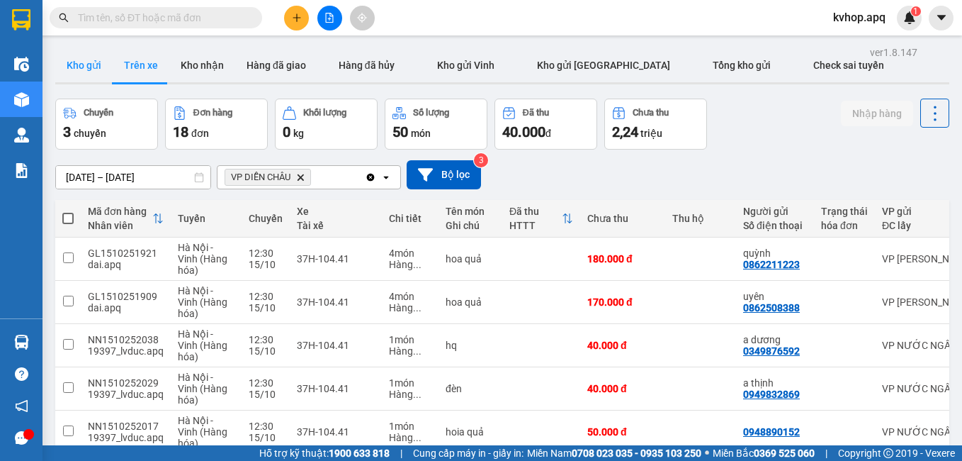
click at [85, 63] on button "Kho gửi" at bounding box center [83, 65] width 57 height 34
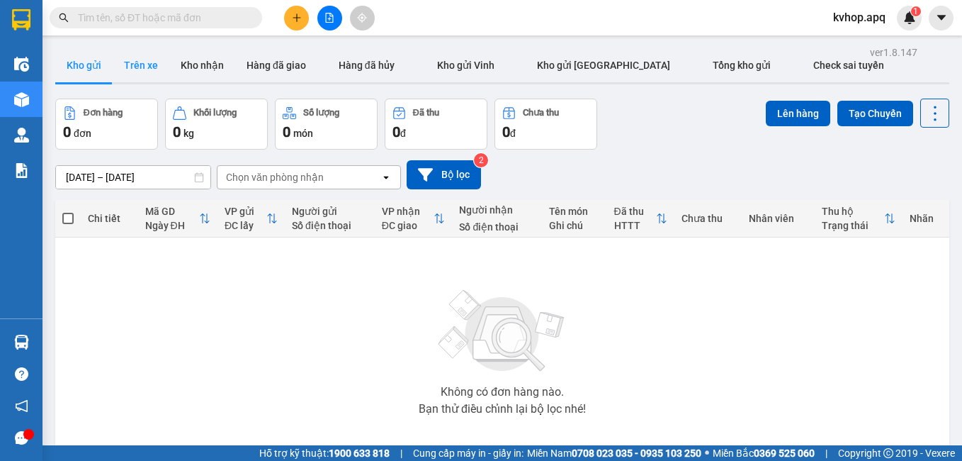
click at [145, 76] on button "Trên xe" at bounding box center [141, 65] width 57 height 34
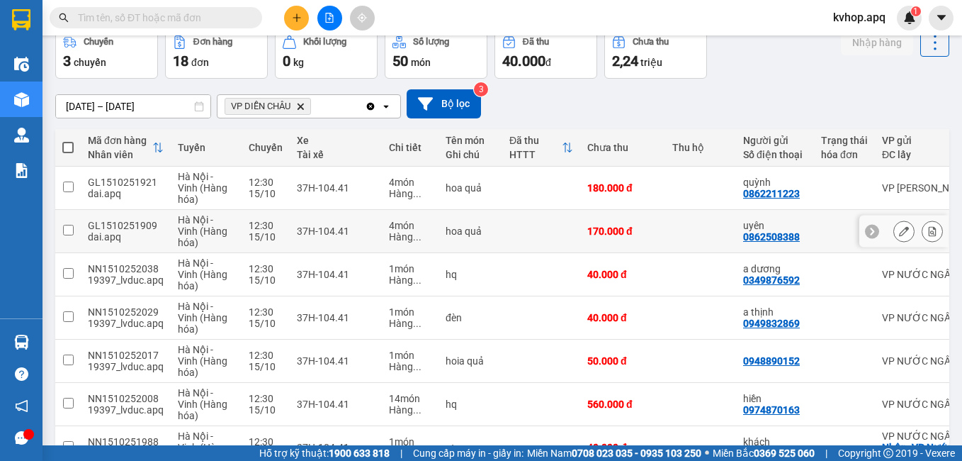
scroll to position [142, 0]
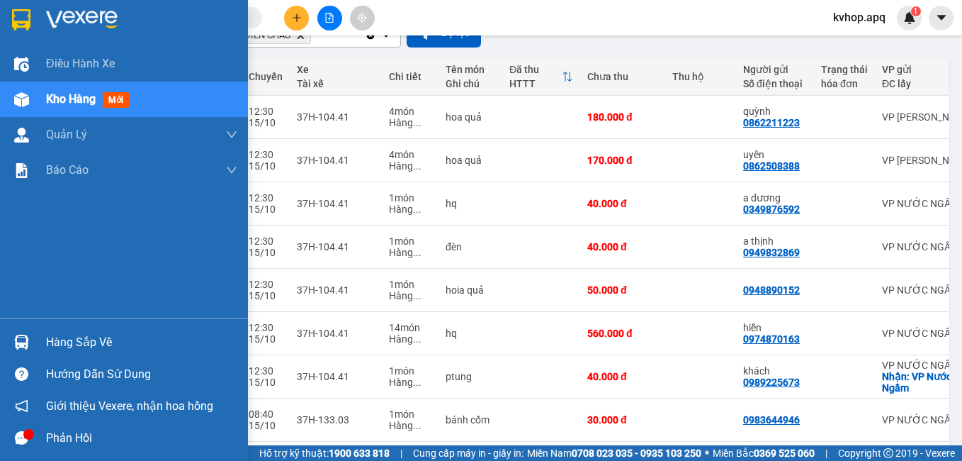
click at [43, 345] on div "Hàng sắp về" at bounding box center [124, 342] width 248 height 32
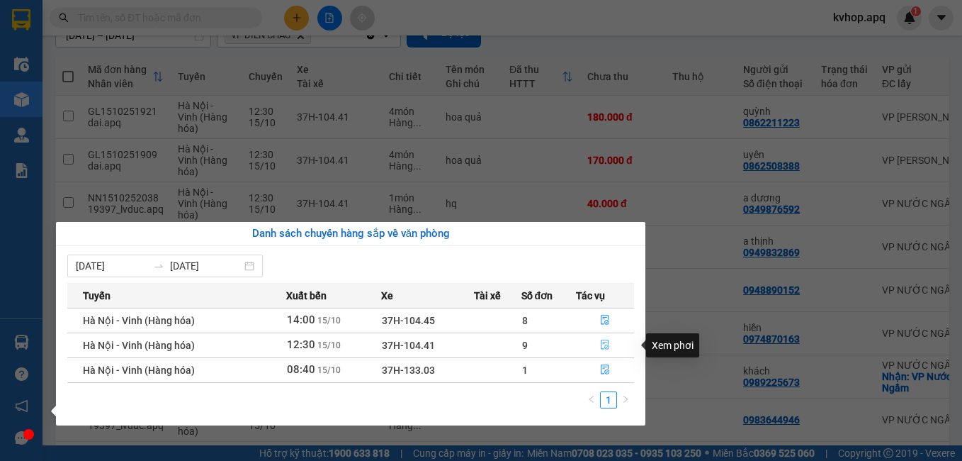
click at [603, 342] on icon "file-done" at bounding box center [605, 345] width 9 height 10
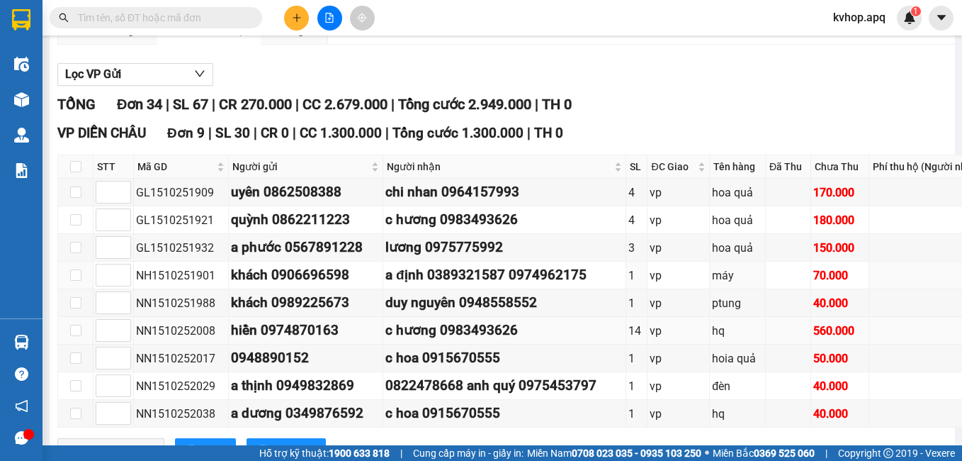
scroll to position [283, 0]
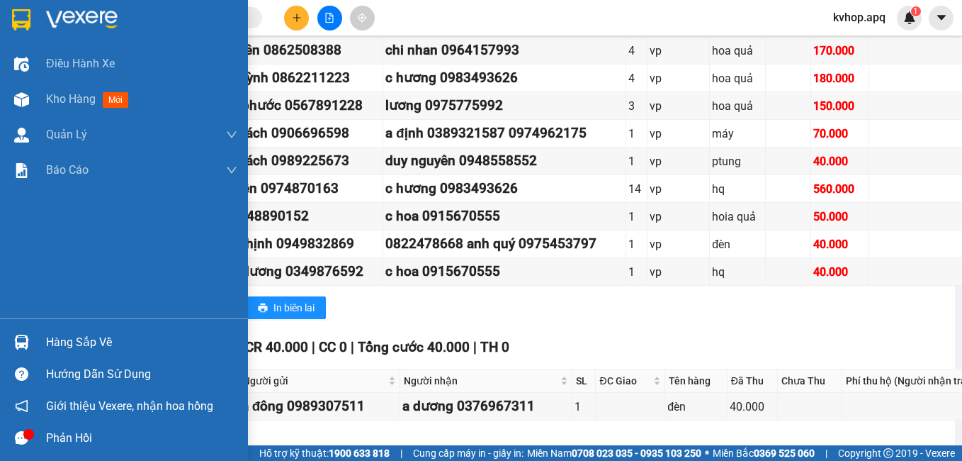
click at [71, 347] on div "Hàng sắp về" at bounding box center [141, 342] width 191 height 21
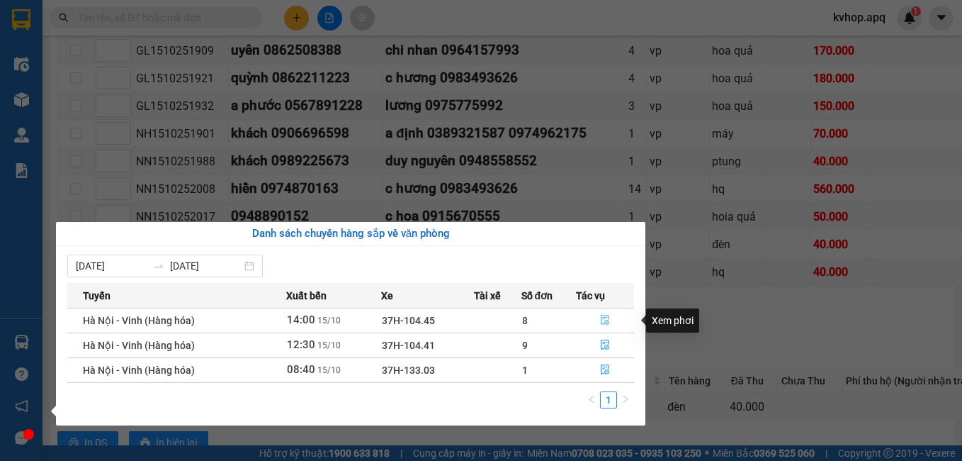
click at [602, 317] on icon "file-done" at bounding box center [605, 320] width 10 height 10
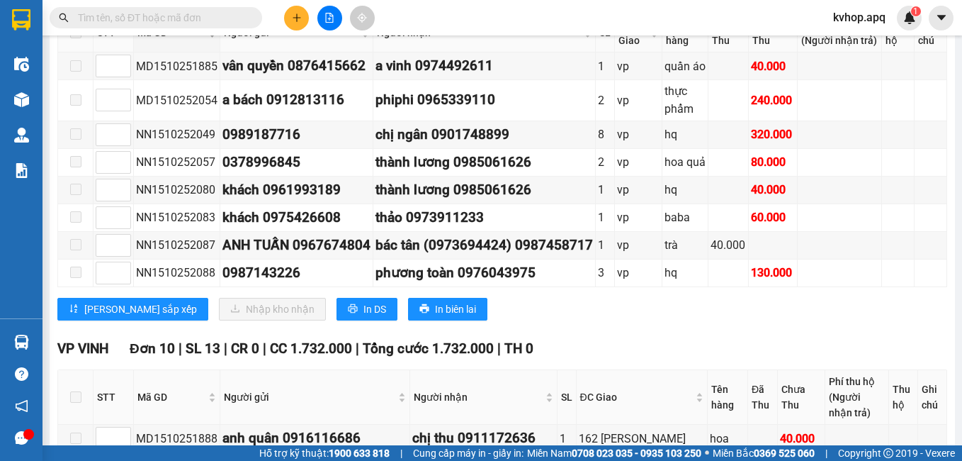
scroll to position [213, 0]
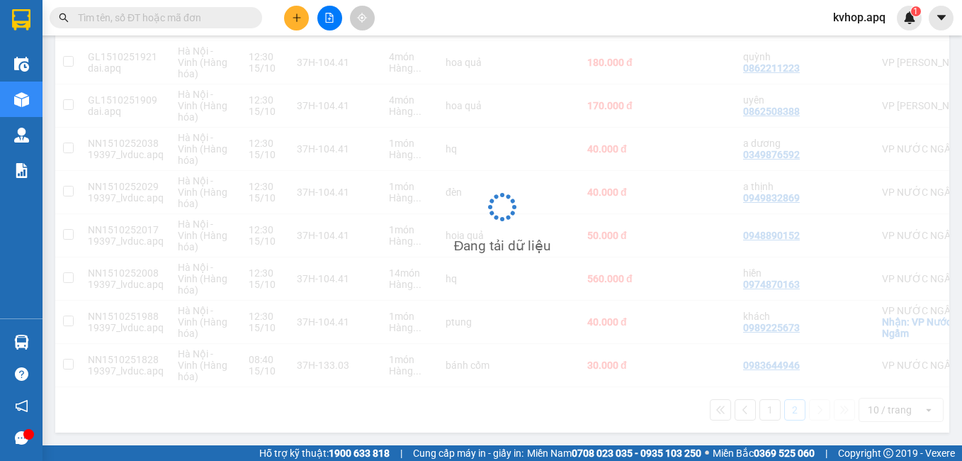
scroll to position [202, 0]
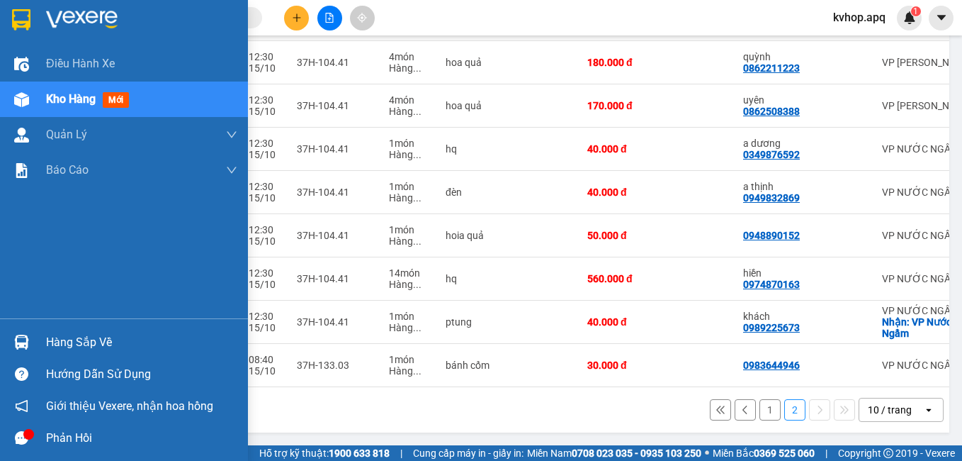
click at [94, 351] on div "Hàng sắp về" at bounding box center [141, 342] width 191 height 21
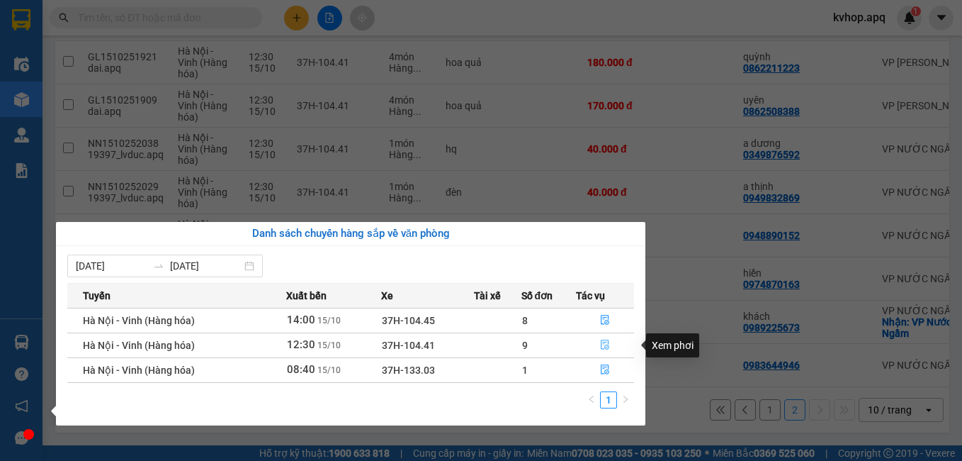
click at [604, 343] on icon "file-done" at bounding box center [605, 344] width 10 height 10
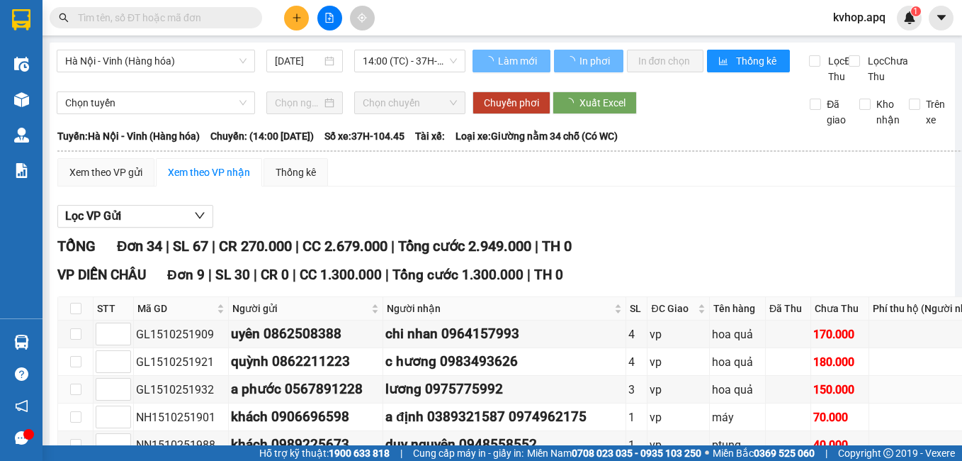
scroll to position [283, 0]
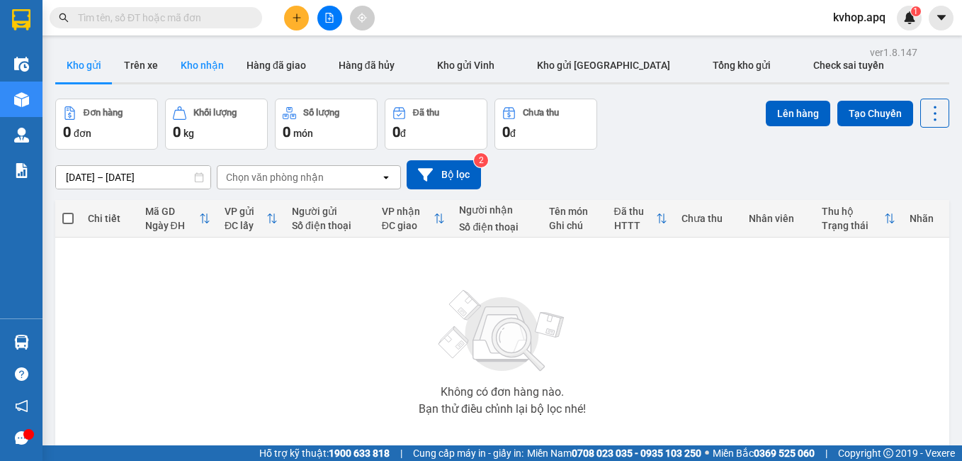
drag, startPoint x: 149, startPoint y: 60, endPoint x: 167, endPoint y: 74, distance: 23.2
click at [149, 60] on button "Trên xe" at bounding box center [141, 65] width 57 height 34
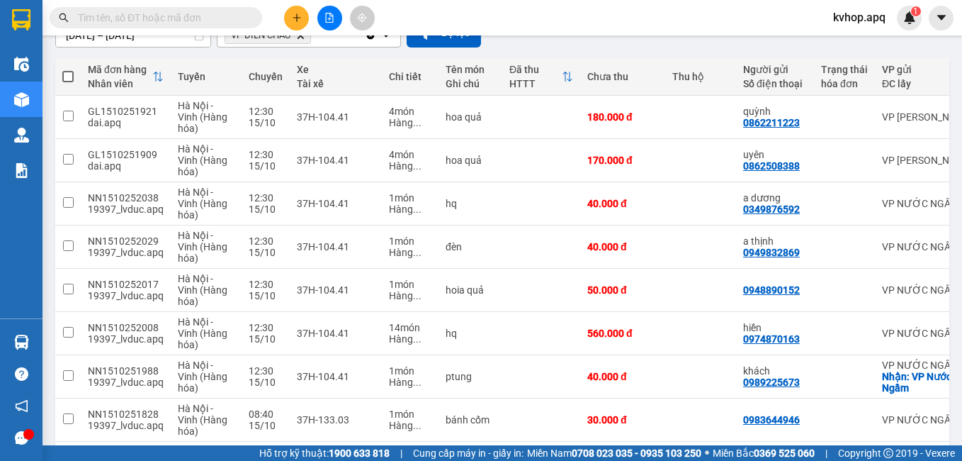
scroll to position [202, 0]
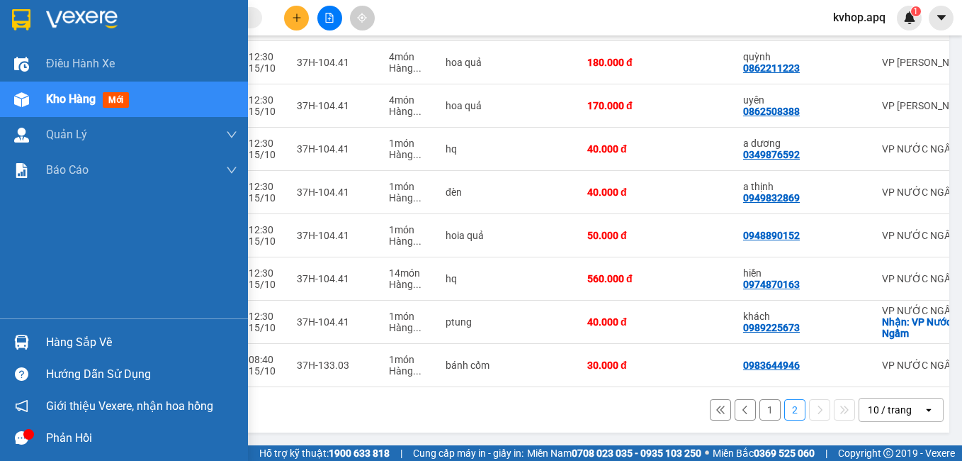
drag, startPoint x: 71, startPoint y: 351, endPoint x: 202, endPoint y: 356, distance: 131.2
click at [72, 350] on div "Hàng sắp về" at bounding box center [141, 342] width 191 height 21
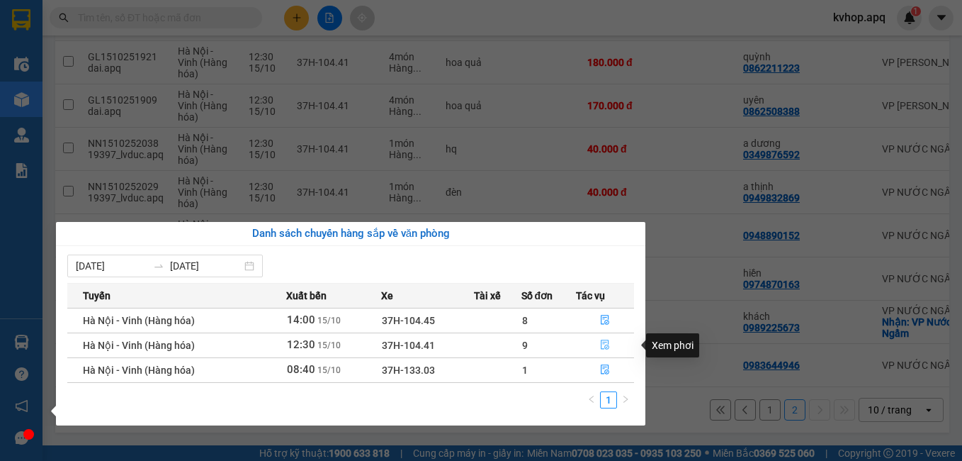
click at [605, 347] on icon "file-done" at bounding box center [605, 345] width 9 height 10
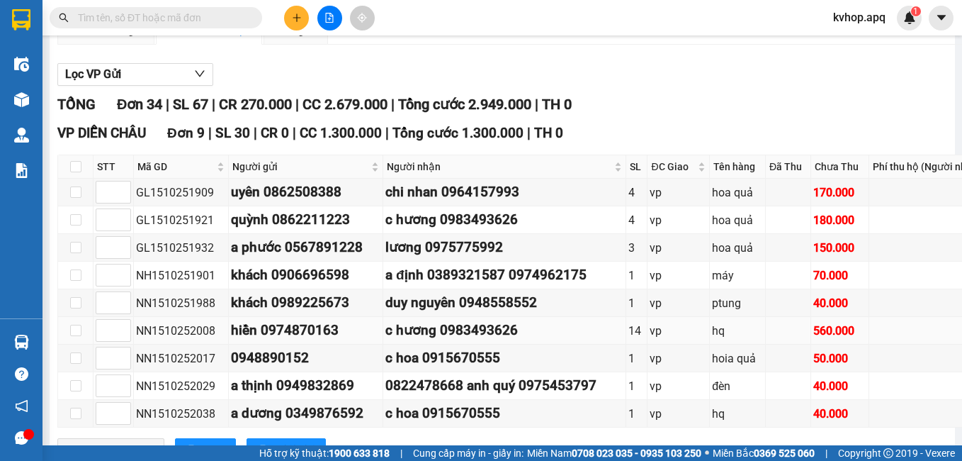
scroll to position [213, 0]
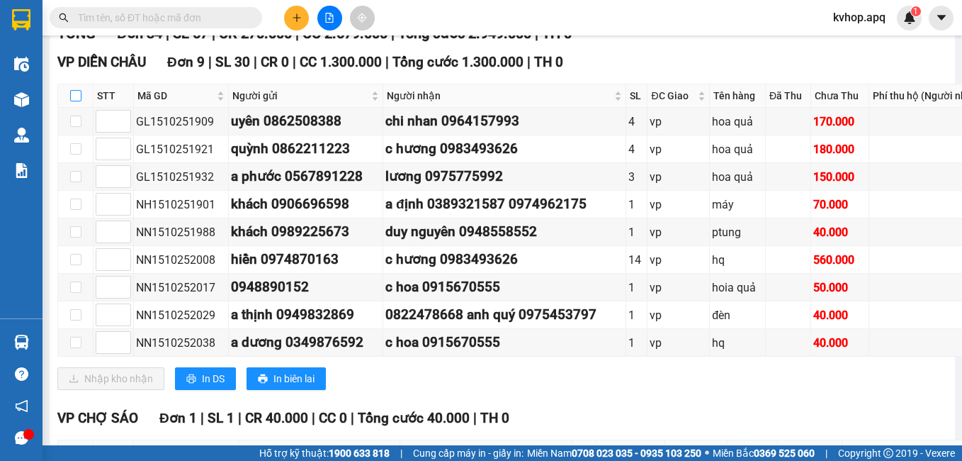
click at [72, 101] on input "checkbox" at bounding box center [75, 95] width 11 height 11
checkbox input "true"
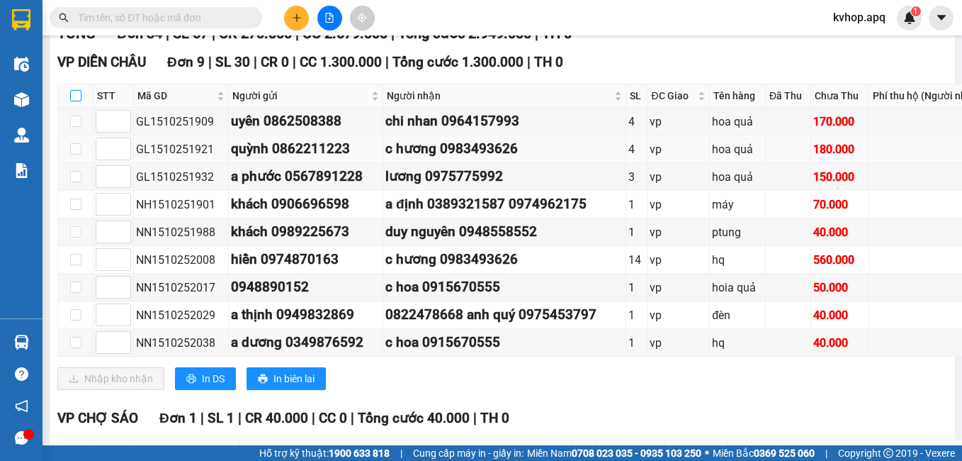
checkbox input "true"
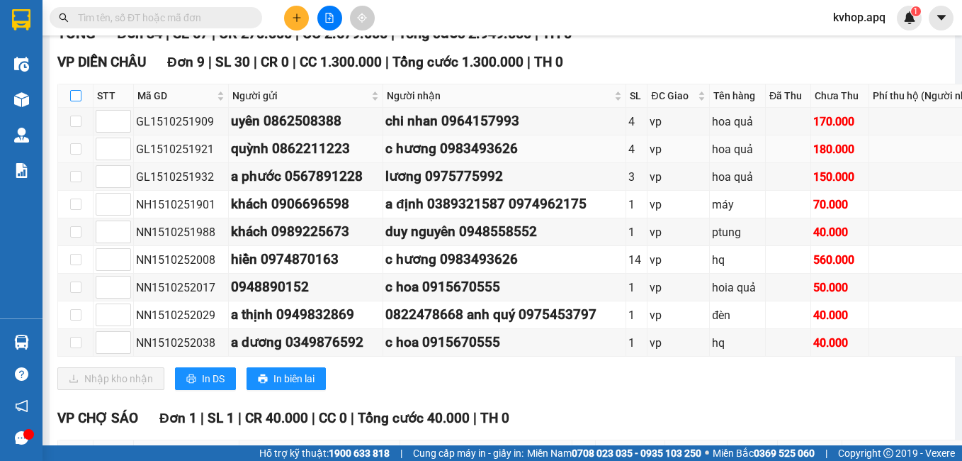
checkbox input "true"
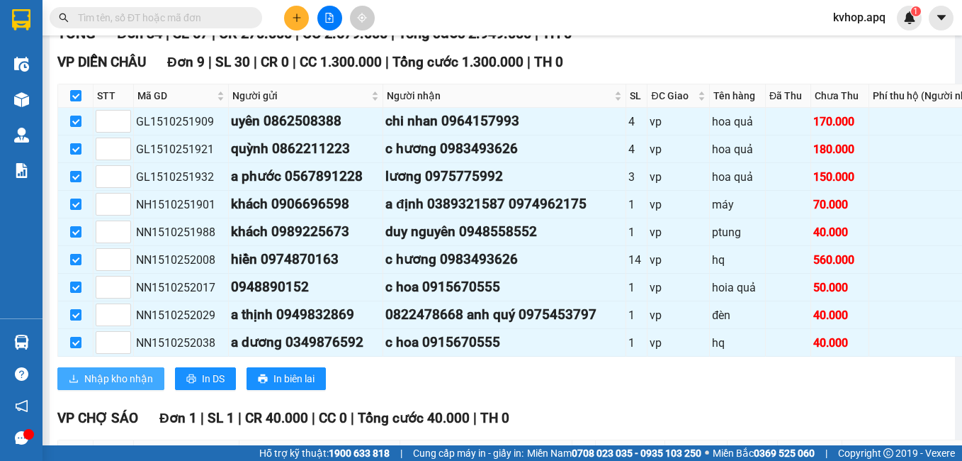
click at [126, 386] on span "Nhập kho nhận" at bounding box center [118, 379] width 69 height 16
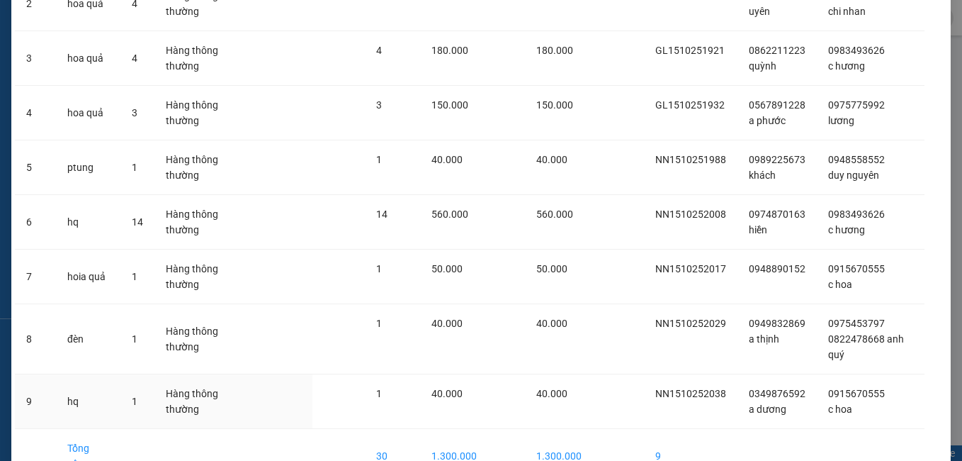
scroll to position [283, 0]
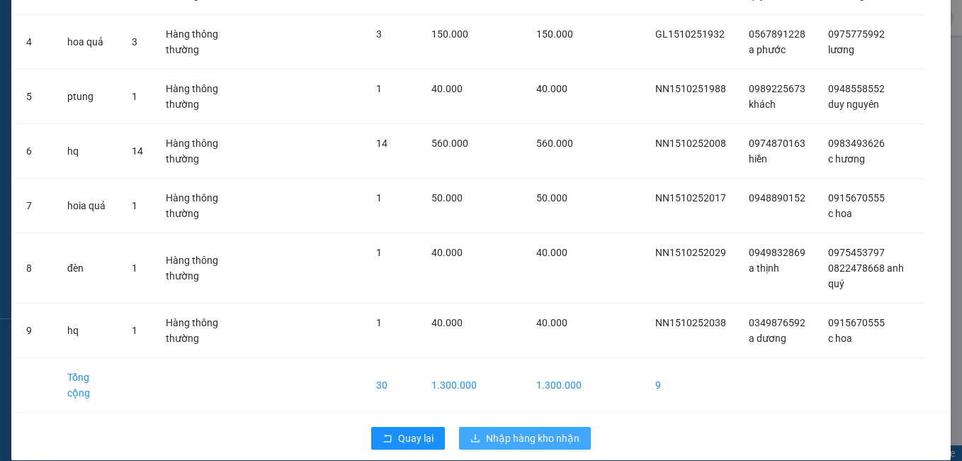
click at [523, 430] on span "Nhập hàng kho nhận" at bounding box center [533, 438] width 94 height 16
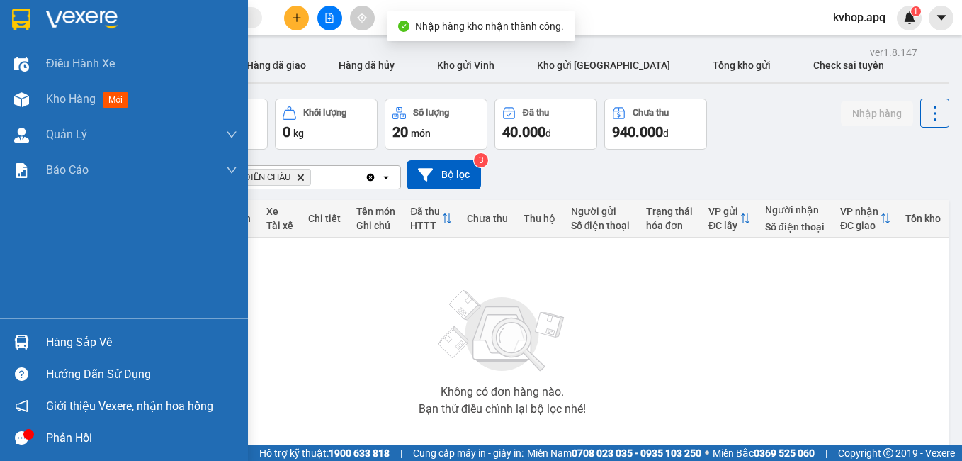
click at [71, 348] on div "Hàng sắp về" at bounding box center [141, 342] width 191 height 21
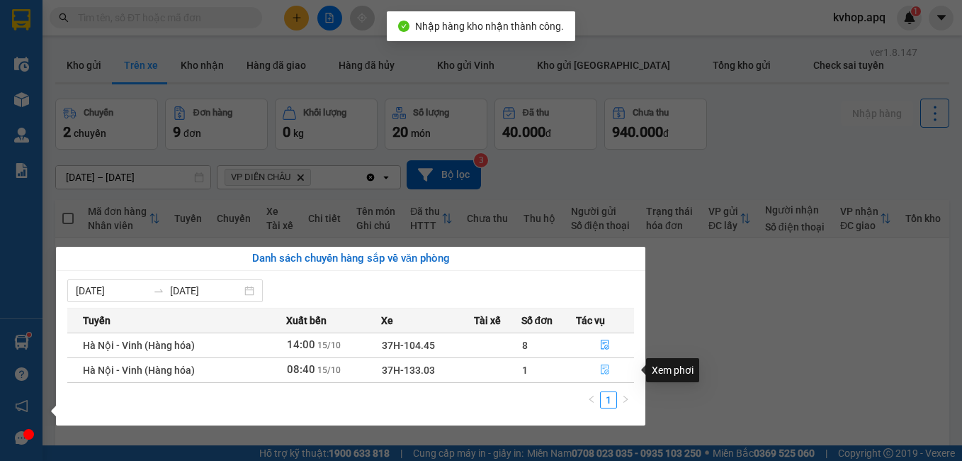
click at [605, 369] on icon "file-done" at bounding box center [605, 369] width 10 height 10
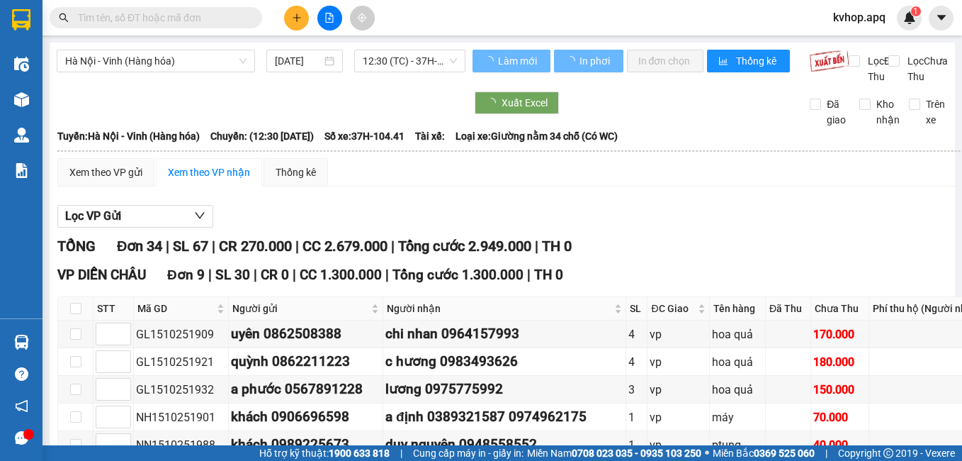
scroll to position [213, 0]
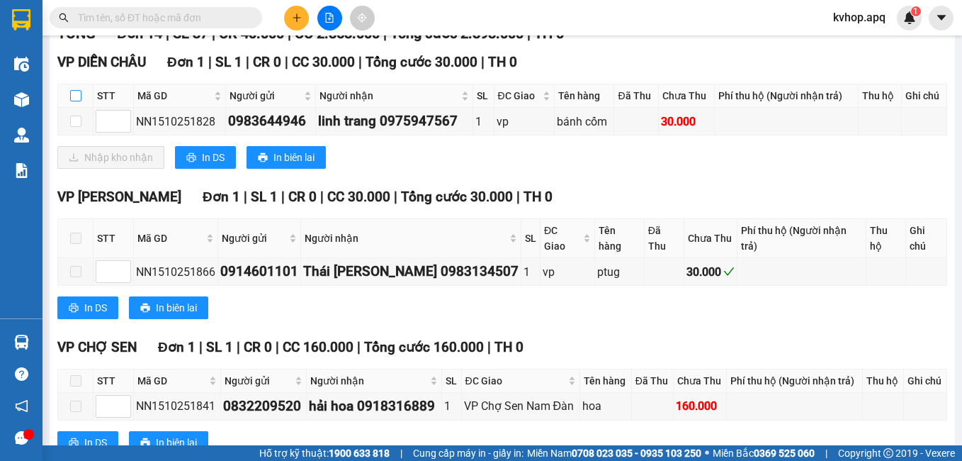
click at [75, 101] on input "checkbox" at bounding box center [75, 95] width 11 height 11
checkbox input "true"
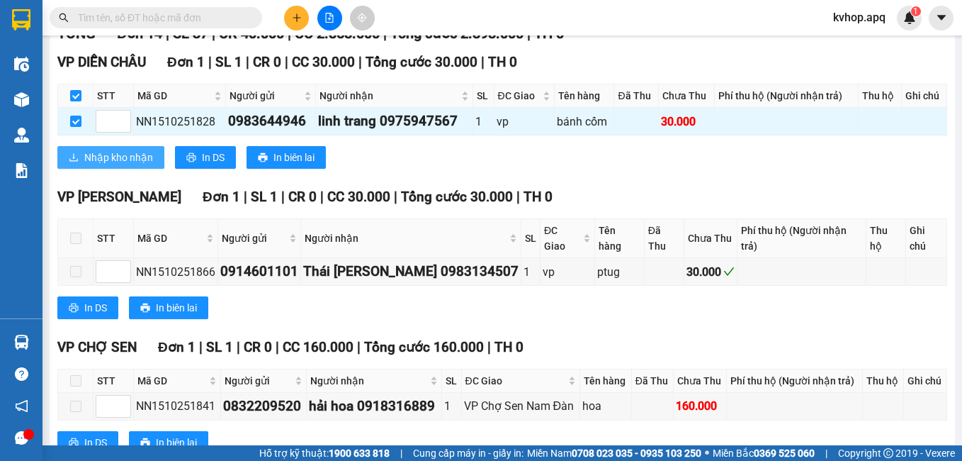
click at [111, 165] on span "Nhập kho nhận" at bounding box center [118, 158] width 69 height 16
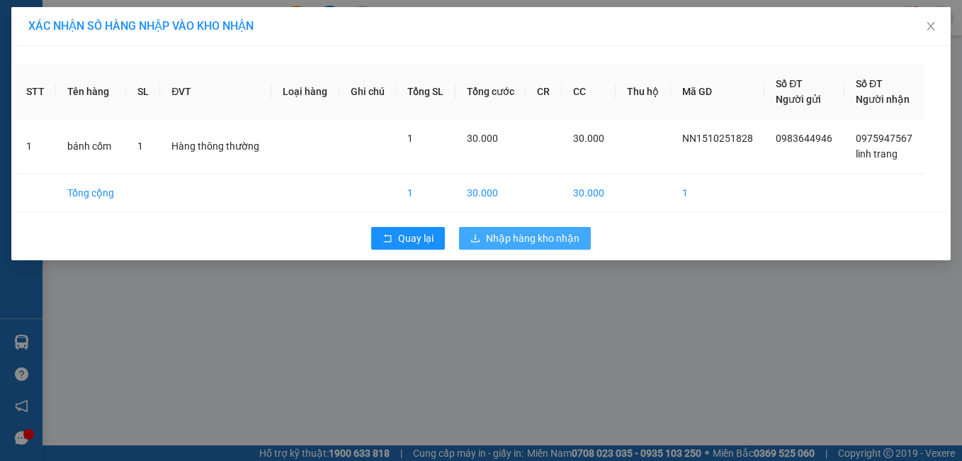
click at [528, 247] on button "Nhập hàng kho nhận" at bounding box center [525, 238] width 132 height 23
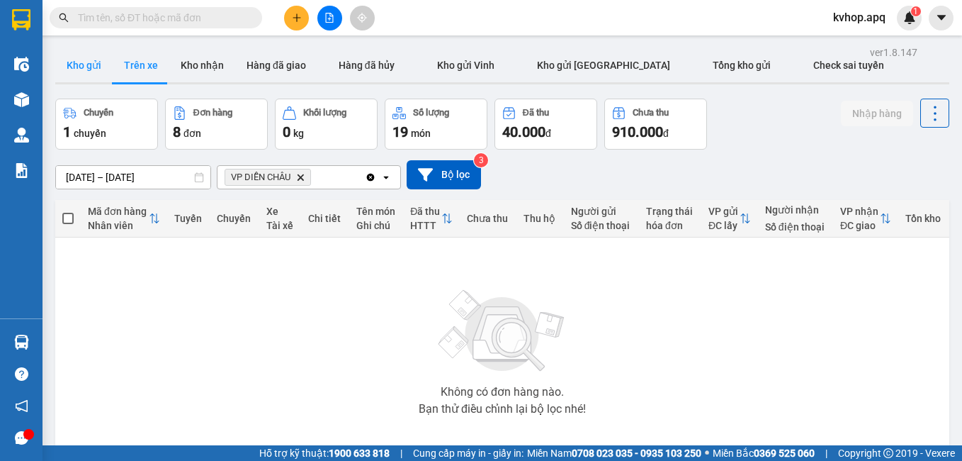
click at [89, 72] on button "Kho gửi" at bounding box center [83, 65] width 57 height 34
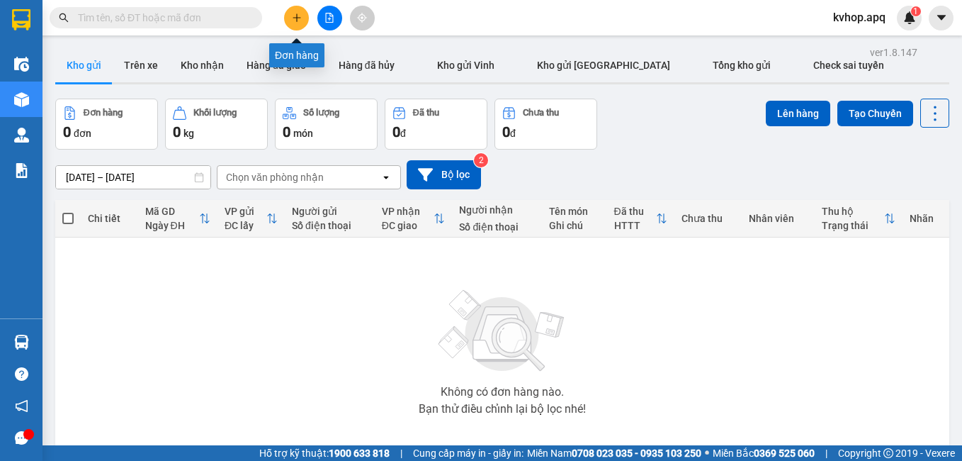
click at [293, 16] on icon "plus" at bounding box center [297, 18] width 10 height 10
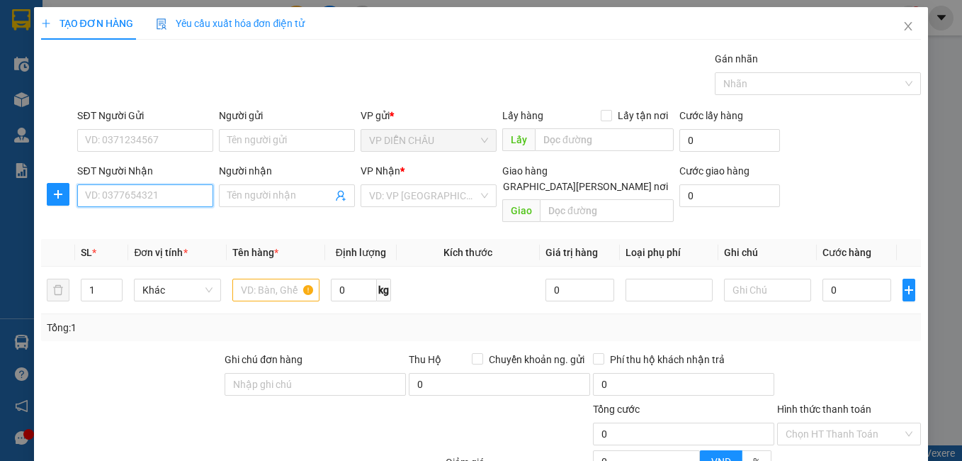
click at [154, 201] on input "SĐT Người Nhận" at bounding box center [145, 195] width 136 height 23
type input "0965215844"
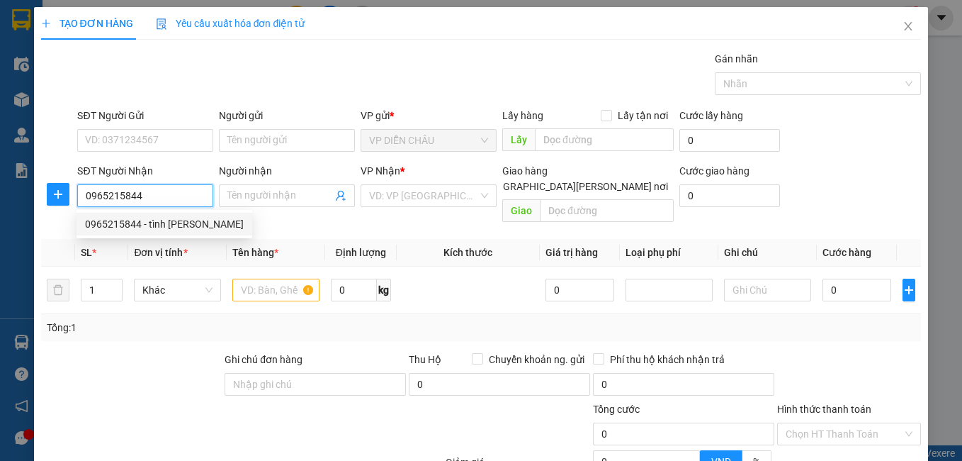
click at [145, 220] on div "0965215844 - tình nhung" at bounding box center [164, 224] width 159 height 16
type input "tình nhung"
checkbox input "true"
type input "vp tc"
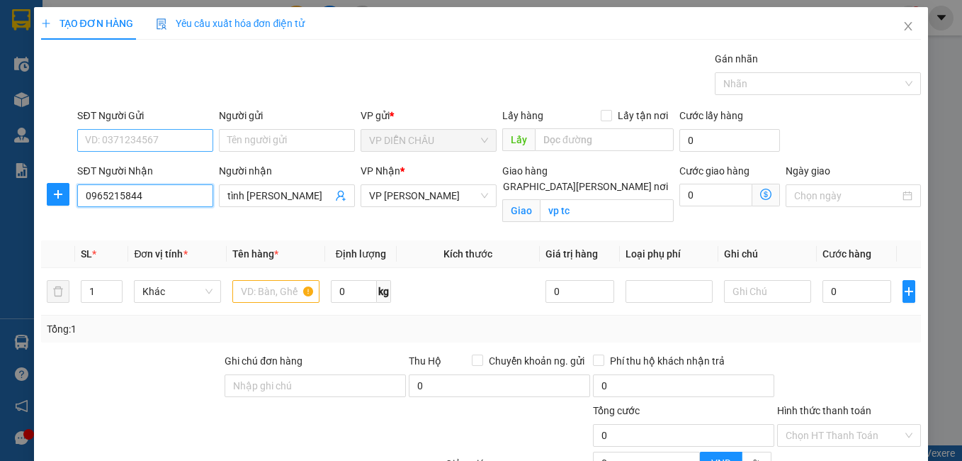
type input "0965215844"
click at [182, 133] on input "SĐT Người Gửi" at bounding box center [145, 140] width 136 height 23
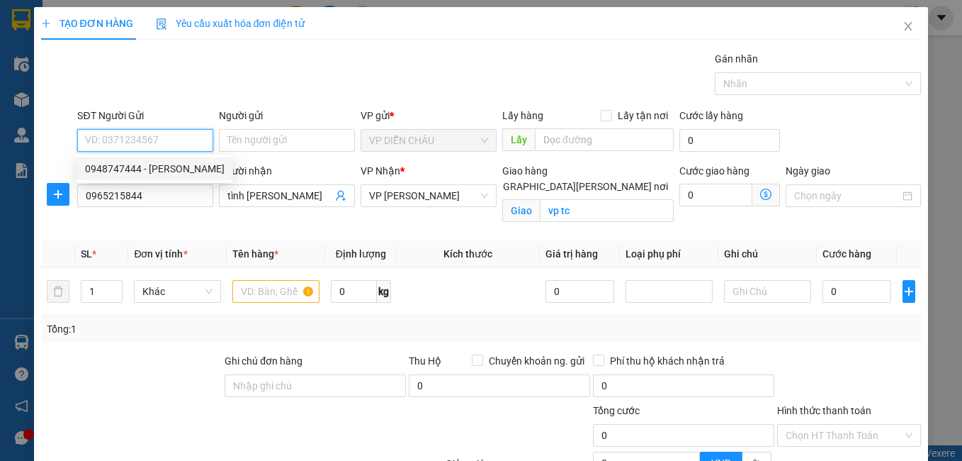
click at [172, 162] on div "0948747444 - anh tuấn" at bounding box center [155, 169] width 140 height 16
type input "0948747444"
type input "anh tuấn"
checkbox input "true"
type input "VP DC"
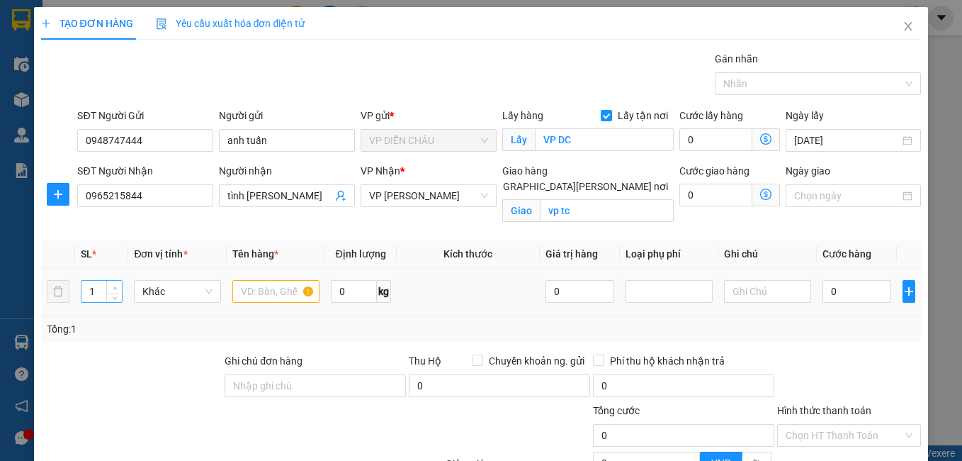
type input "2"
click at [113, 289] on icon "up" at bounding box center [115, 288] width 5 height 5
click at [254, 289] on input "text" at bounding box center [275, 291] width 87 height 23
type input "d"
type input "sơn"
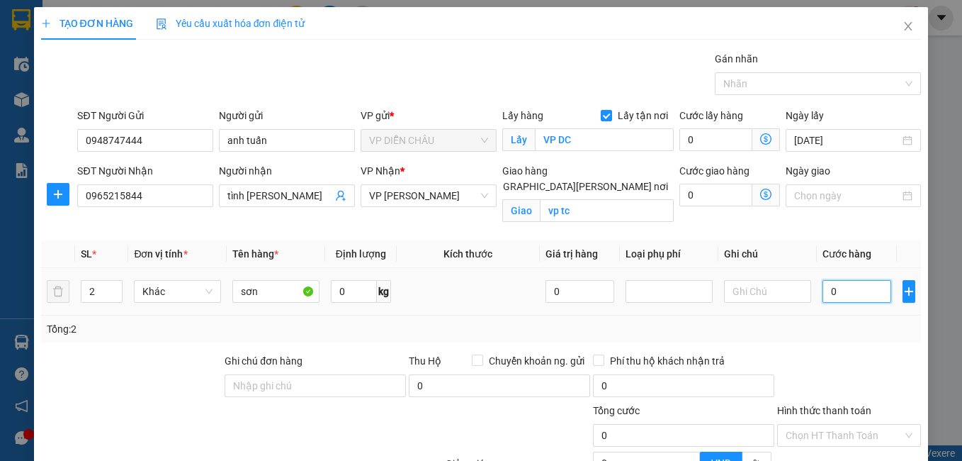
click at [823, 285] on input "0" at bounding box center [857, 291] width 69 height 23
click at [823, 293] on input "0nh" at bounding box center [857, 291] width 69 height 23
drag, startPoint x: 860, startPoint y: 296, endPoint x: 848, endPoint y: 288, distance: 14.4
click at [858, 296] on input "0nh" at bounding box center [857, 291] width 69 height 23
click at [823, 291] on input "0" at bounding box center [857, 291] width 69 height 23
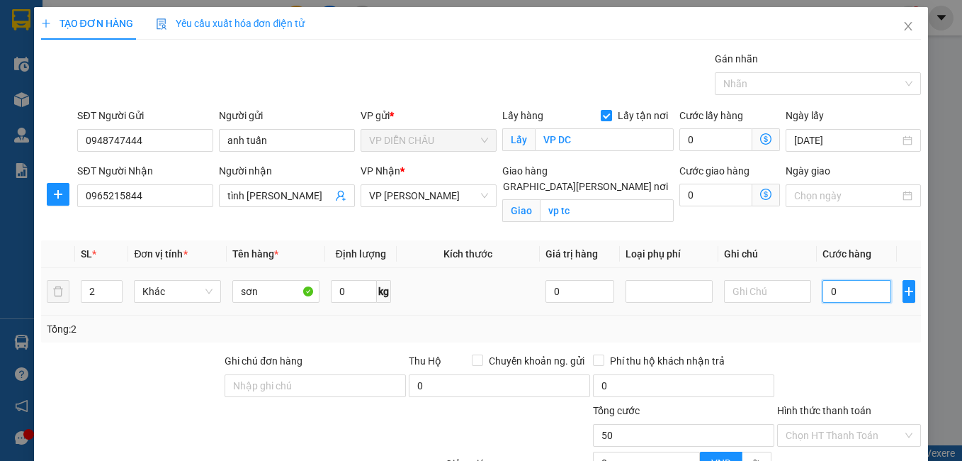
type input "50"
type input "500"
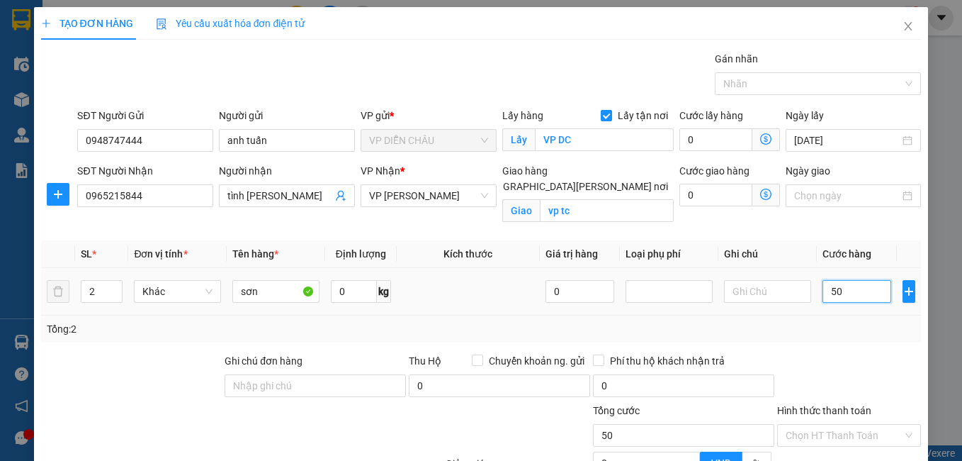
type input "500"
type input "5.000"
type input "50.000"
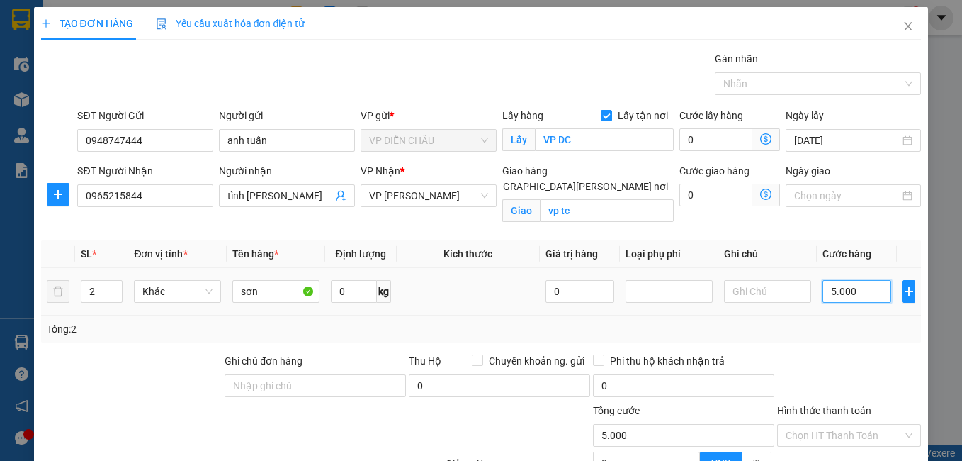
type input "50.000"
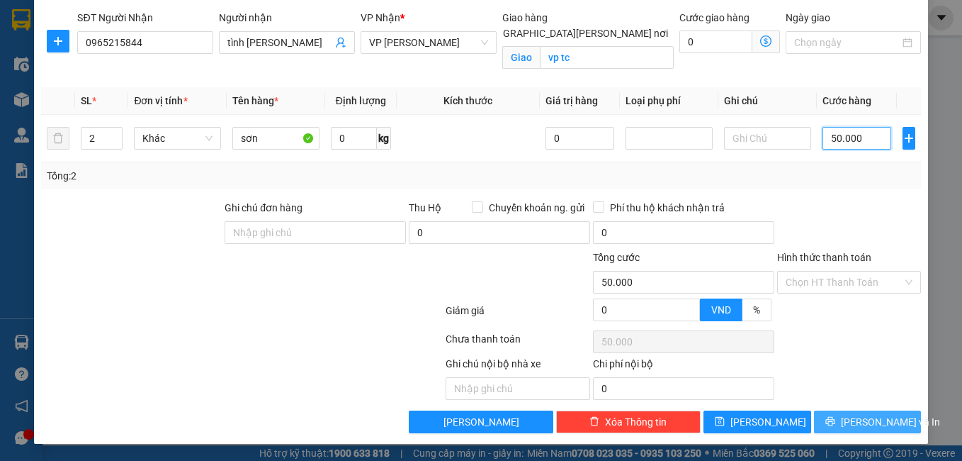
type input "50.000"
drag, startPoint x: 873, startPoint y: 421, endPoint x: 825, endPoint y: 391, distance: 56.6
click at [873, 420] on span "[PERSON_NAME] và In" at bounding box center [890, 422] width 99 height 16
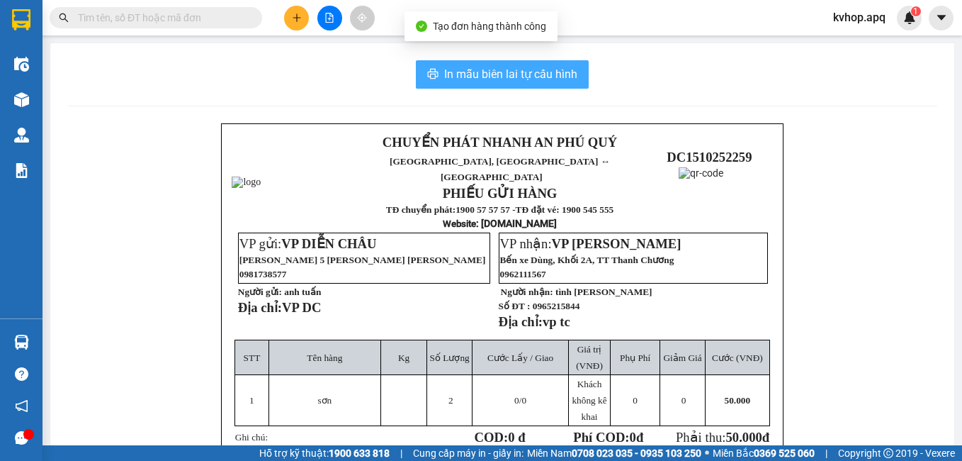
click at [553, 78] on span "In mẫu biên lai tự cấu hình" at bounding box center [510, 74] width 133 height 18
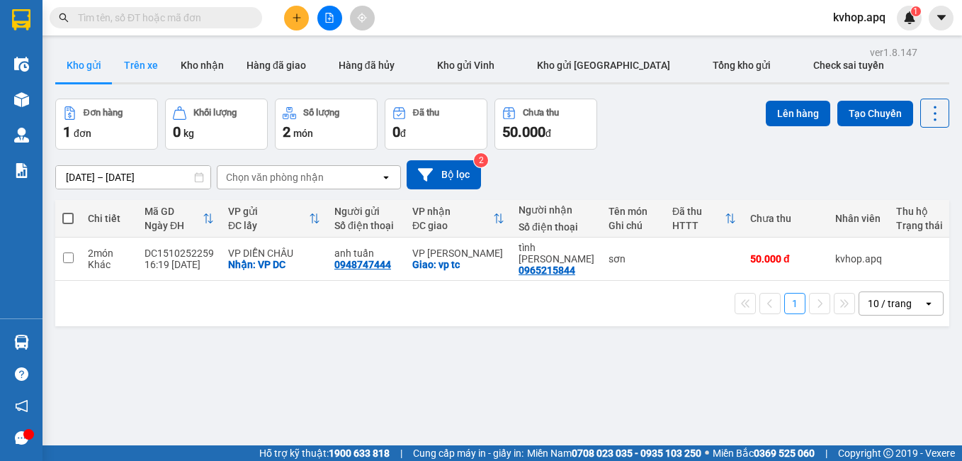
click at [158, 77] on button "Trên xe" at bounding box center [141, 65] width 57 height 34
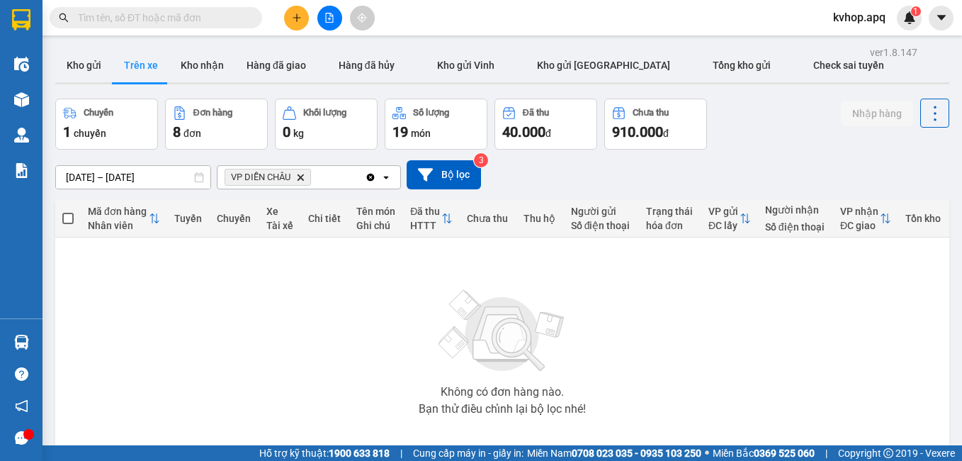
scroll to position [72, 0]
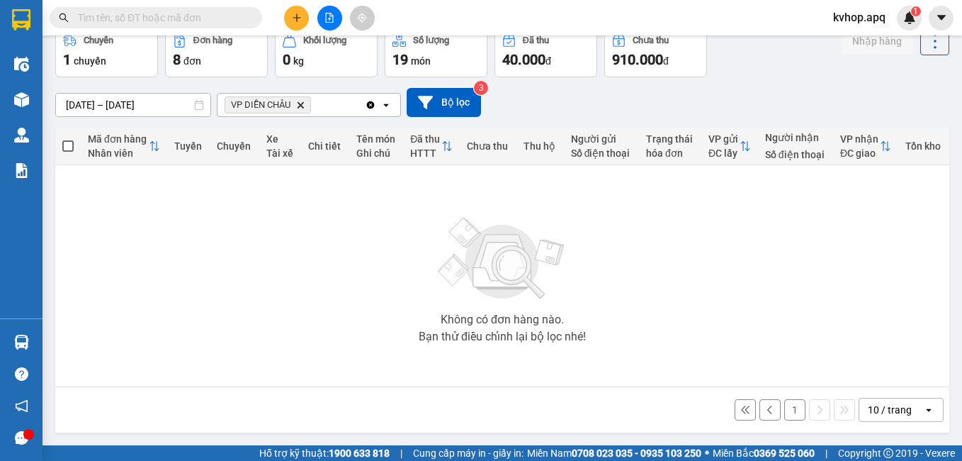
click at [785, 411] on button "1" at bounding box center [795, 409] width 21 height 21
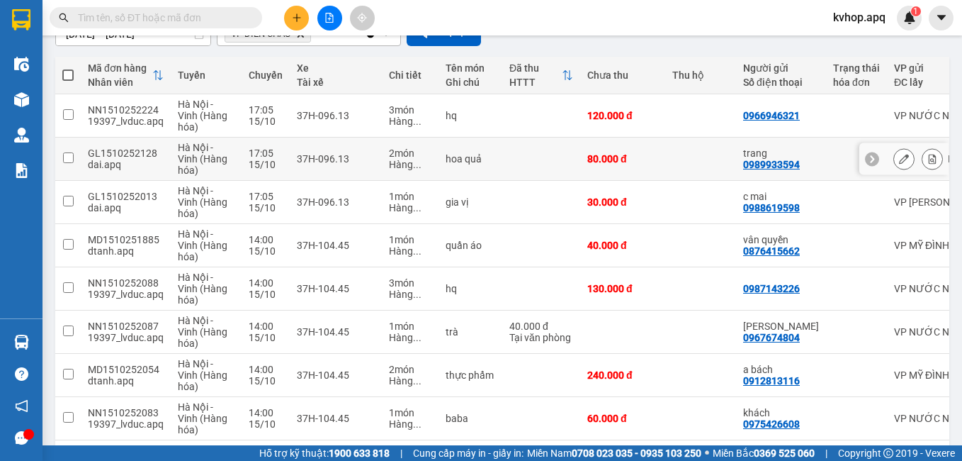
scroll to position [0, 0]
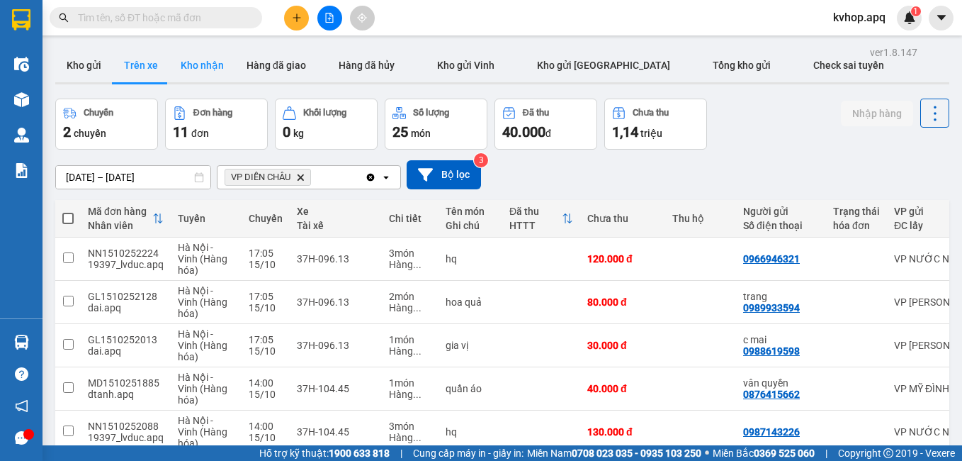
click at [193, 65] on button "Kho nhận" at bounding box center [202, 65] width 66 height 34
type input "[DATE] – [DATE]"
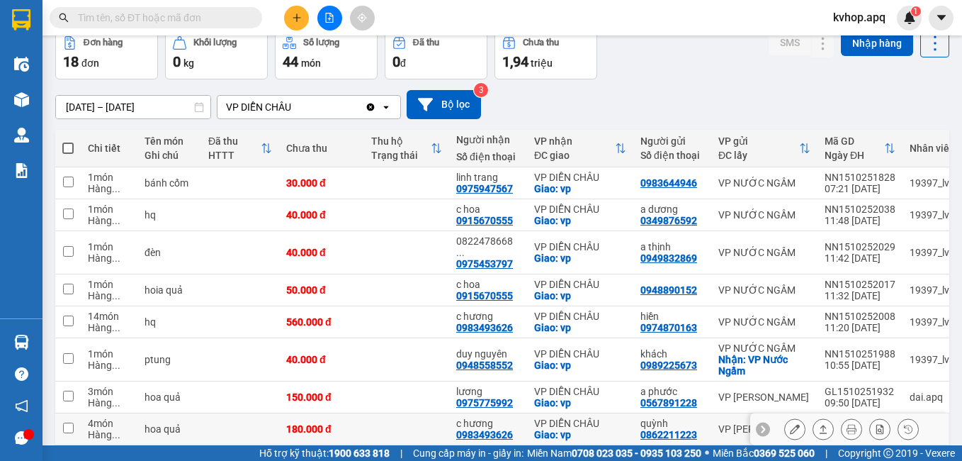
scroll to position [186, 0]
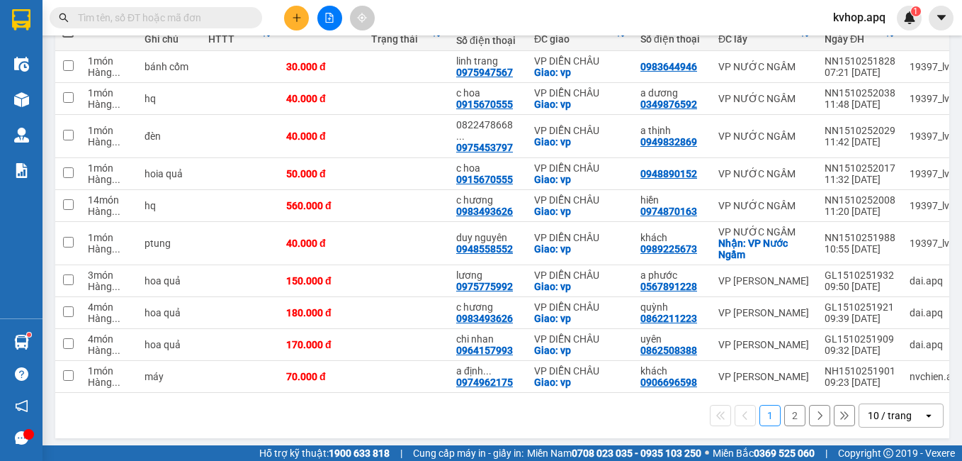
click at [284, 408] on div "1 2 10 / trang open" at bounding box center [502, 415] width 883 height 24
click at [790, 308] on icon at bounding box center [795, 313] width 10 height 10
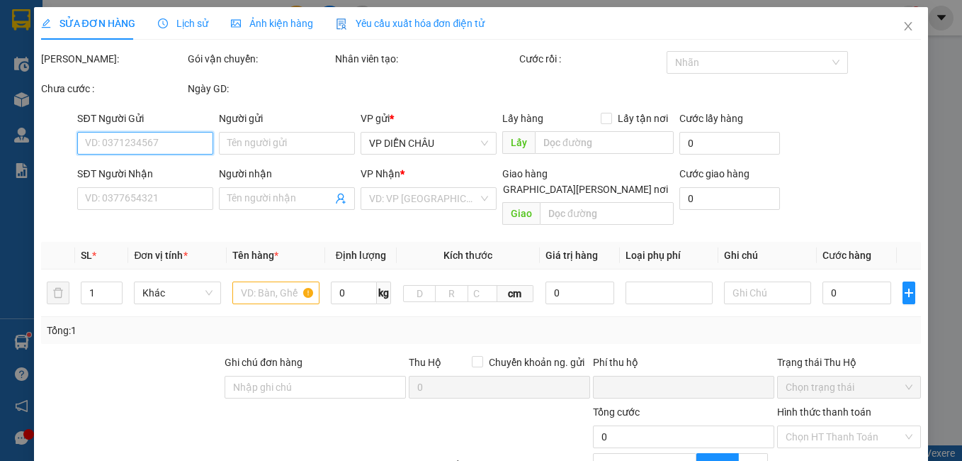
scroll to position [139, 0]
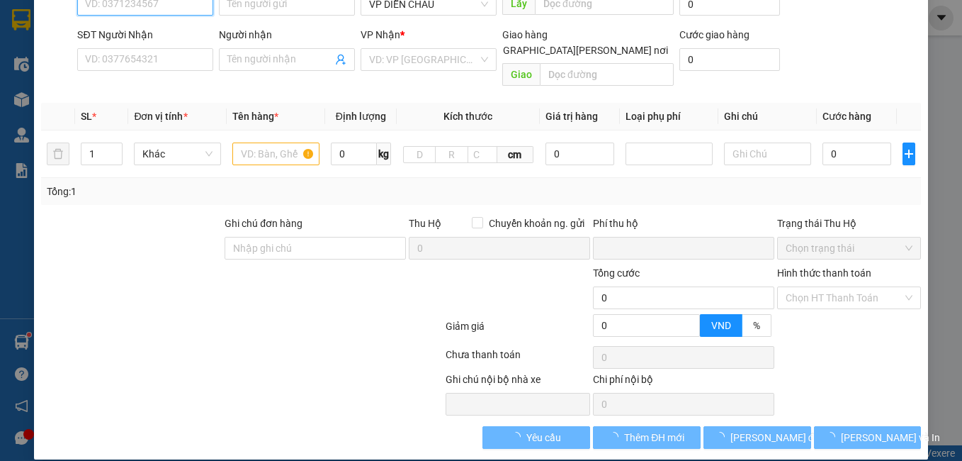
type input "0862211223"
type input "quỳnh"
type input "0983493626"
type input "c hương"
checkbox input "true"
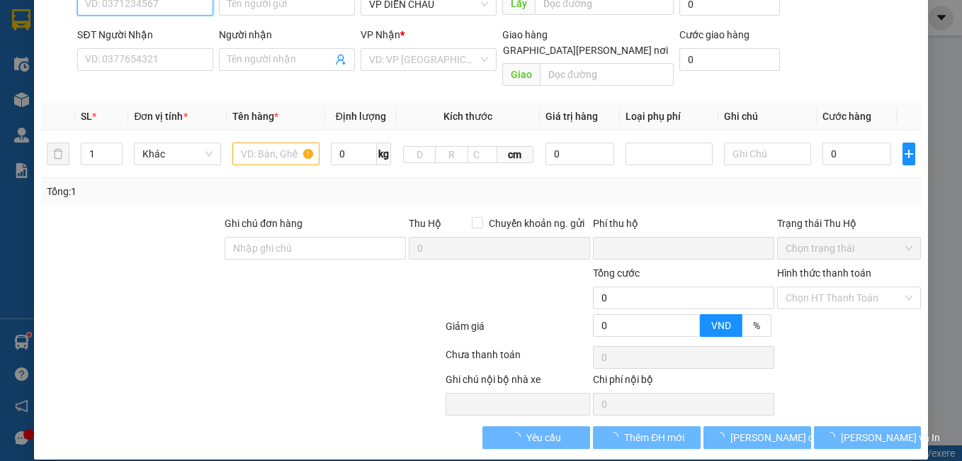
type input "vp"
type input "0"
type input "180.000"
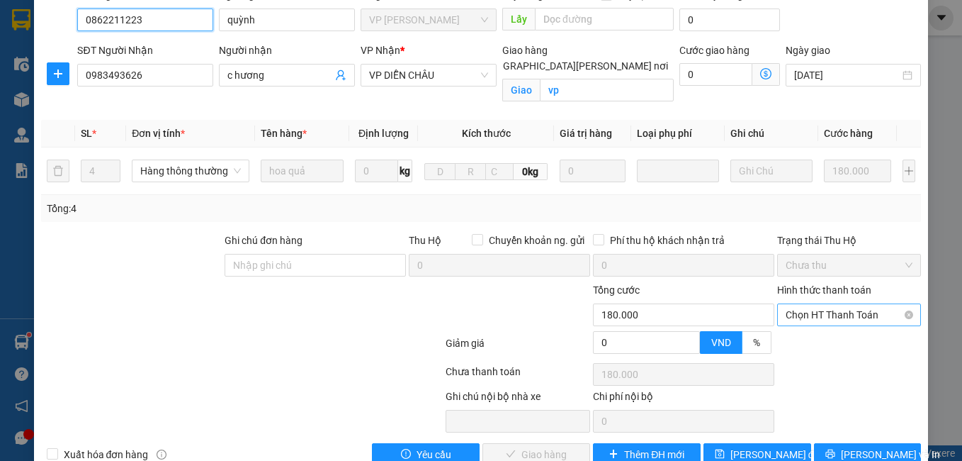
click at [830, 304] on span "Chọn HT Thanh Toán" at bounding box center [850, 314] width 128 height 21
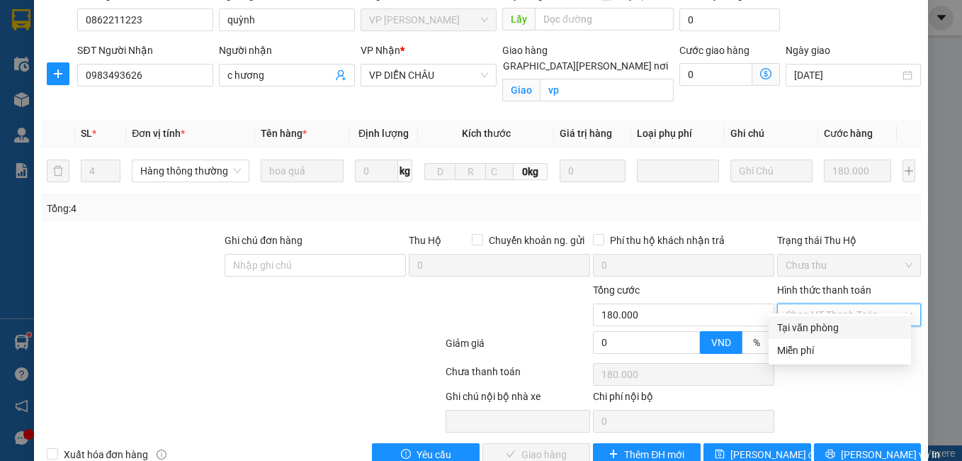
click at [808, 327] on div "Tại văn phòng" at bounding box center [839, 328] width 125 height 16
type input "0"
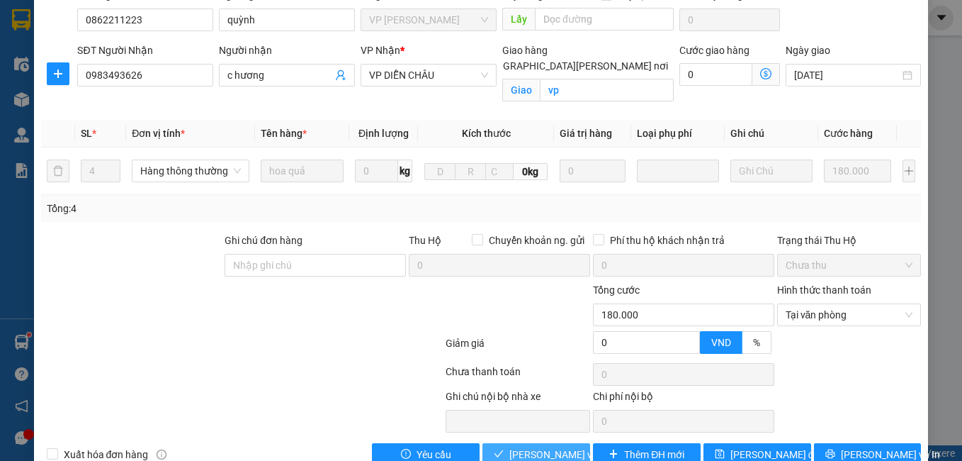
click at [510, 446] on span "[PERSON_NAME] và Giao hàng" at bounding box center [605, 454] width 191 height 16
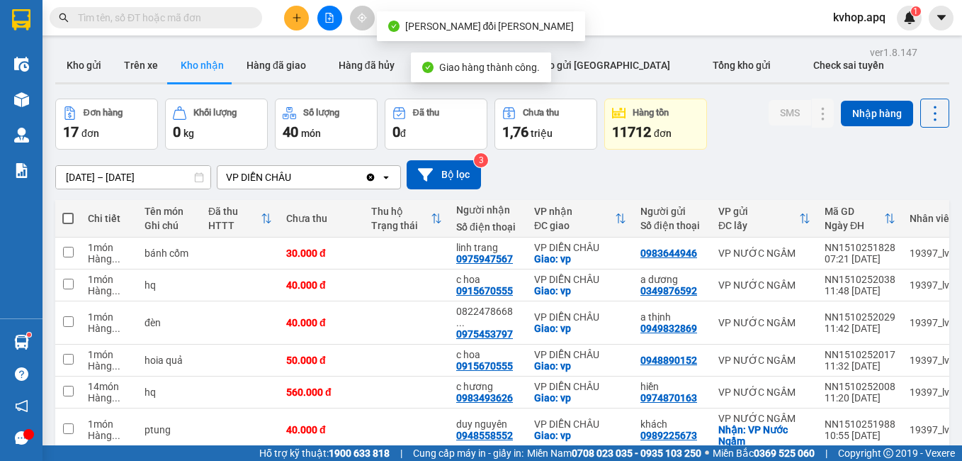
scroll to position [142, 0]
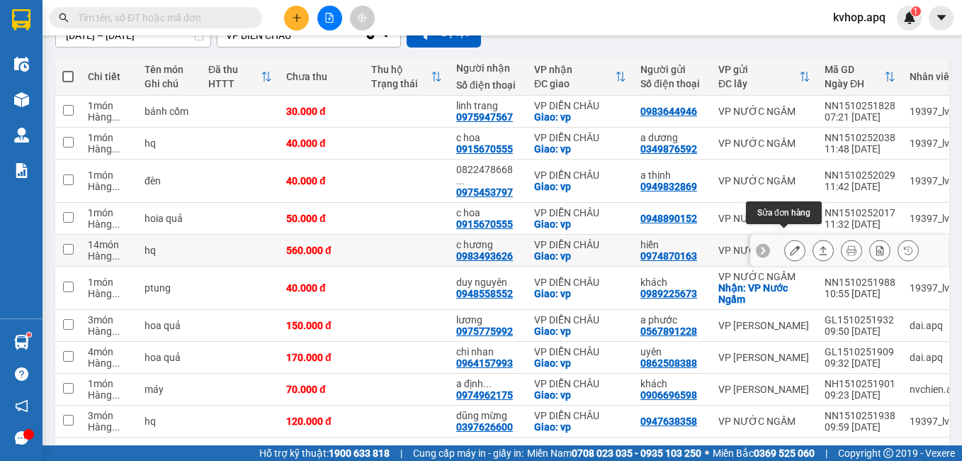
click at [790, 245] on icon at bounding box center [795, 250] width 10 height 10
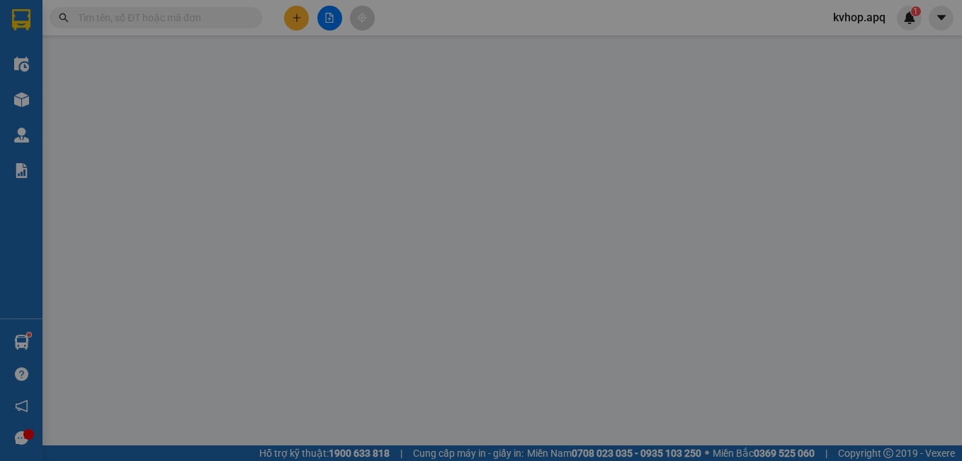
type input "0974870163"
type input "hiền"
type input "0983493626"
type input "c hương"
checkbox input "true"
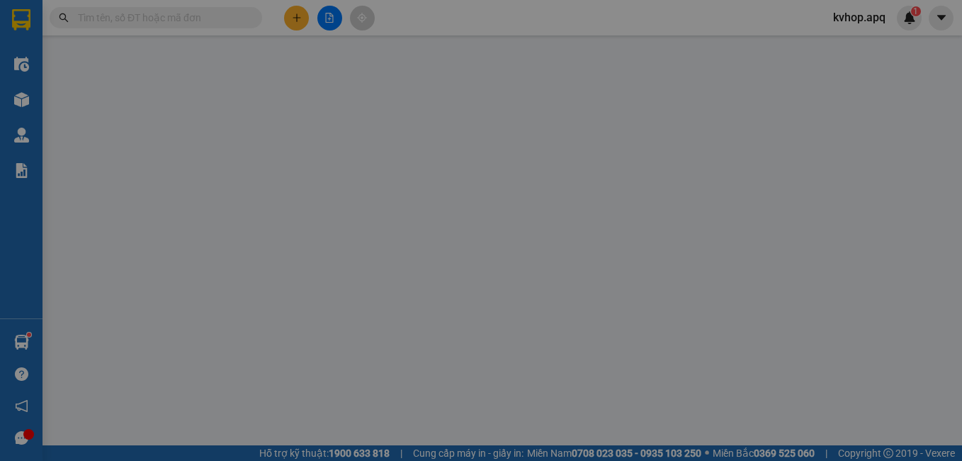
type input "vp"
type input "0"
type input "560.000"
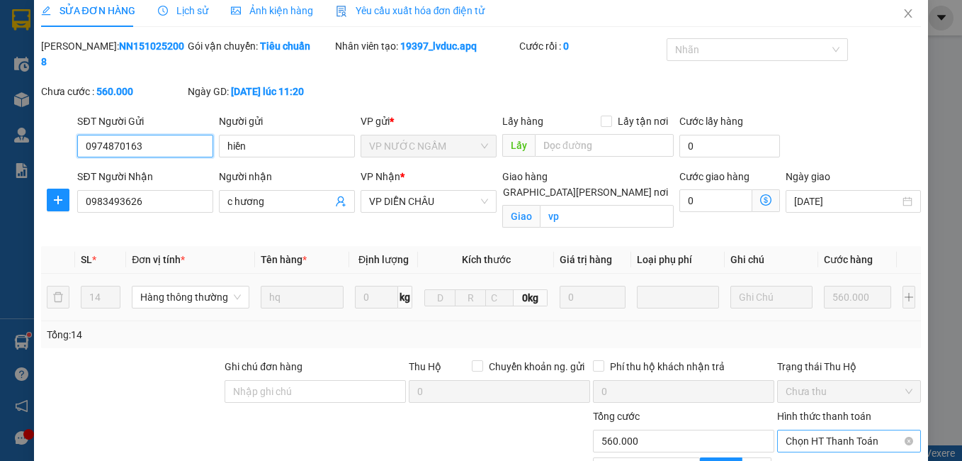
scroll to position [154, 0]
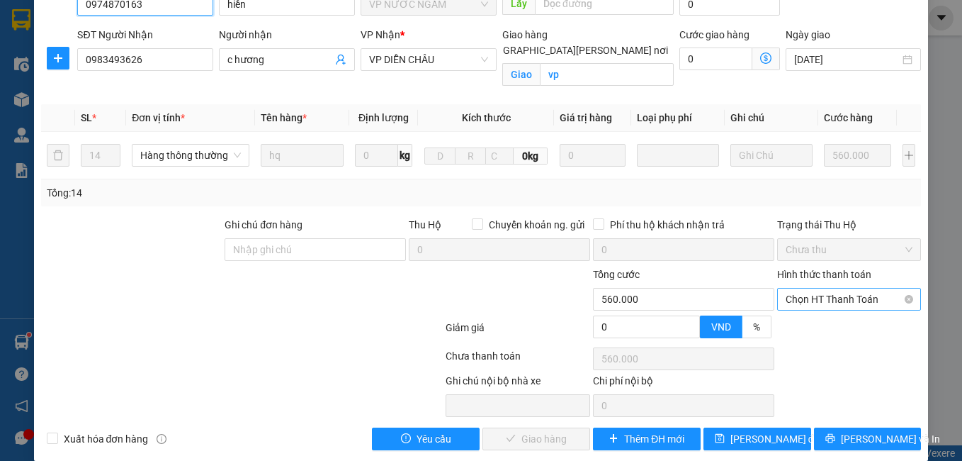
click at [834, 288] on span "Chọn HT Thanh Toán" at bounding box center [850, 298] width 128 height 21
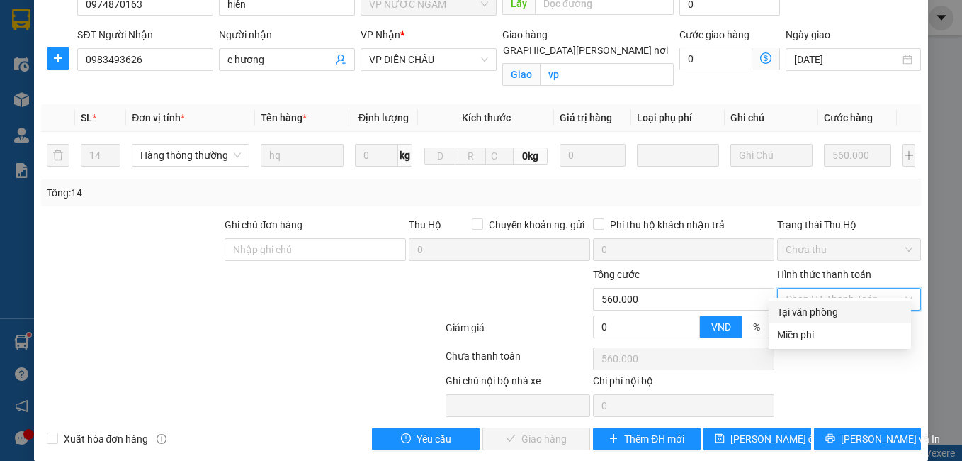
click at [813, 313] on div "Tại văn phòng" at bounding box center [839, 312] width 125 height 16
type input "0"
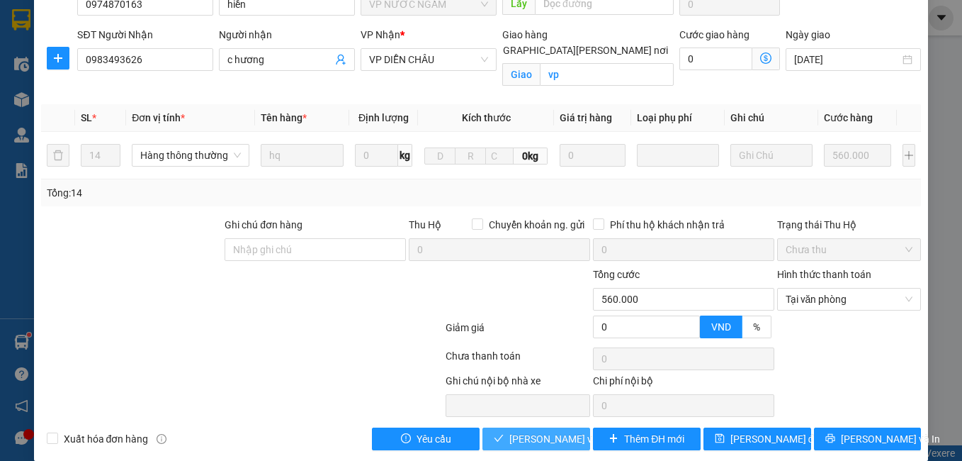
drag, startPoint x: 532, startPoint y: 416, endPoint x: 405, endPoint y: 298, distance: 173.0
click at [530, 431] on span "[PERSON_NAME] và Giao hàng" at bounding box center [605, 439] width 191 height 16
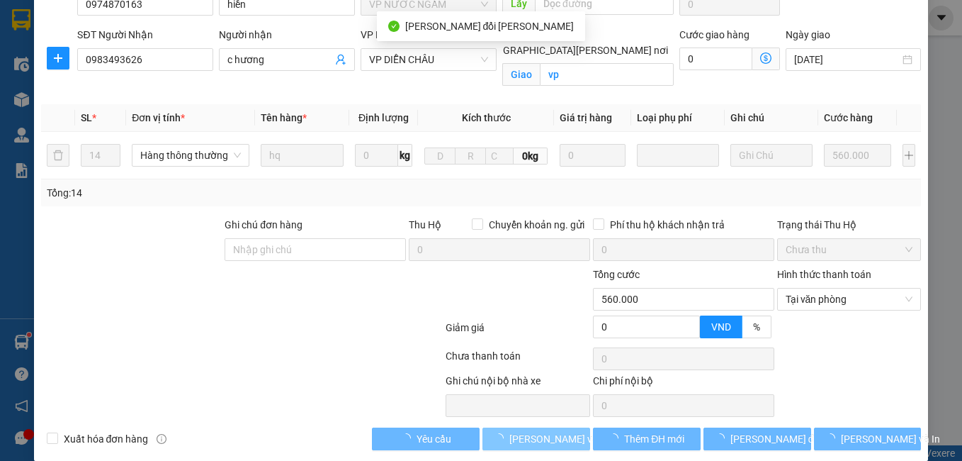
scroll to position [156, 0]
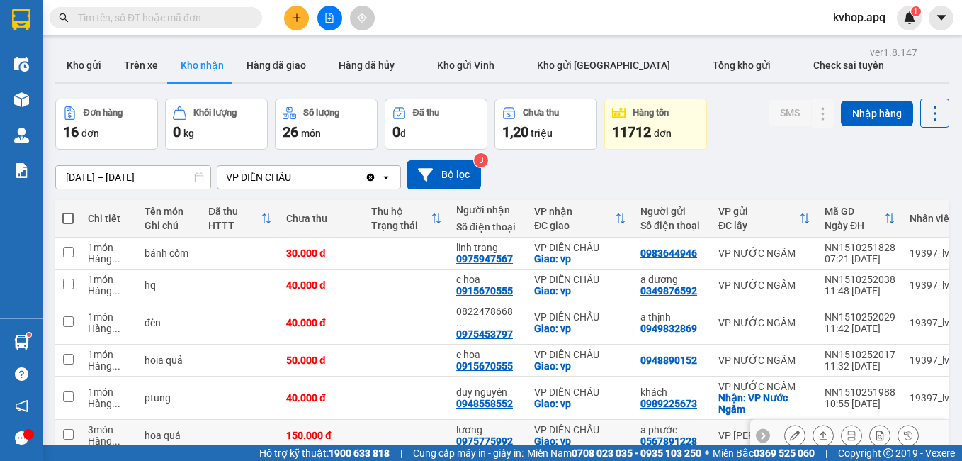
scroll to position [142, 0]
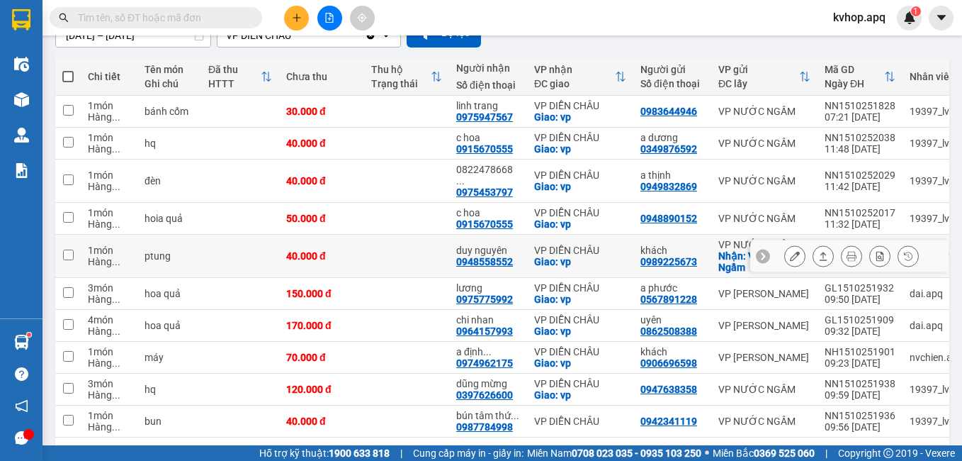
click at [792, 244] on button at bounding box center [795, 256] width 20 height 25
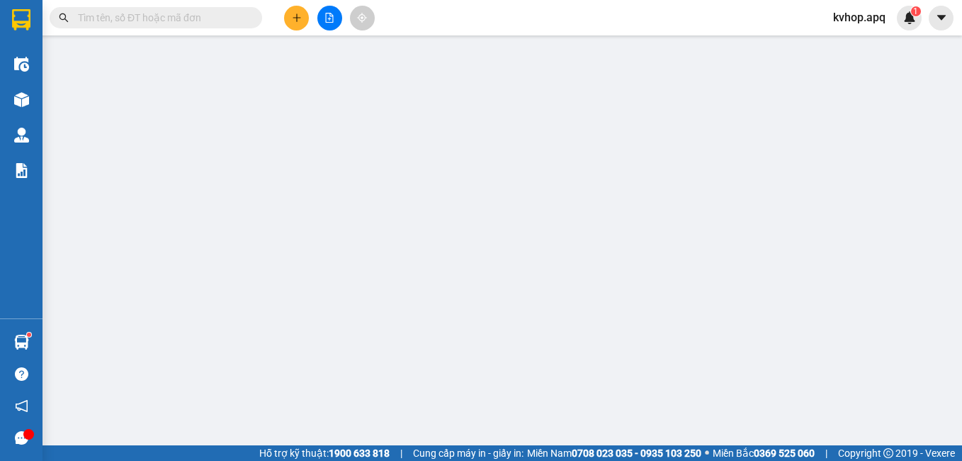
type input "0989225673"
type input "khách"
checkbox input "true"
type input "VP Nước Ngầm"
type input "0948558552"
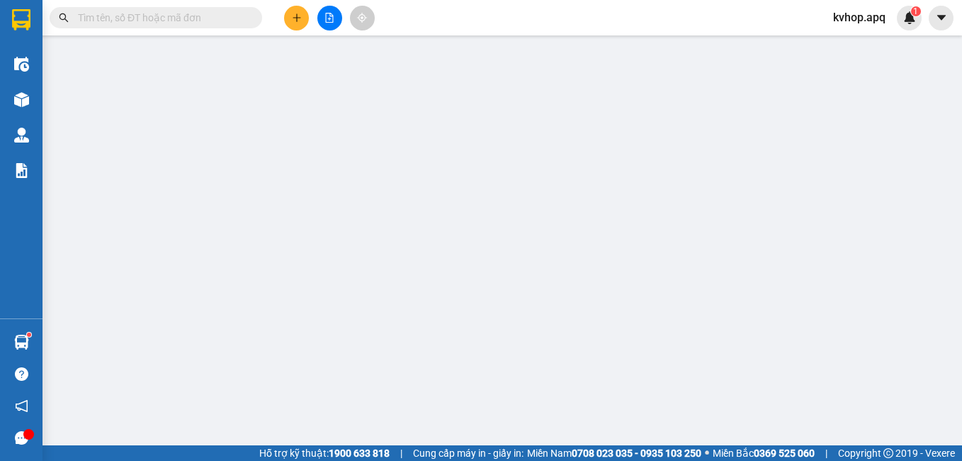
type input "duy nguyên"
checkbox input "true"
type input "vp"
type input "0"
type input "40.000"
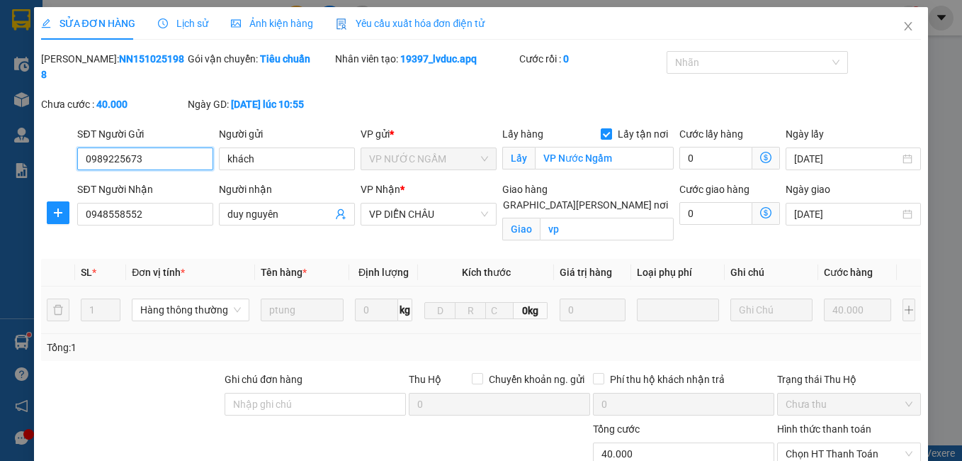
scroll to position [156, 0]
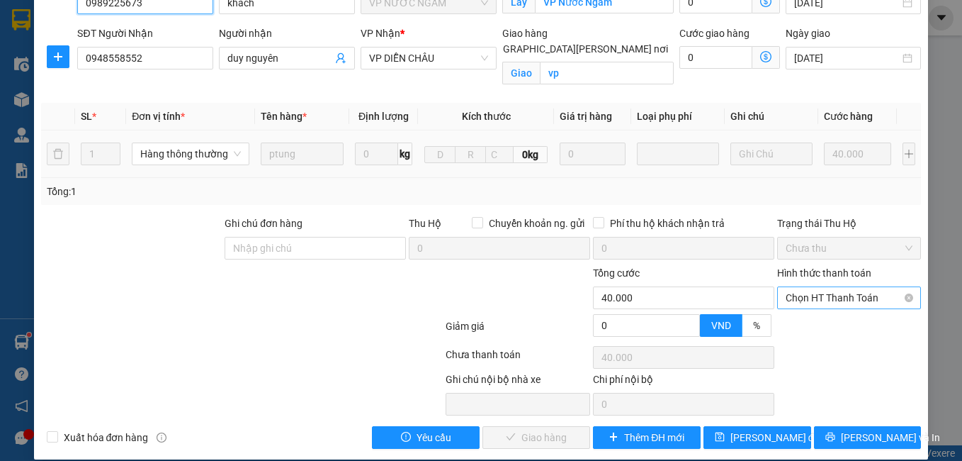
click at [808, 287] on span "Chọn HT Thanh Toán" at bounding box center [850, 297] width 128 height 21
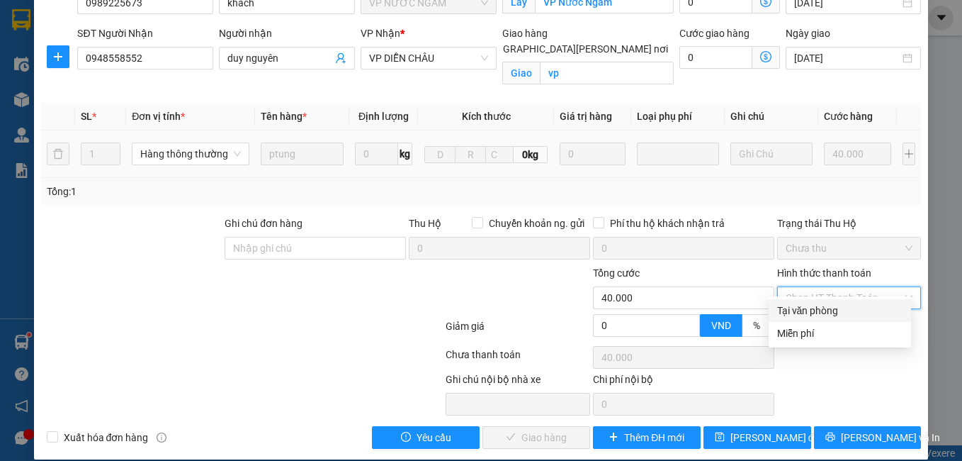
drag, startPoint x: 796, startPoint y: 305, endPoint x: 783, endPoint y: 313, distance: 15.0
click at [794, 307] on div "Tại văn phòng" at bounding box center [839, 311] width 125 height 16
type input "0"
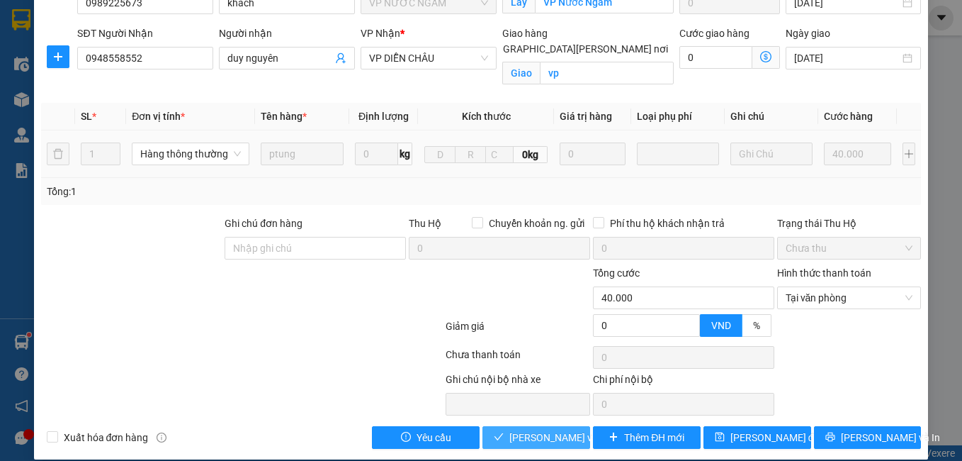
drag, startPoint x: 555, startPoint y: 416, endPoint x: 530, endPoint y: 415, distance: 24.8
click at [553, 429] on span "[PERSON_NAME] và Giao hàng" at bounding box center [605, 437] width 191 height 16
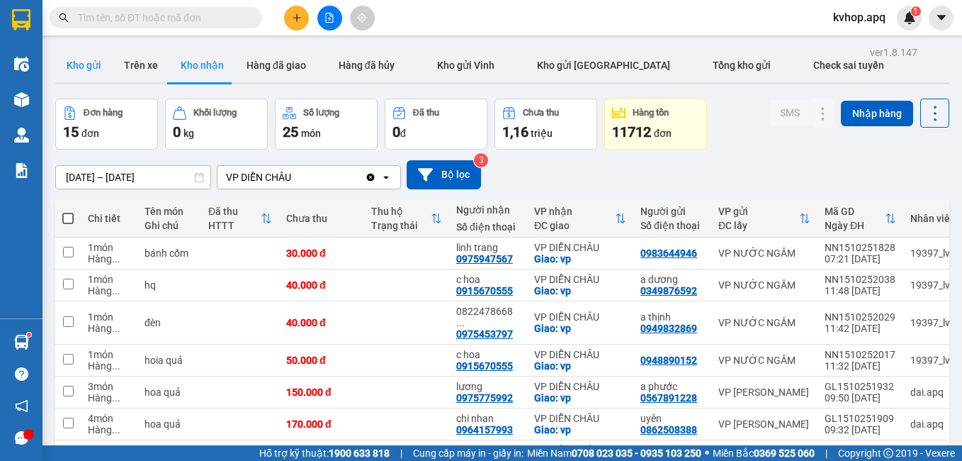
click at [97, 72] on button "Kho gửi" at bounding box center [83, 65] width 57 height 34
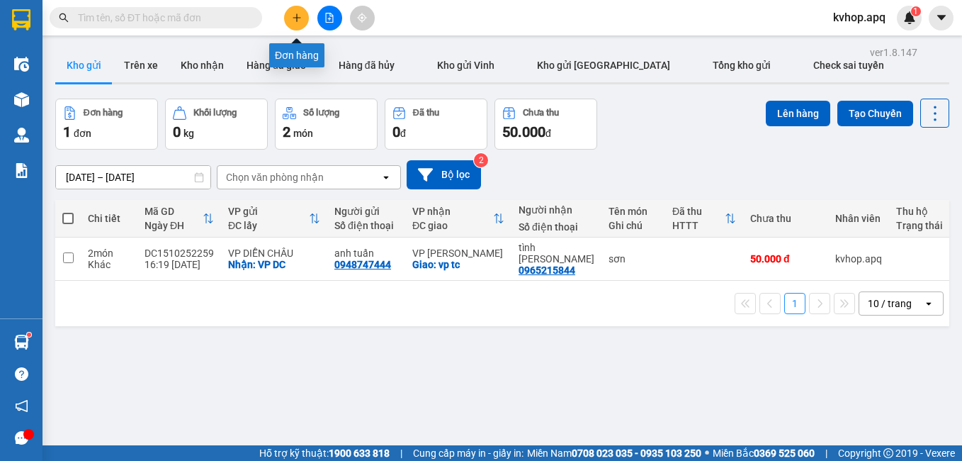
click at [303, 11] on button at bounding box center [296, 18] width 25 height 25
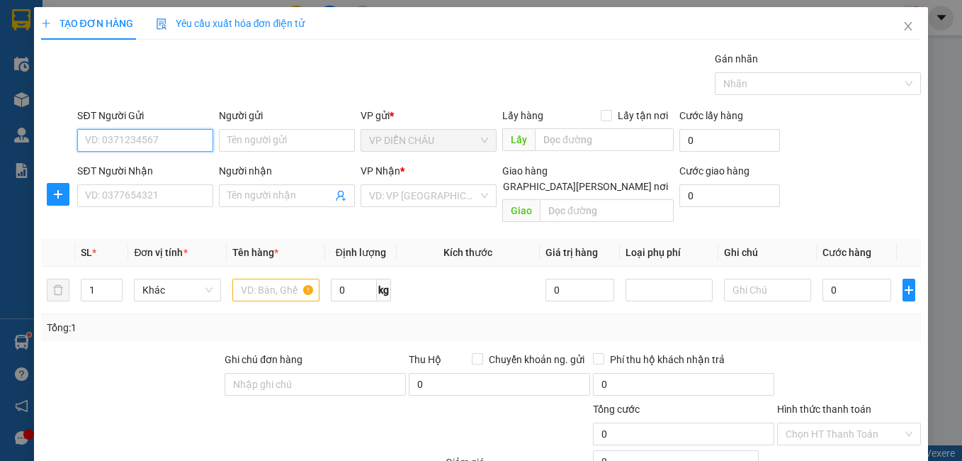
click at [169, 145] on input "SĐT Người Gửi" at bounding box center [145, 140] width 136 height 23
type input "0349006986"
click at [174, 167] on div "0349006986 - ngọc ánh" at bounding box center [155, 169] width 140 height 16
type input "ngọc ánh"
checkbox input "true"
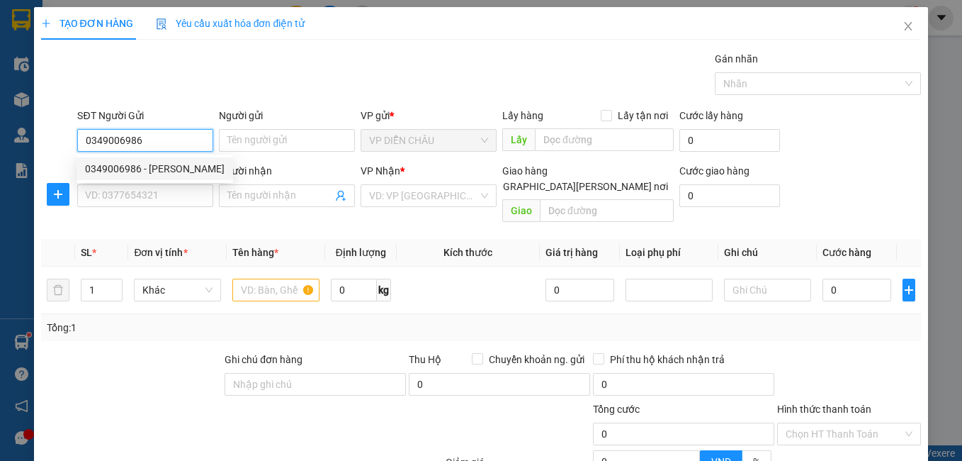
type input "vp"
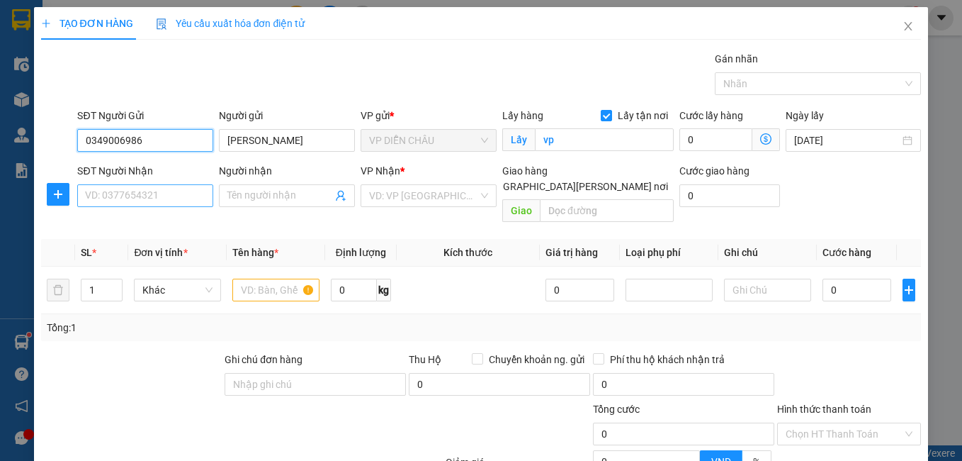
type input "0349006986"
click at [153, 190] on input "SĐT Người Nhận" at bounding box center [145, 195] width 136 height 23
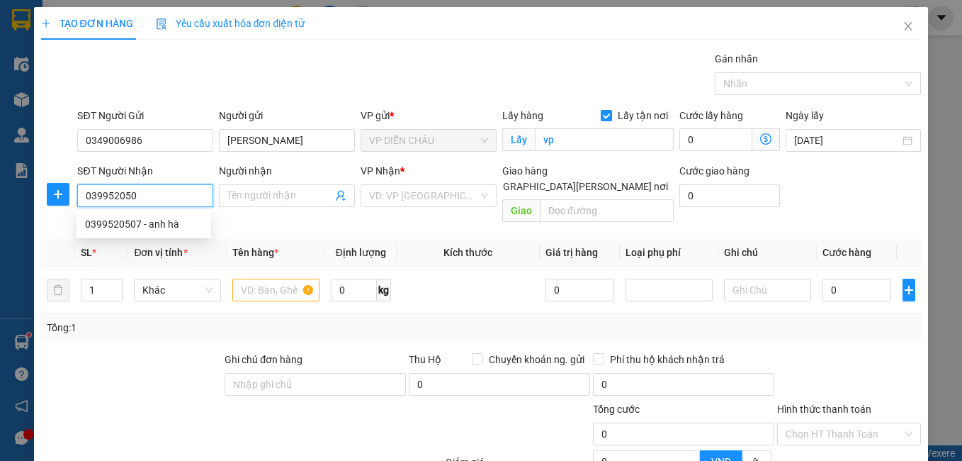
type input "0399520507"
click at [160, 224] on div "0399520507 - anh hà" at bounding box center [144, 224] width 118 height 16
type input "anh hà"
checkbox input "true"
type input "vp"
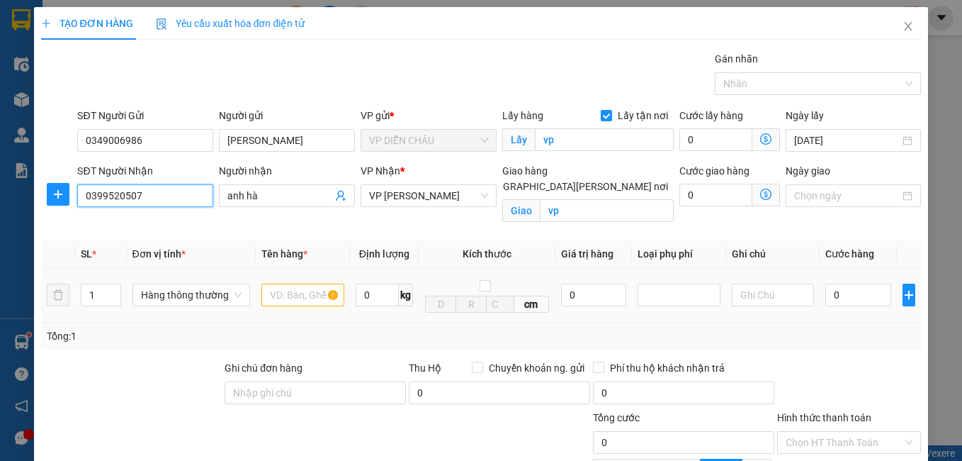
type input "0399520507"
click at [269, 290] on input "text" at bounding box center [303, 294] width 83 height 23
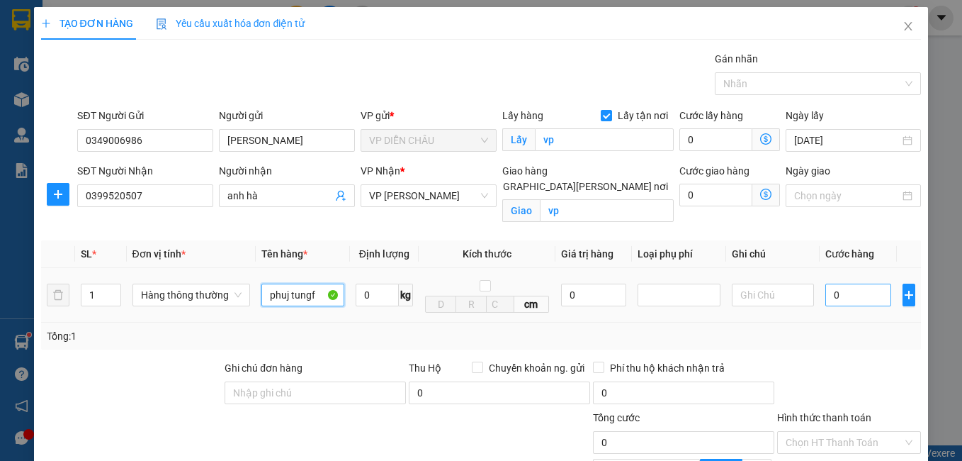
type input "phuj tungf"
click at [826, 296] on input "0" at bounding box center [859, 294] width 66 height 23
type input "4"
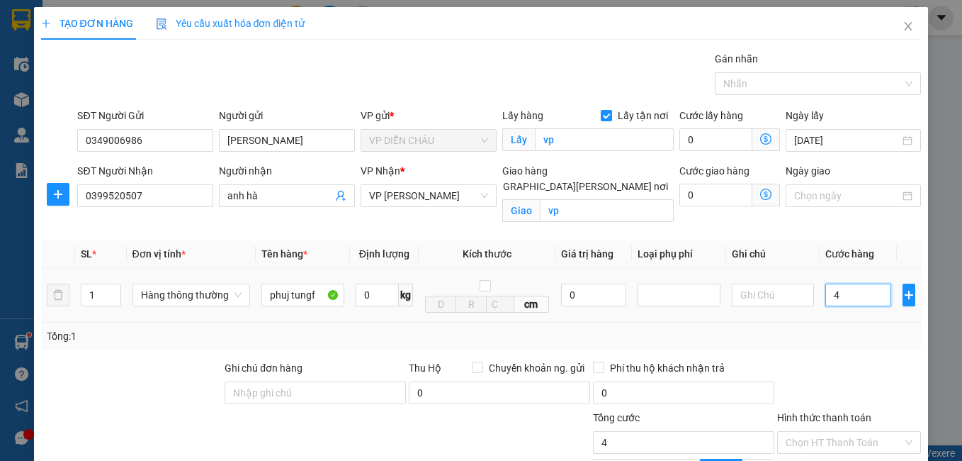
type input "40"
type input "400"
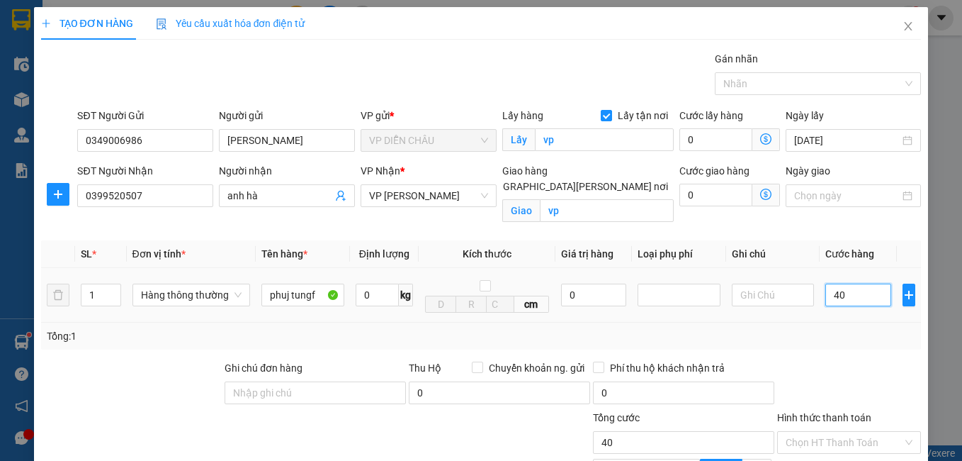
type input "400"
type input "4.000"
type input "40.000"
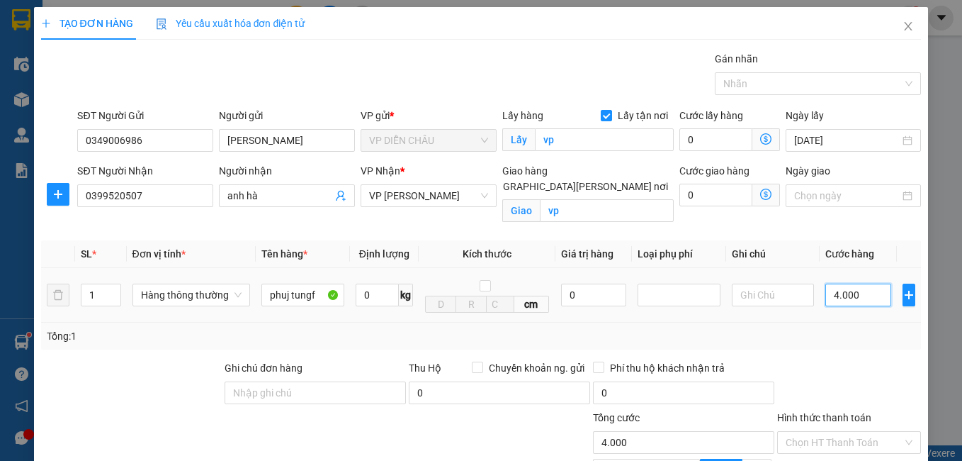
type input "40.000"
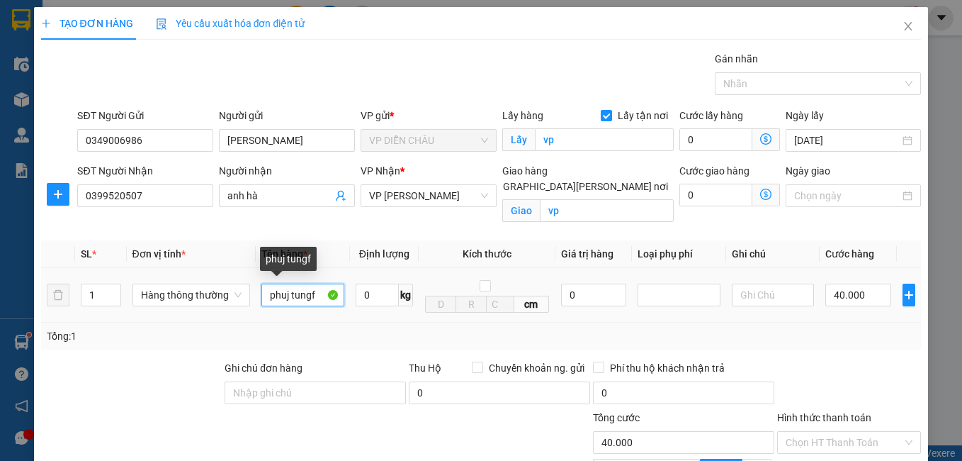
click at [316, 298] on input "phuj tungf" at bounding box center [303, 294] width 83 height 23
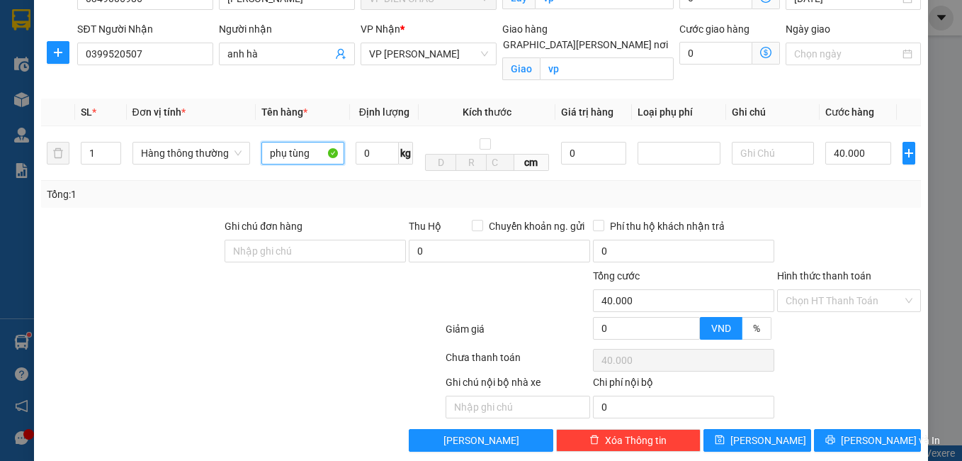
type input "phụ tùng"
click at [850, 434] on span "[PERSON_NAME] và In" at bounding box center [890, 440] width 99 height 16
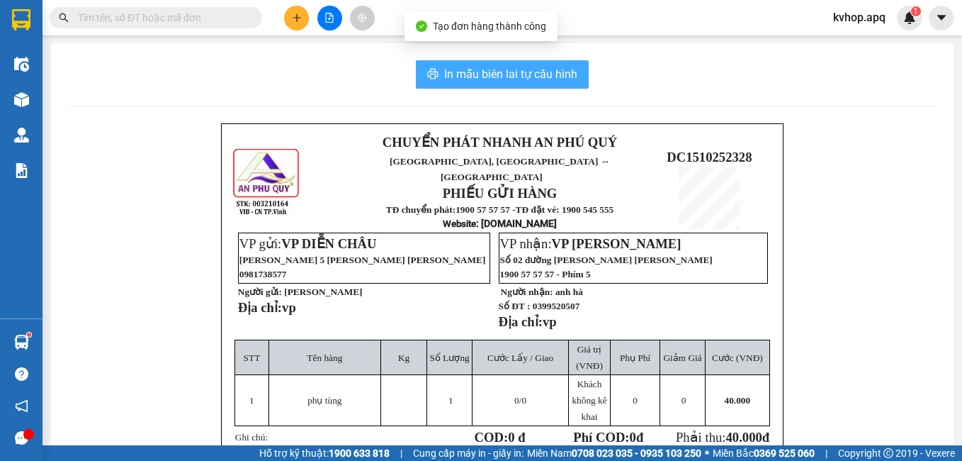
click at [522, 71] on span "In mẫu biên lai tự cấu hình" at bounding box center [510, 74] width 133 height 18
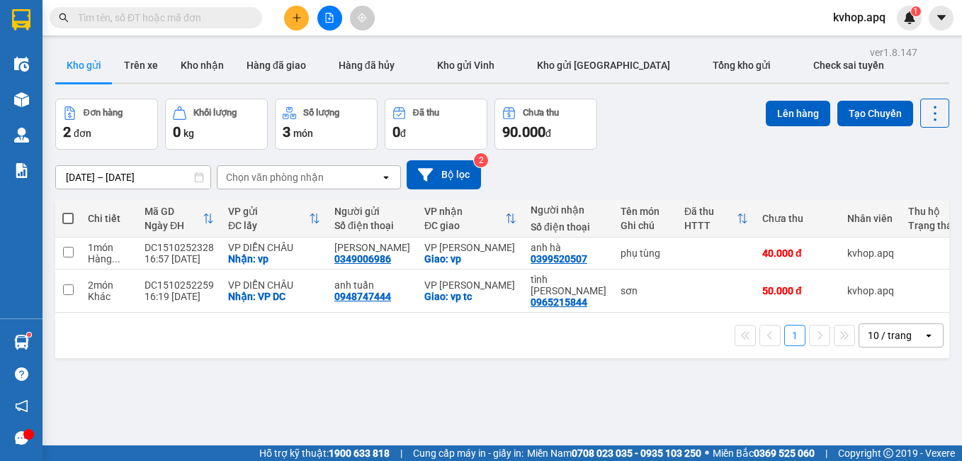
drag, startPoint x: 147, startPoint y: 72, endPoint x: 142, endPoint y: 89, distance: 18.6
click at [147, 72] on button "Trên xe" at bounding box center [141, 65] width 57 height 34
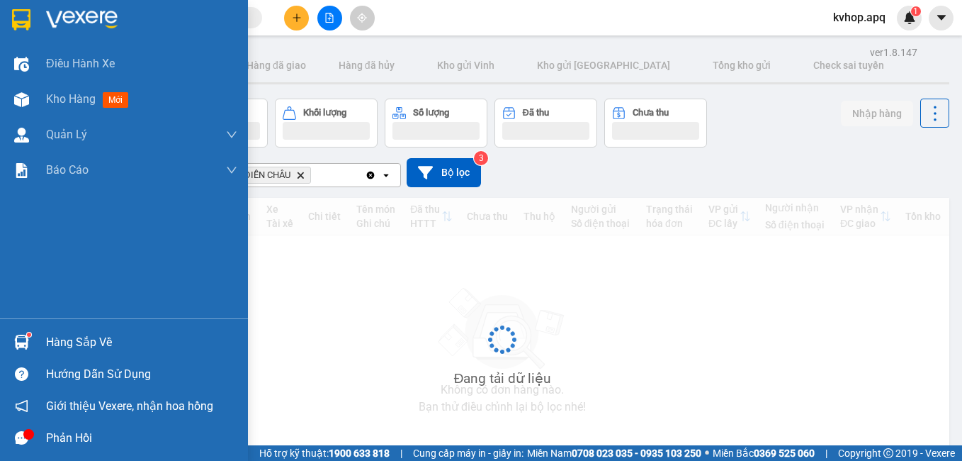
click at [66, 347] on div "Hàng sắp về" at bounding box center [141, 342] width 191 height 21
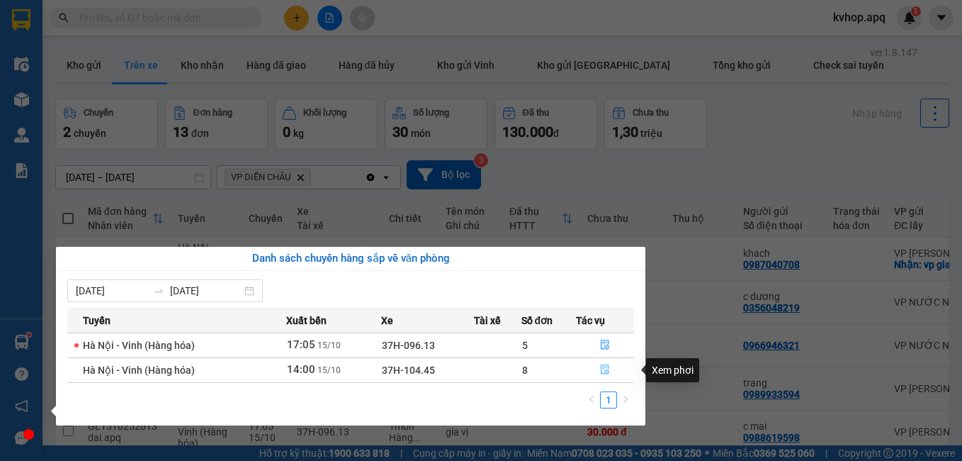
click at [604, 370] on icon "file-done" at bounding box center [605, 369] width 10 height 10
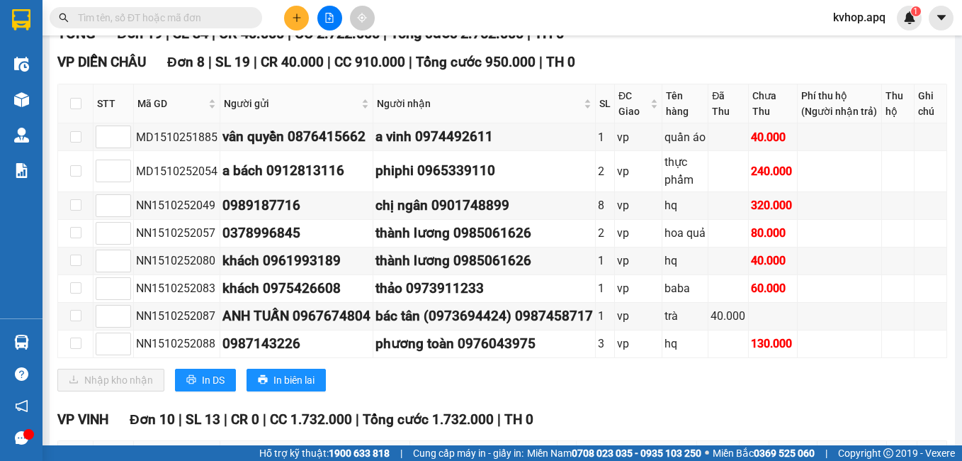
scroll to position [71, 0]
